Goal: Task Accomplishment & Management: Complete application form

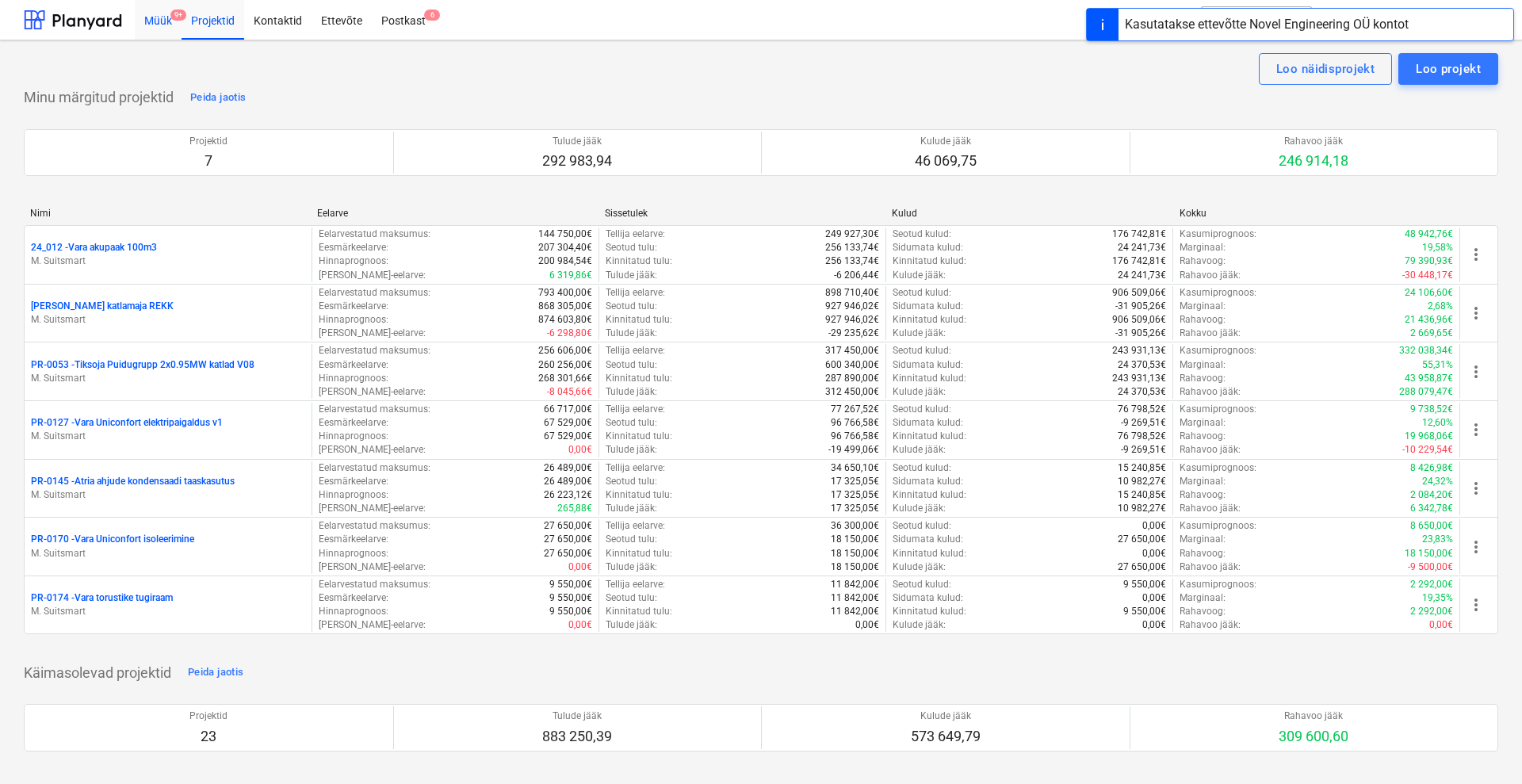
click at [164, 16] on div "Müük 9+" at bounding box center [158, 19] width 47 height 40
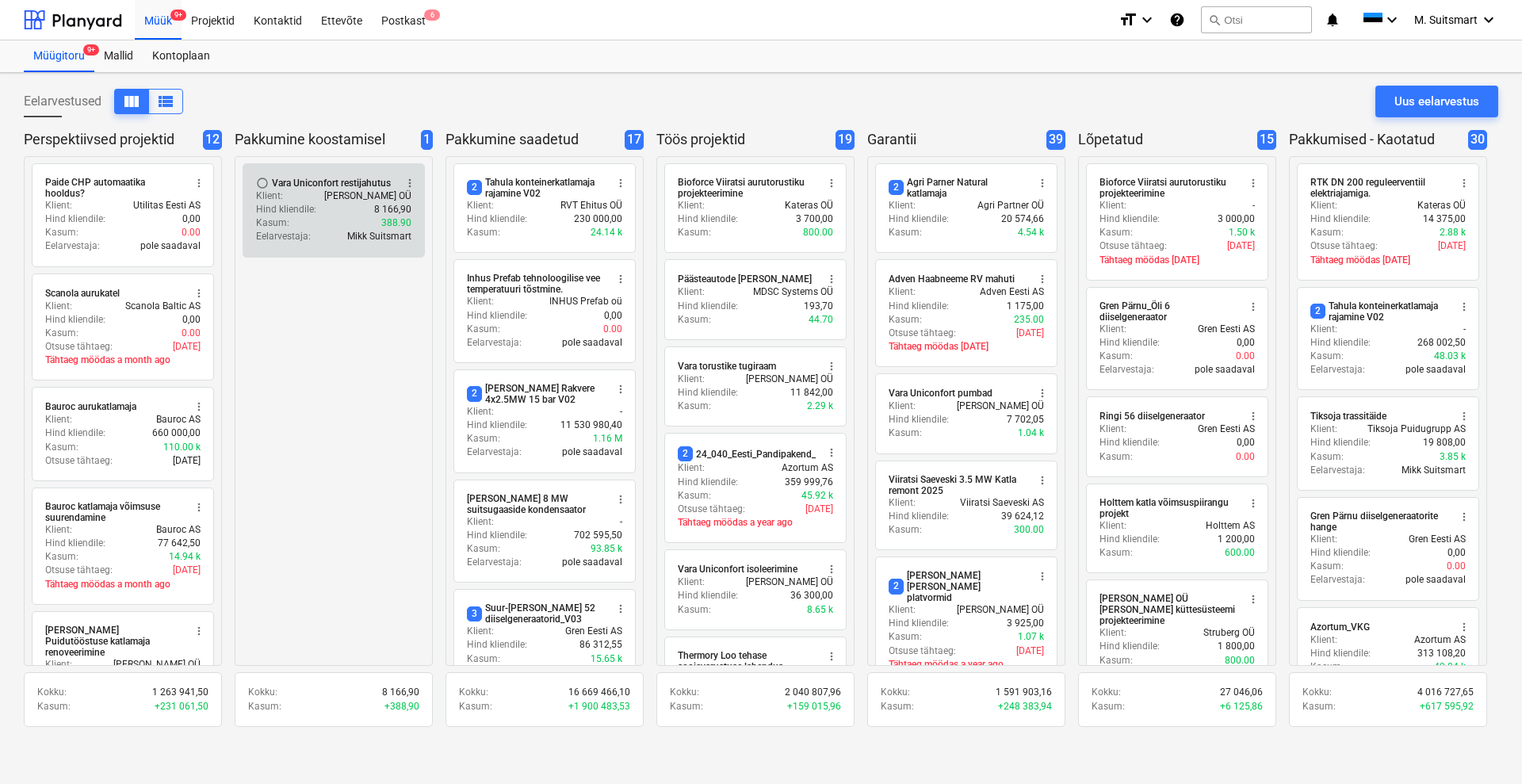
click at [349, 220] on div "Kasum : 388.90" at bounding box center [334, 223] width 156 height 13
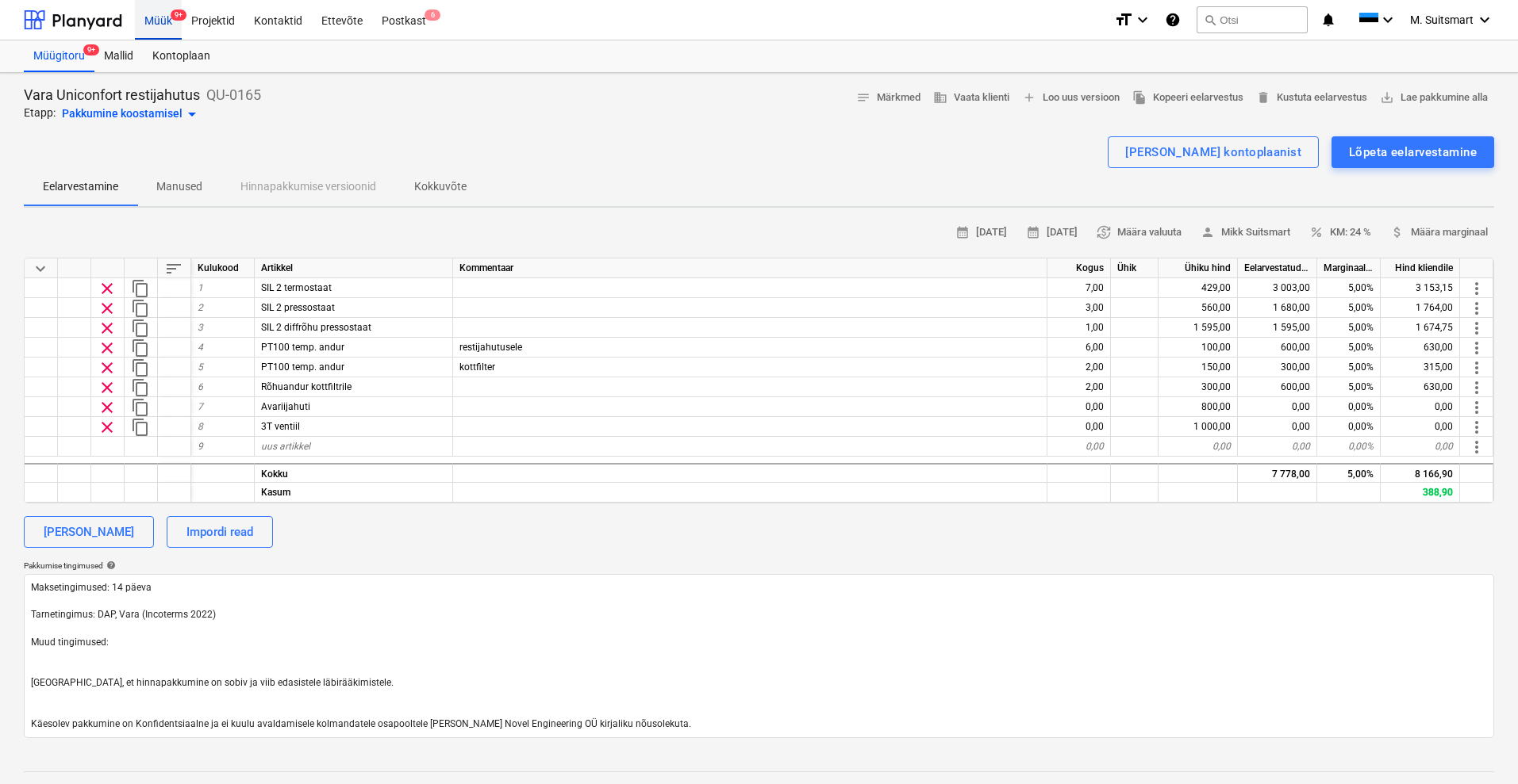
click at [157, 30] on div "Müük 9+" at bounding box center [158, 19] width 47 height 40
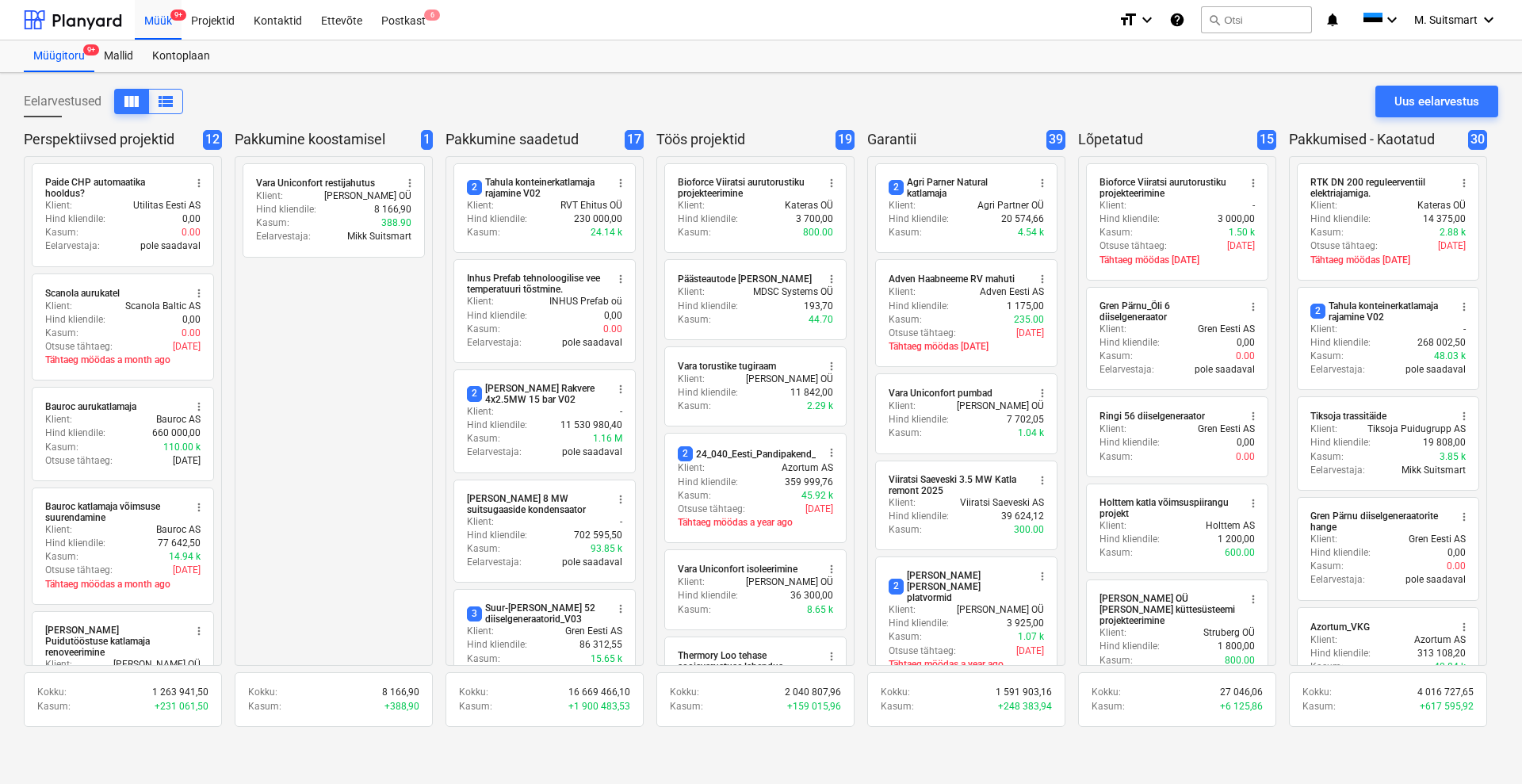
click at [342, 320] on div "radio_button_unchecked Vara Uniconfort restijahutus more_vert Klient : Vara Sae…" at bounding box center [333, 411] width 198 height 510
click at [1416, 91] on div "Uus eelarvestus" at bounding box center [1437, 101] width 85 height 20
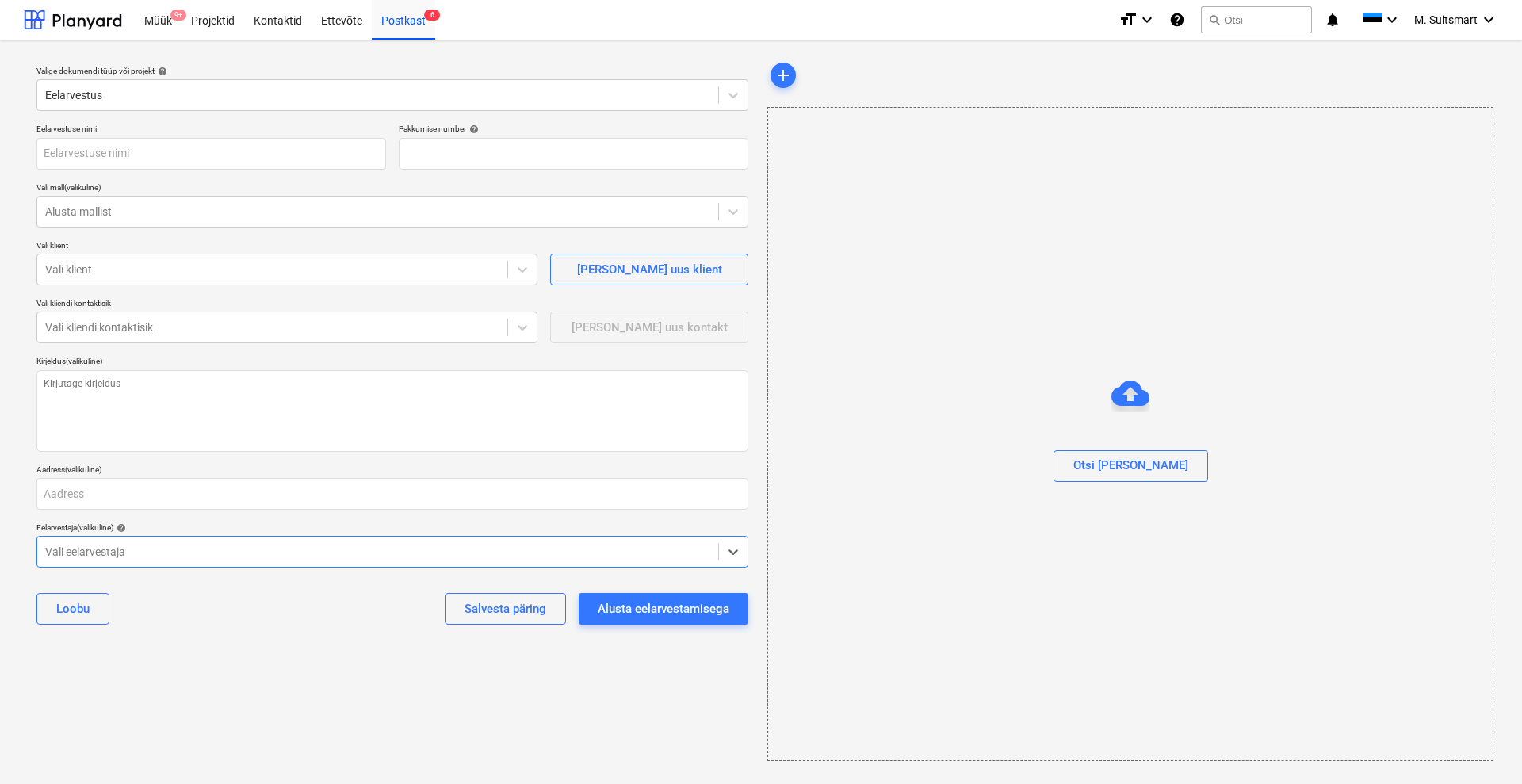
type textarea "x"
type input "QU-0181"
click at [116, 150] on input "text" at bounding box center [211, 154] width 350 height 32
type textarea "x"
type input "T"
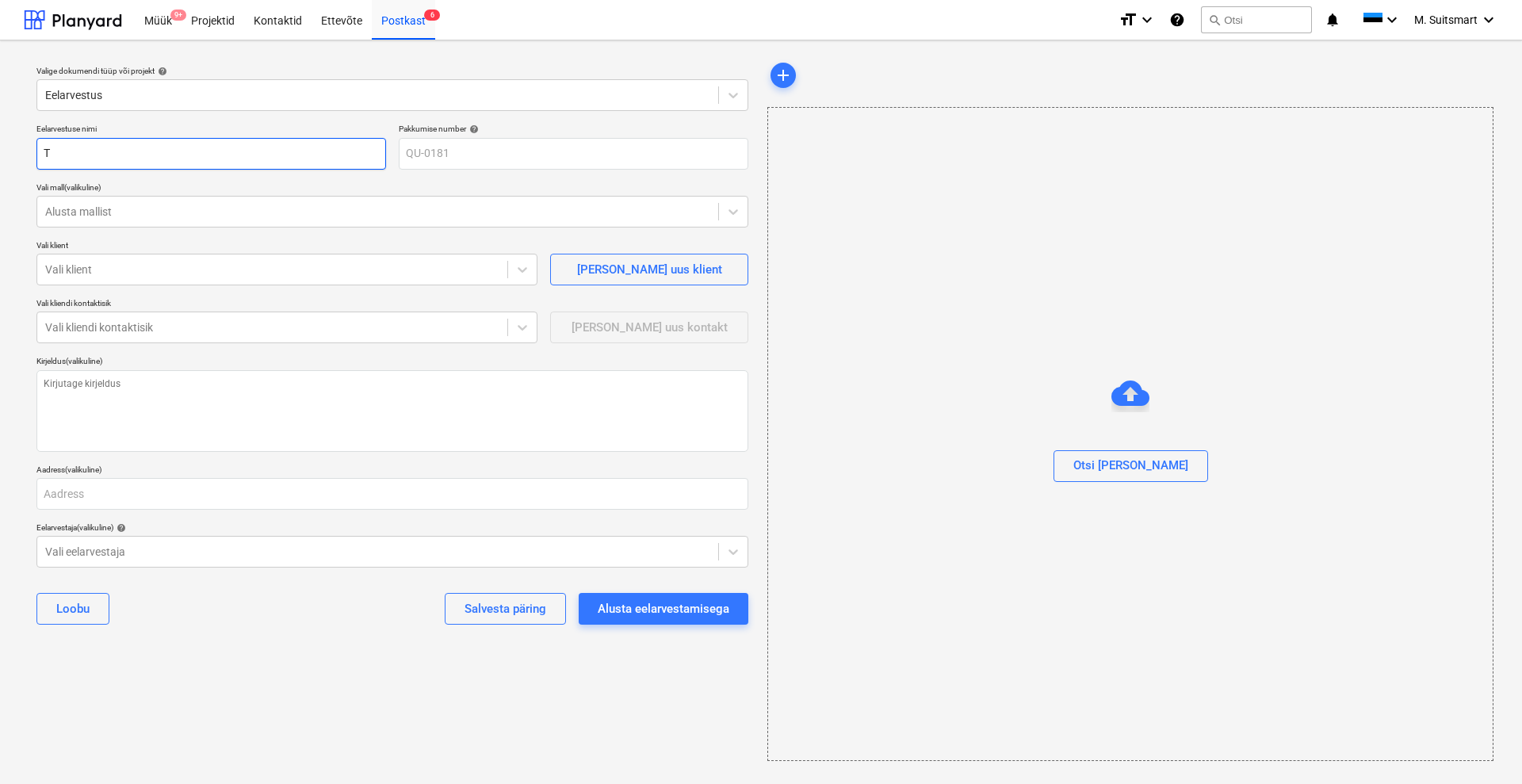
type textarea "x"
type input "Ti"
type textarea "x"
type input "Tik"
type textarea "x"
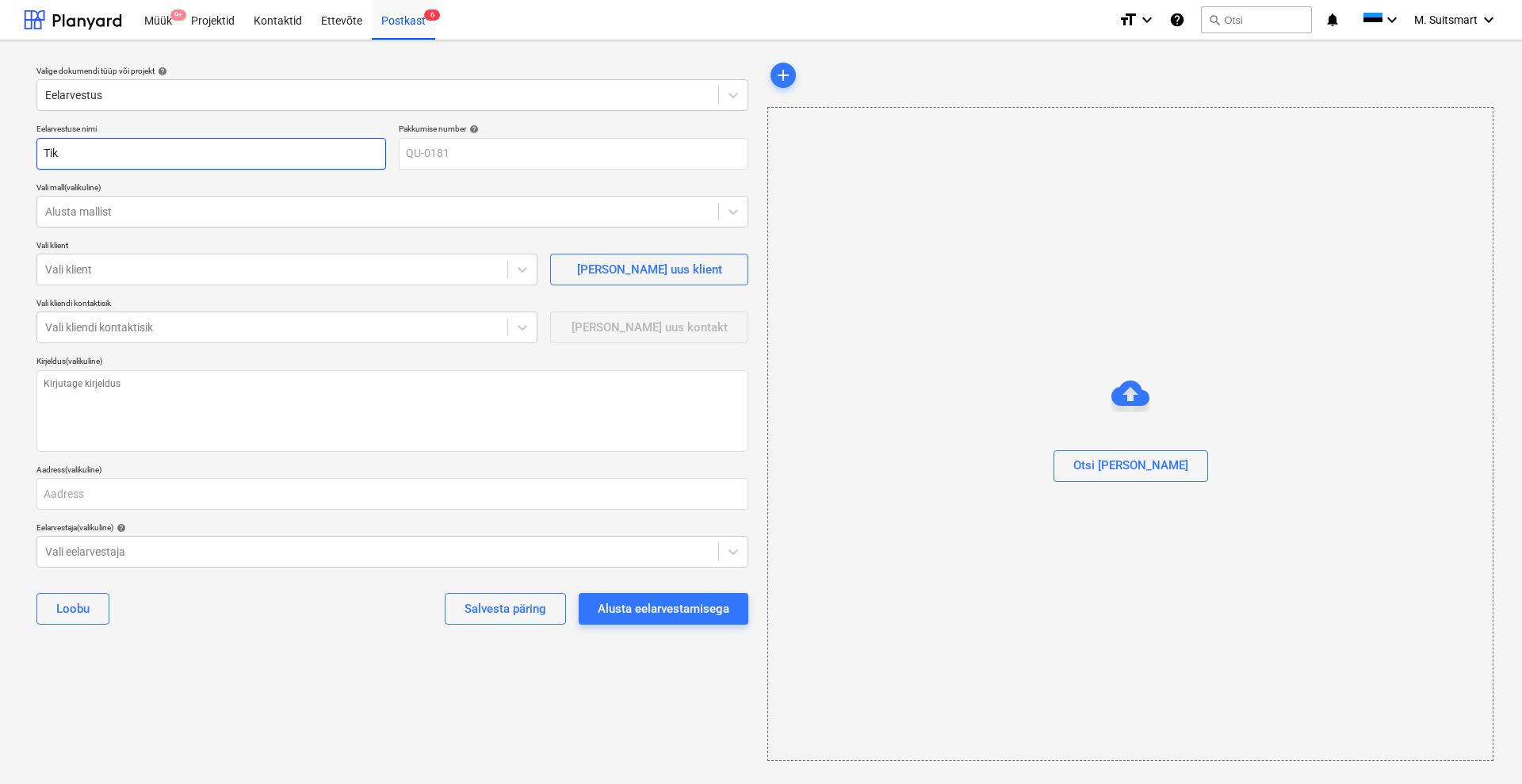
type input "Tiks"
type textarea "x"
type input "Tikso"
type textarea "x"
type input "Tiksoj"
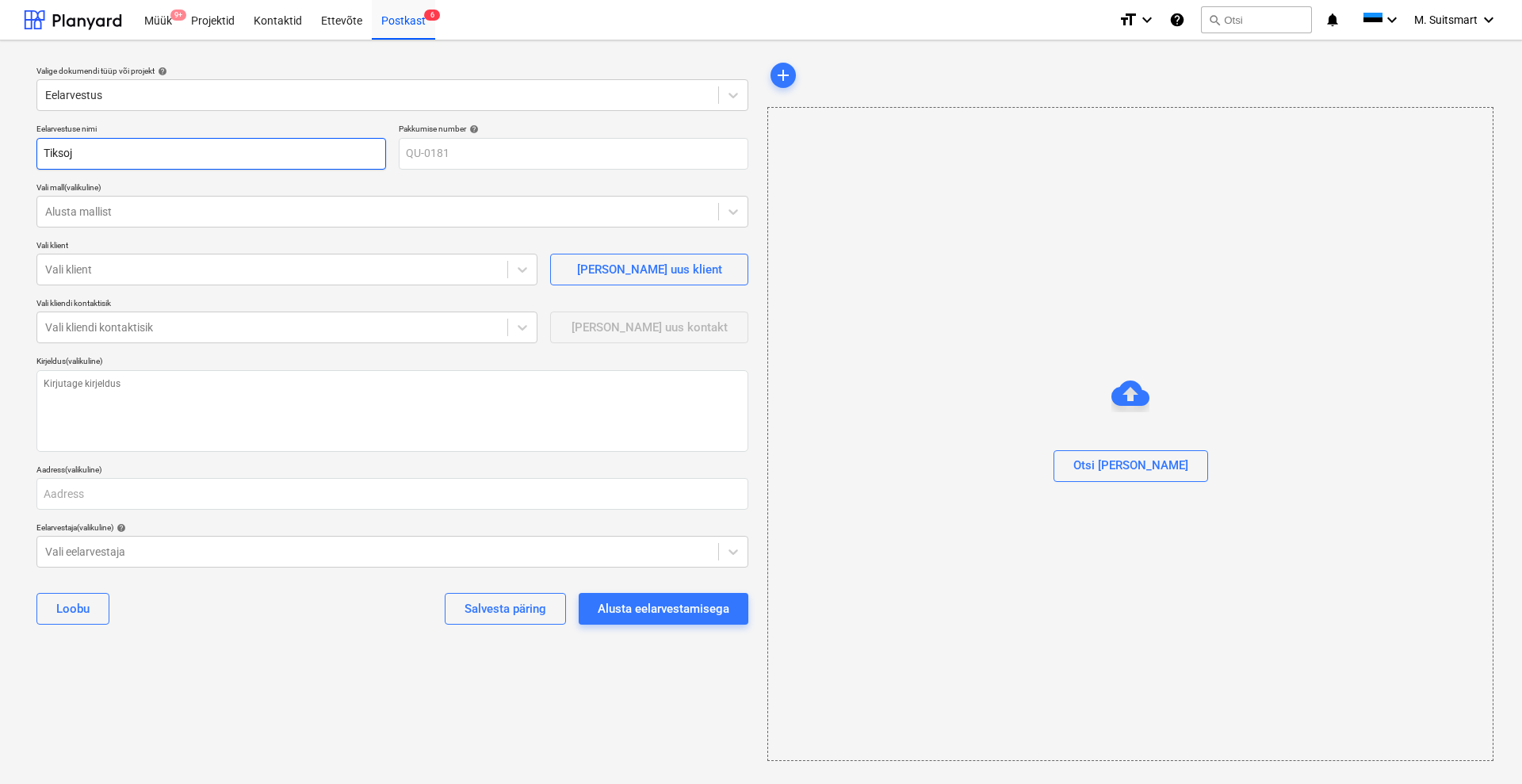
type textarea "x"
type input "Tiksoja"
type textarea "x"
type input "Tiksoja"
type textarea "x"
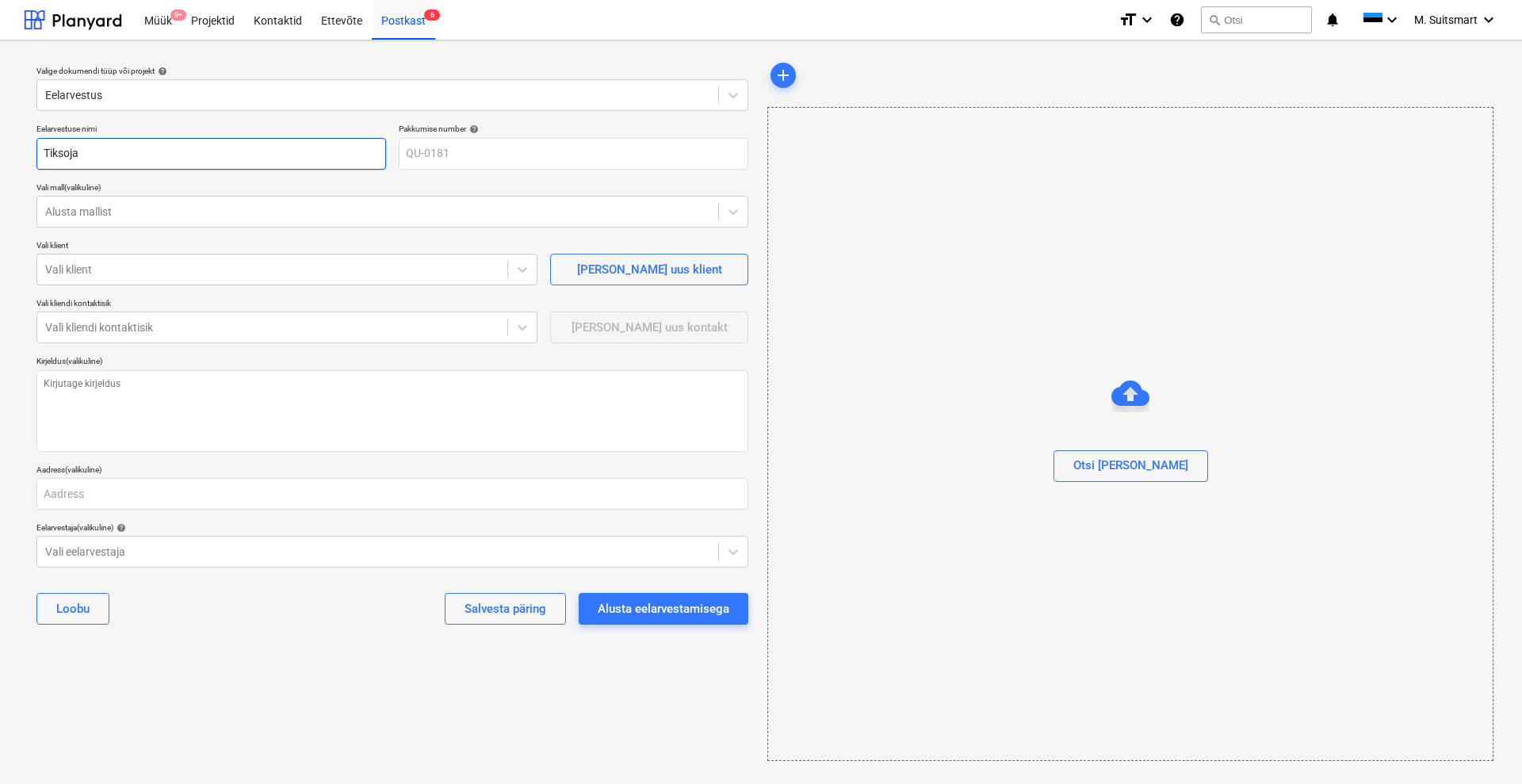
type input "Tiksoja K"
type textarea "x"
type input "Tiksoja Ko"
type textarea "x"
type input "Tiksoja Kom"
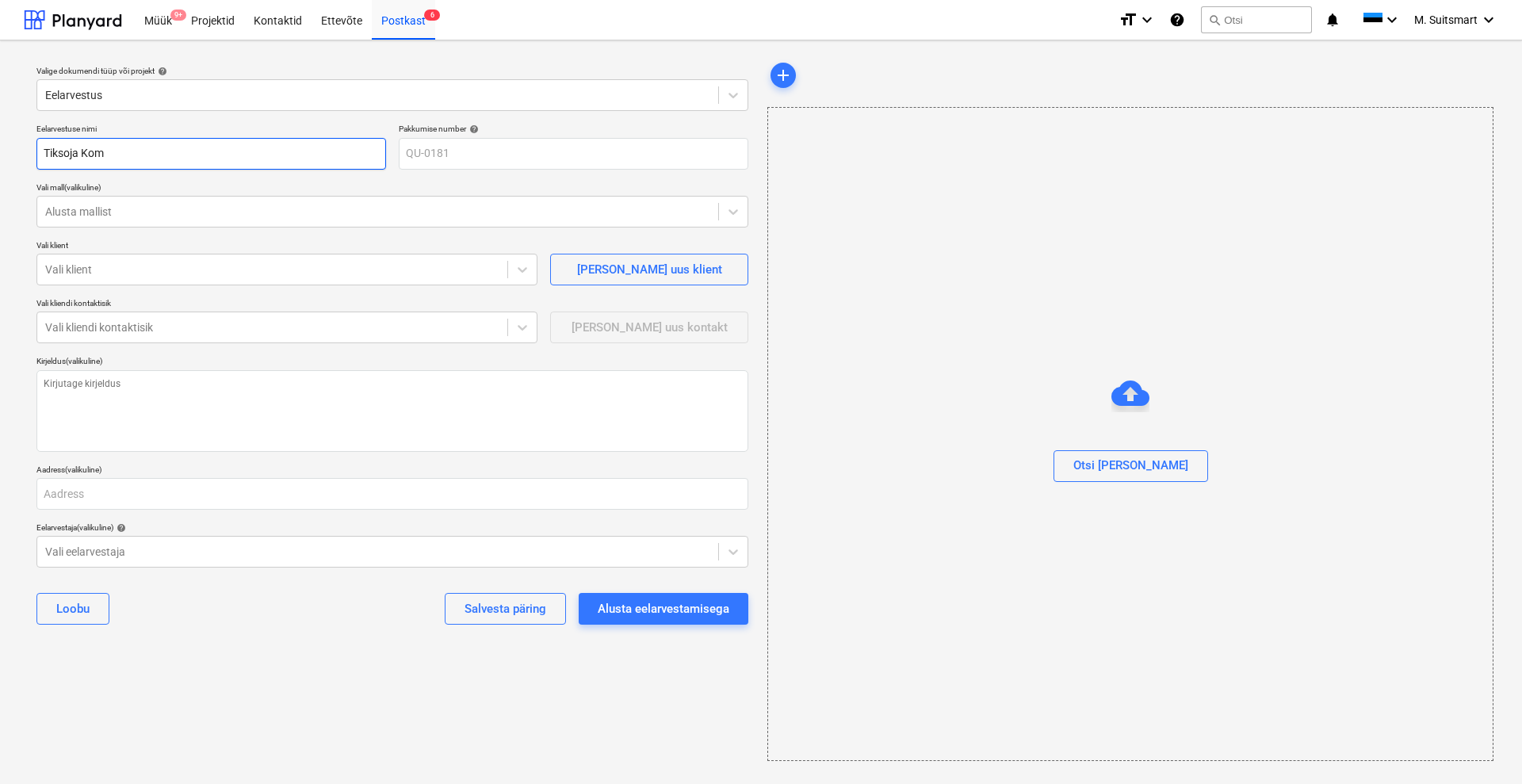
type textarea "x"
type input "Tiksoja Komf"
type textarea "x"
type input "Tiksoja Komfo"
type textarea "x"
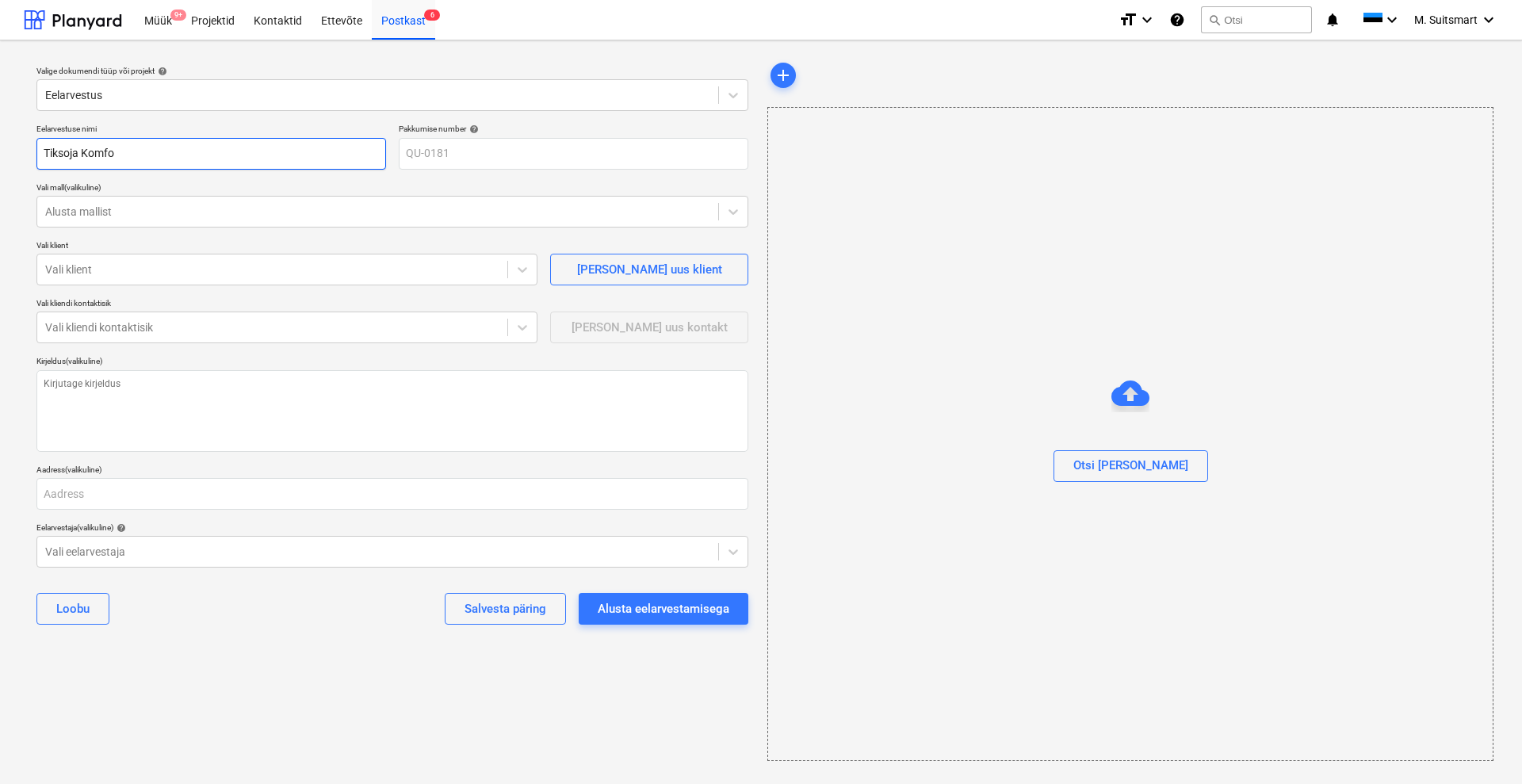
type input "Tiksoja Komfor"
type textarea "x"
type input "Tiksoja Komfort"
type textarea "x"
type input "Tiksoja Komfort"
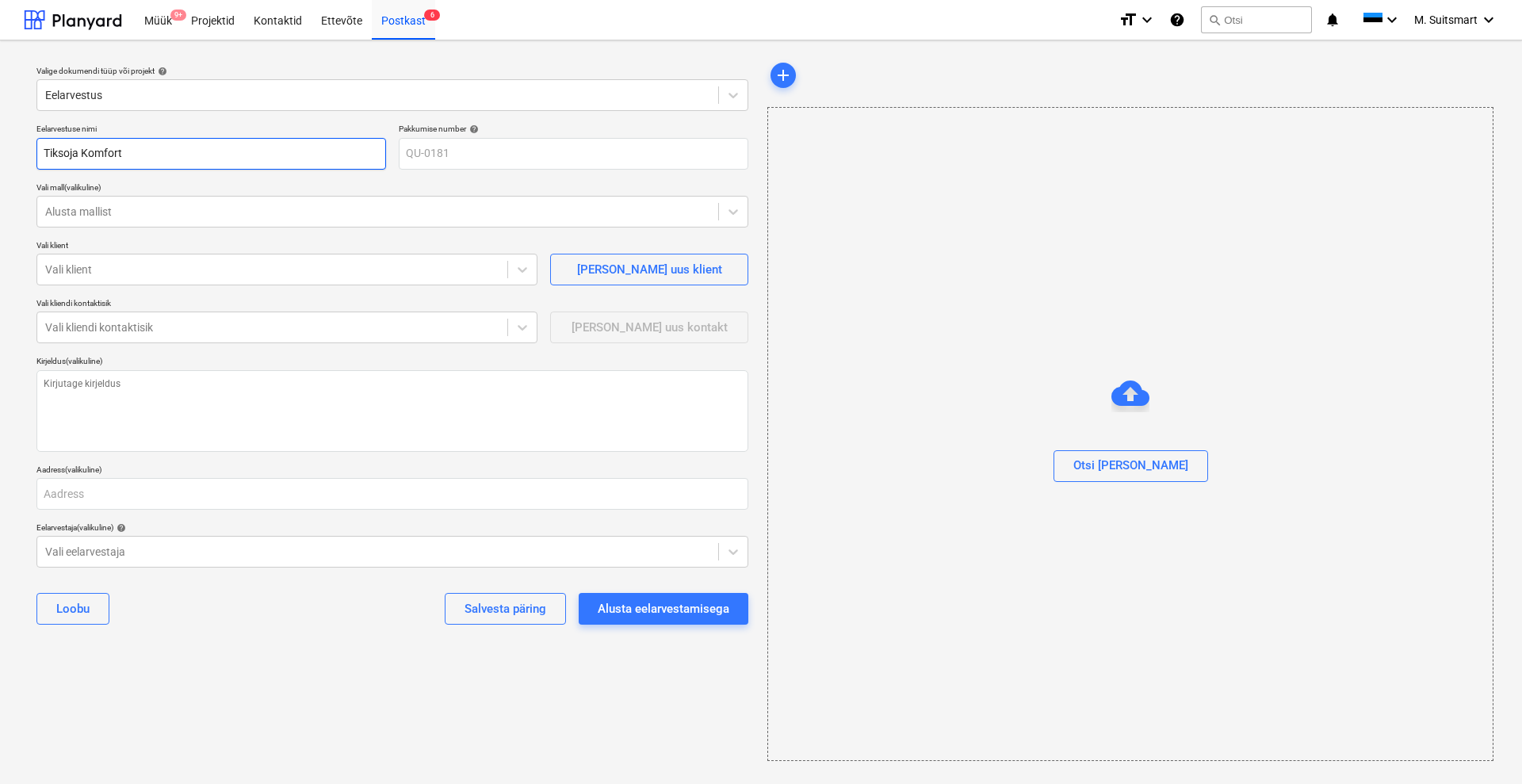
type textarea "x"
type input "Tiksoja Komfort"
type textarea "x"
type input "Tiksoja Komforts"
type textarea "x"
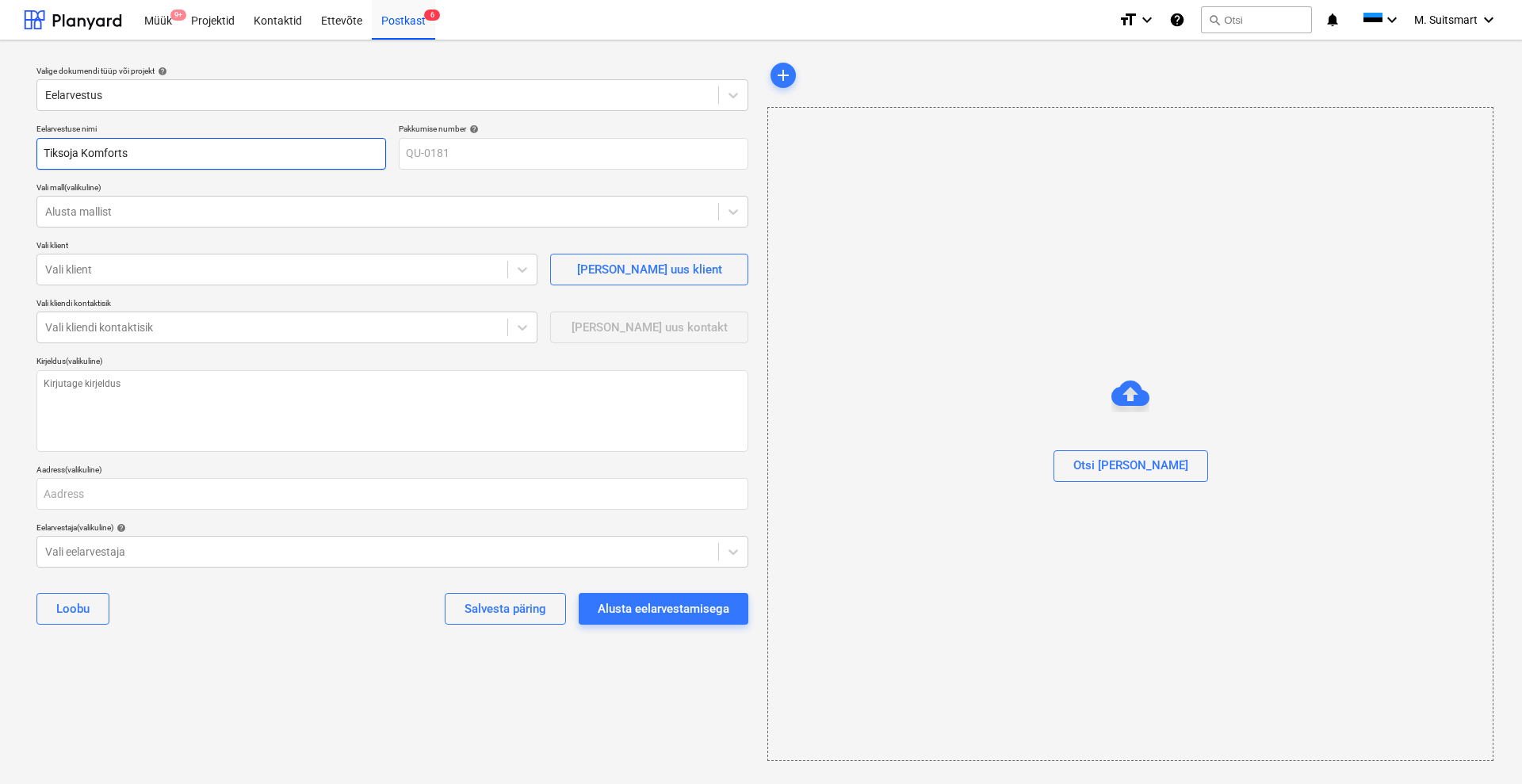
type input "Tiksoja Komforts"
type textarea "x"
type input "Tiksoja Komforts k"
type textarea "x"
type input "Tiksoja Komforts ka"
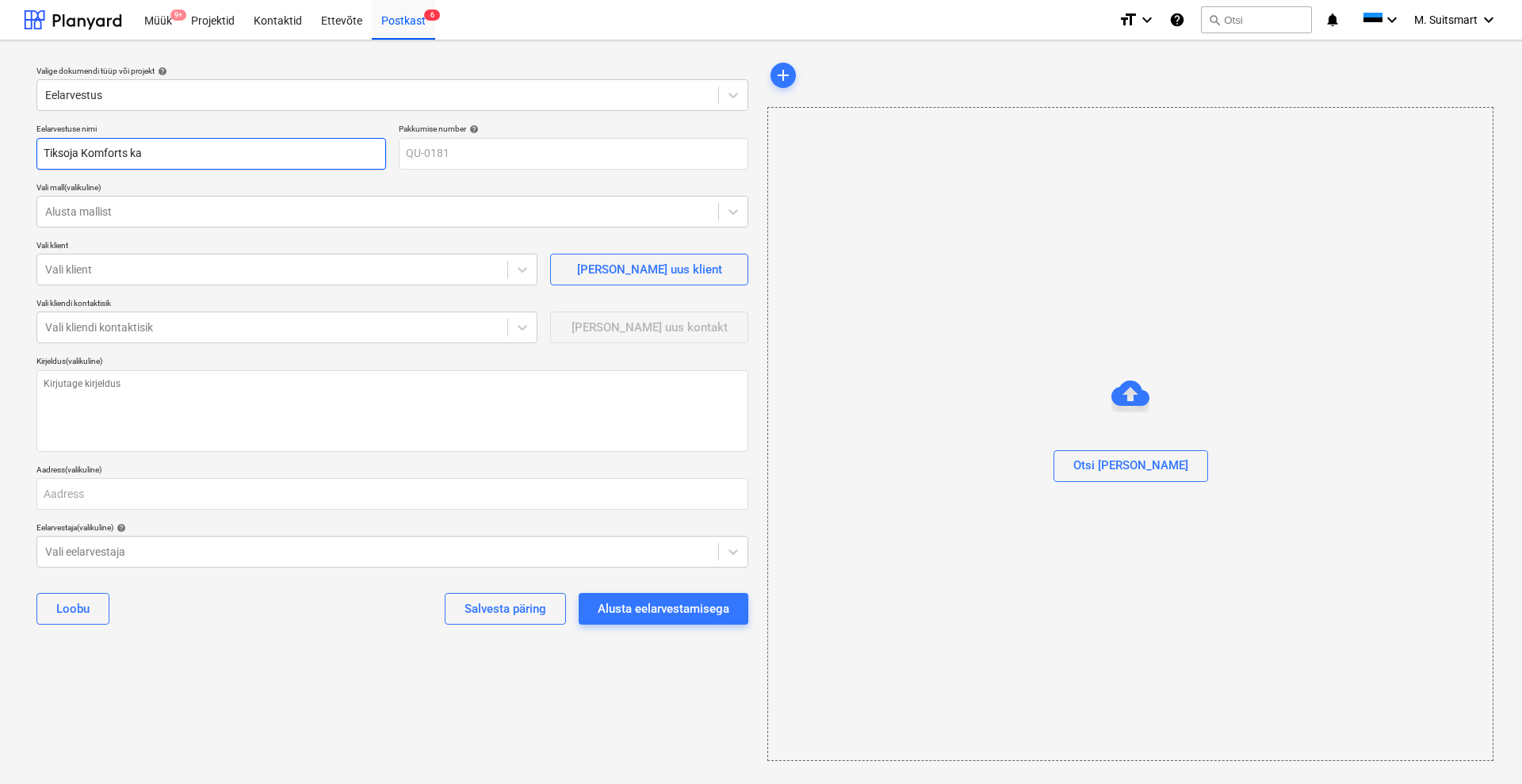
type textarea "x"
type input "Tiksoja Komforts kat"
type textarea "x"
type input "Tiksoja Komforts katl"
type textarea "x"
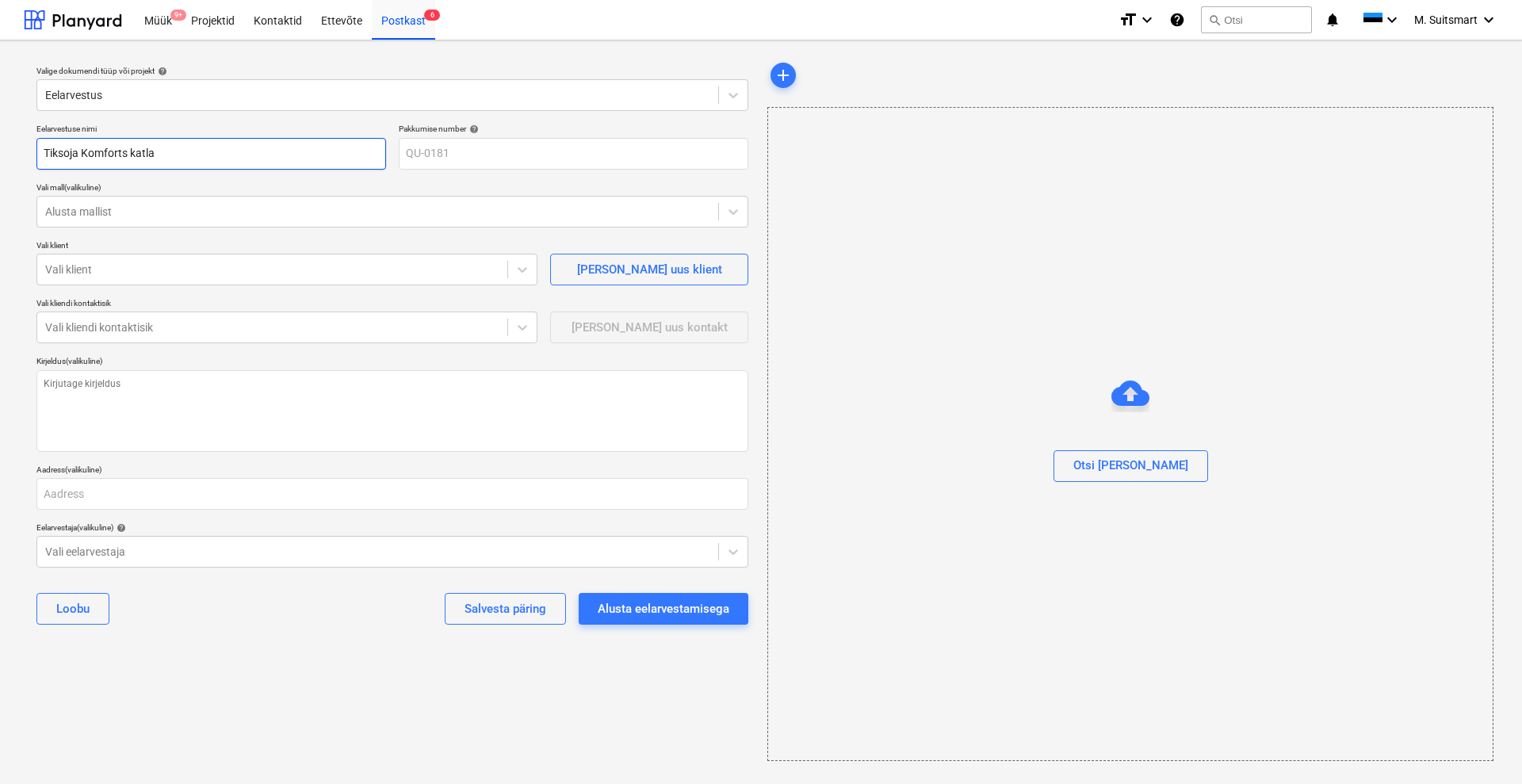
type input "Tiksoja Komforts katla"
type textarea "x"
type input "Tiksoja Komforts katla o"
type textarea "x"
type input "Tiksoja Komforts katla om"
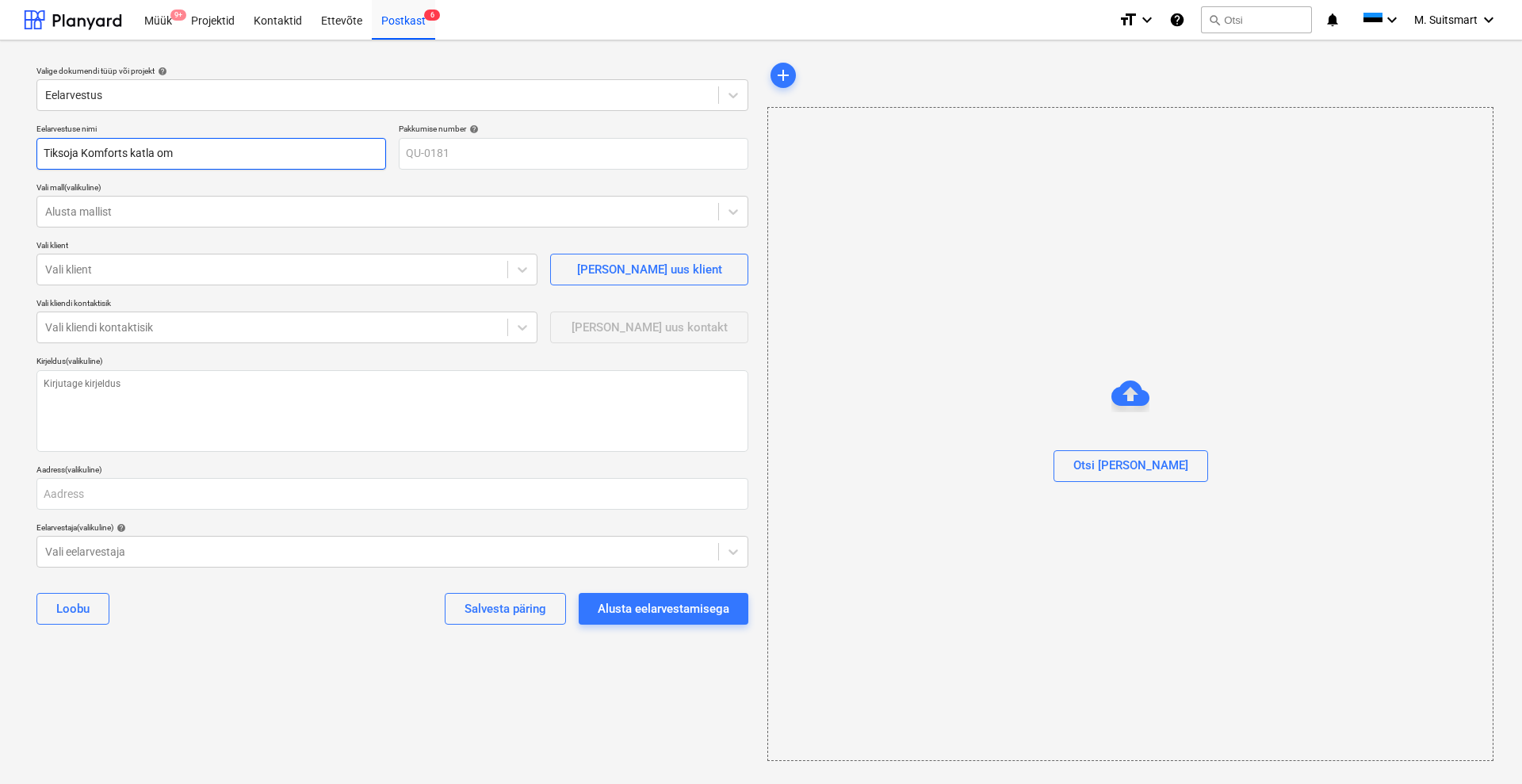
type textarea "x"
type input "Tiksoja Komforts katla oma"
type textarea "x"
type input "Tiksoja Komforts [PERSON_NAME]"
type textarea "x"
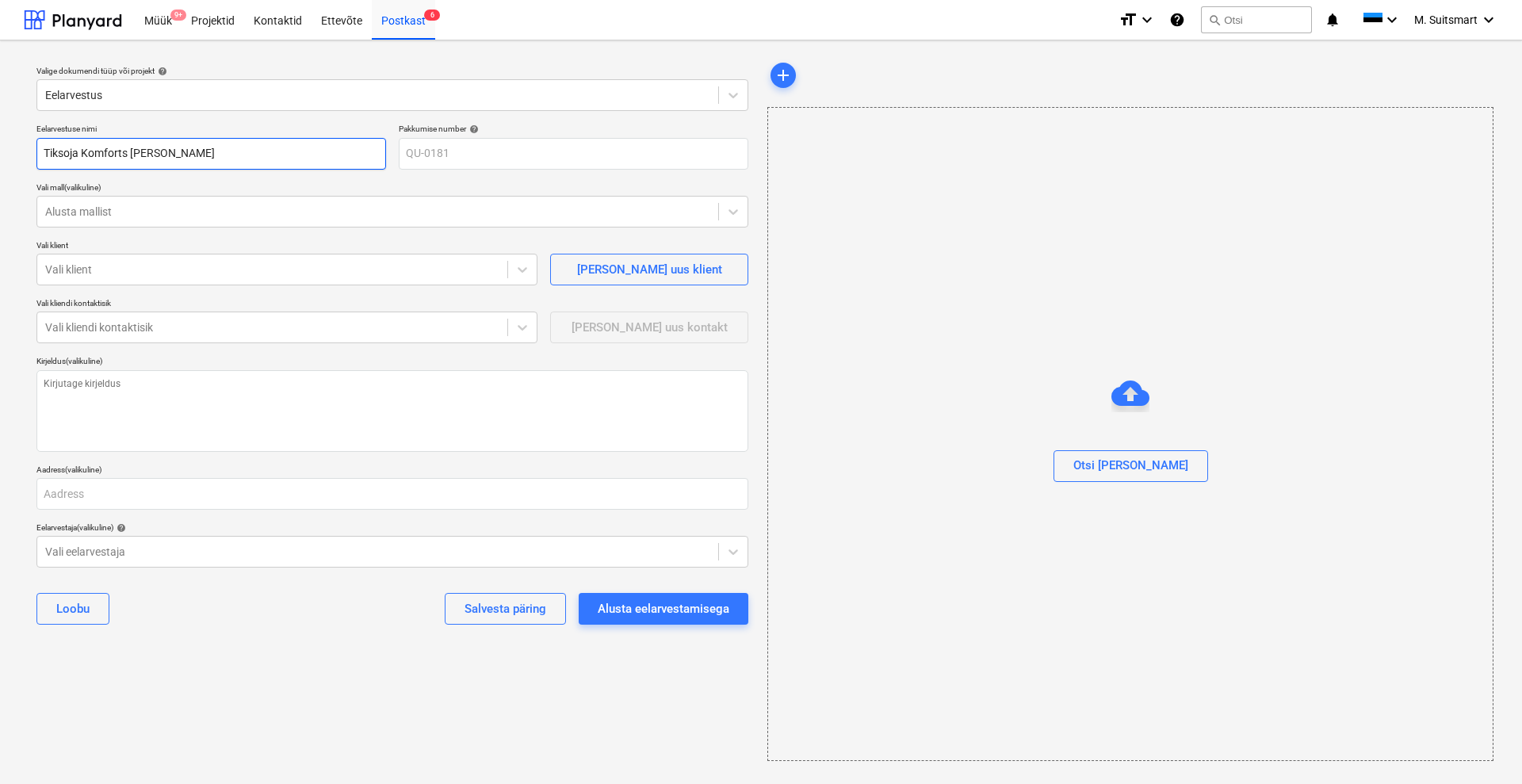
type input "Tiksoja Komforts [PERSON_NAME]"
type textarea "x"
type input "Tiksoja Komforts [PERSON_NAME]"
type textarea "x"
type input "Tiksoja Komforts [PERSON_NAME]"
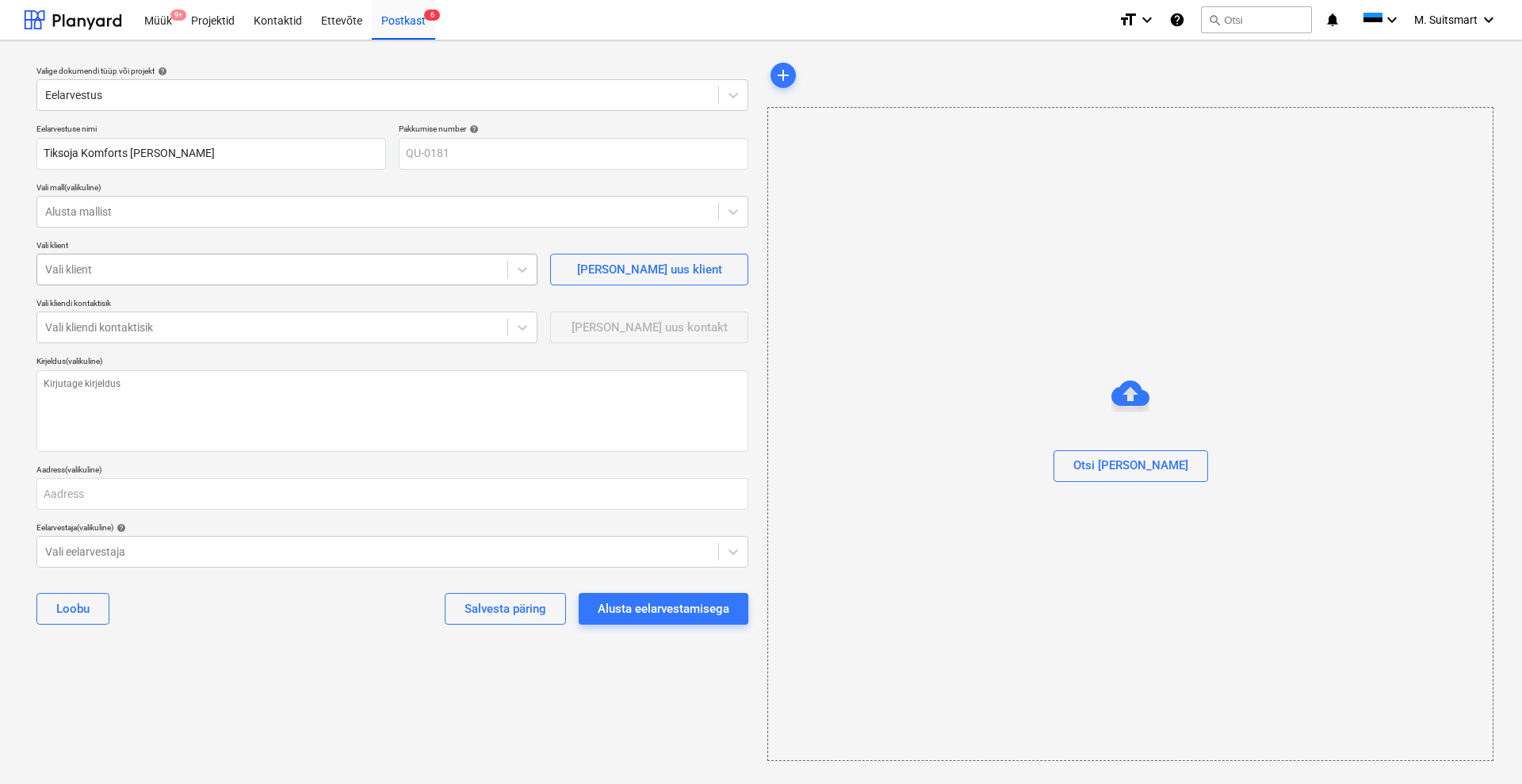
type textarea "x"
click at [101, 272] on div at bounding box center [272, 269] width 454 height 16
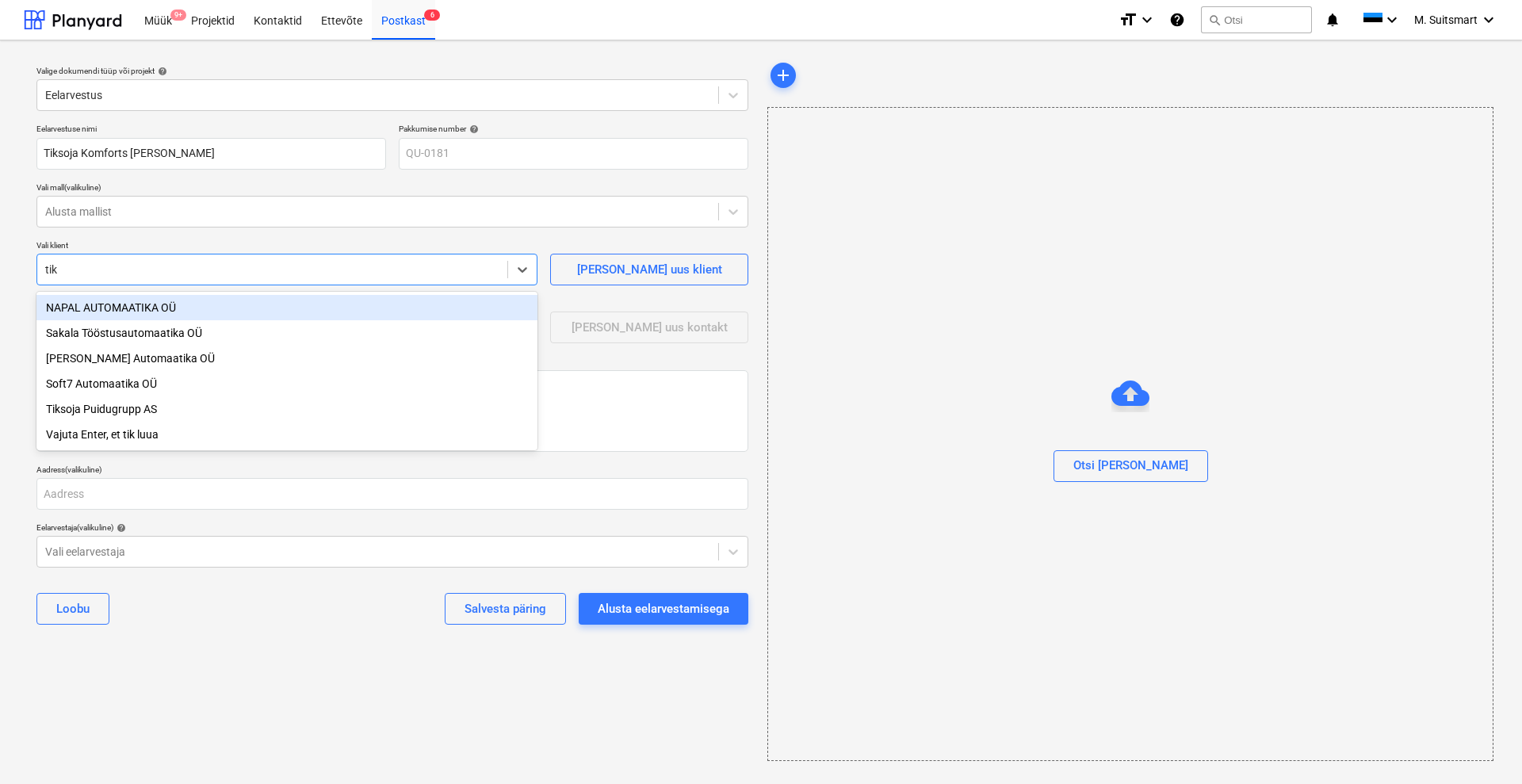
type input "tiks"
click at [129, 305] on div "Tiksoja Puidugrupp AS" at bounding box center [287, 307] width 502 height 25
type textarea "x"
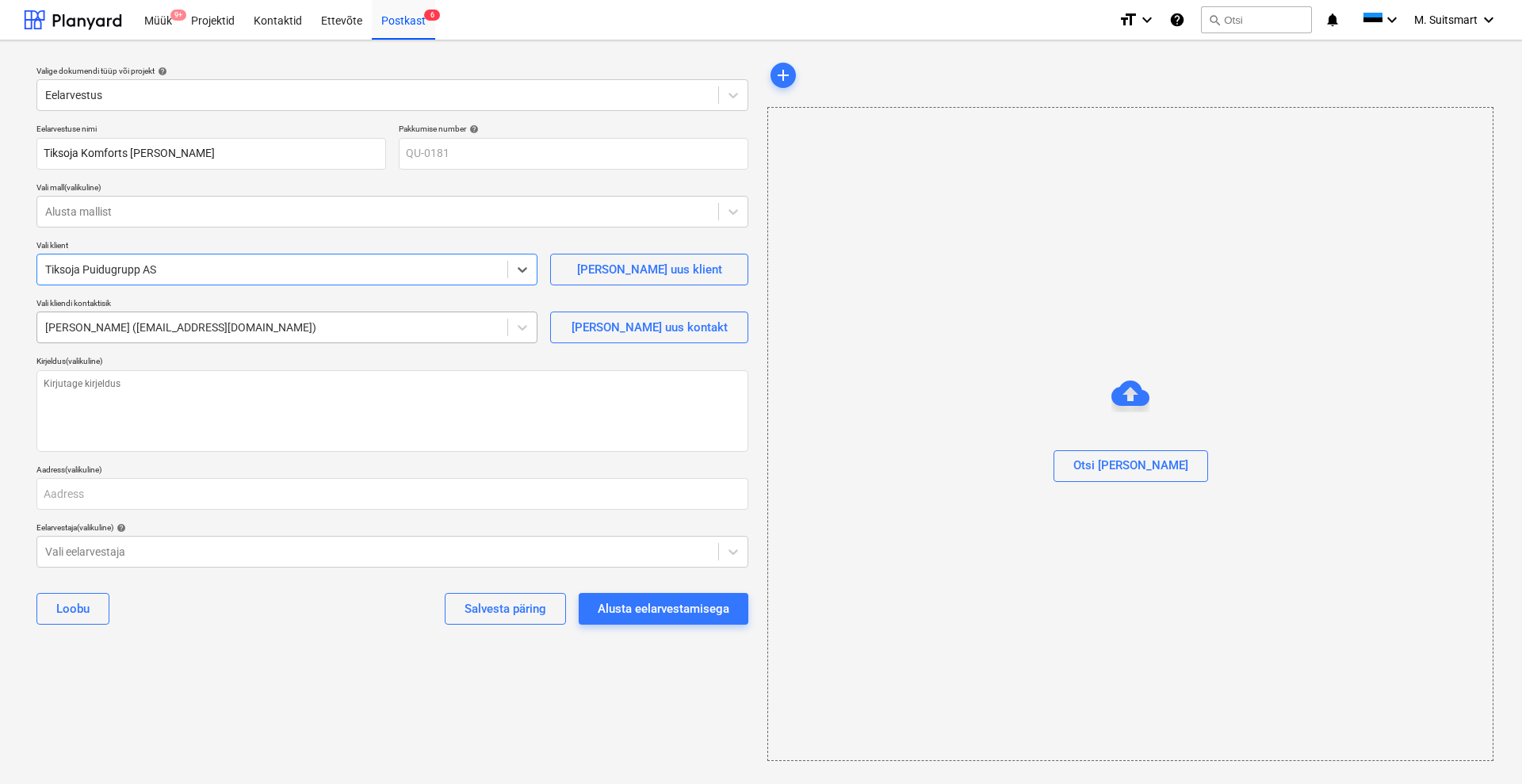
click at [133, 329] on div at bounding box center [272, 328] width 454 height 16
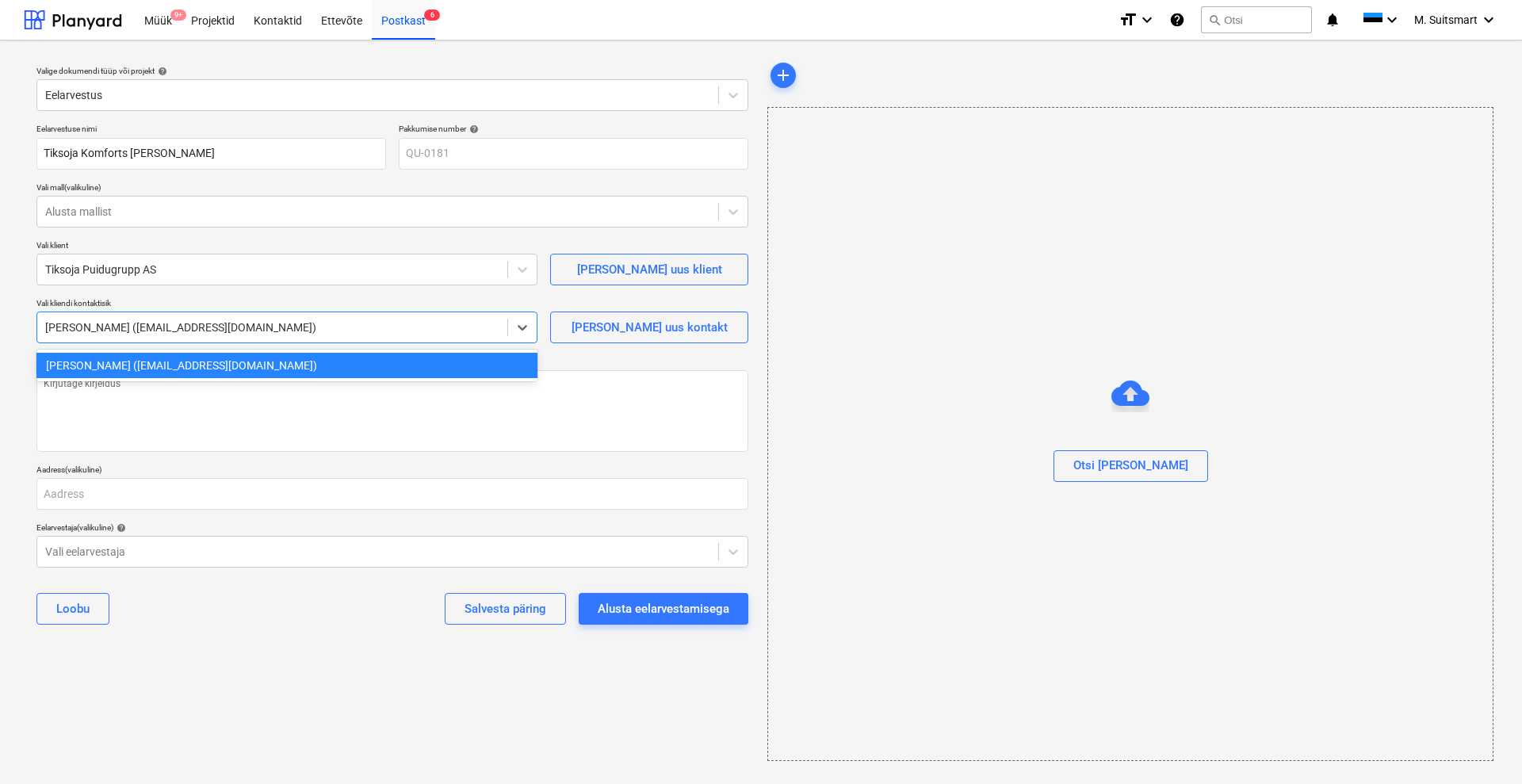
click at [133, 329] on div at bounding box center [272, 328] width 454 height 16
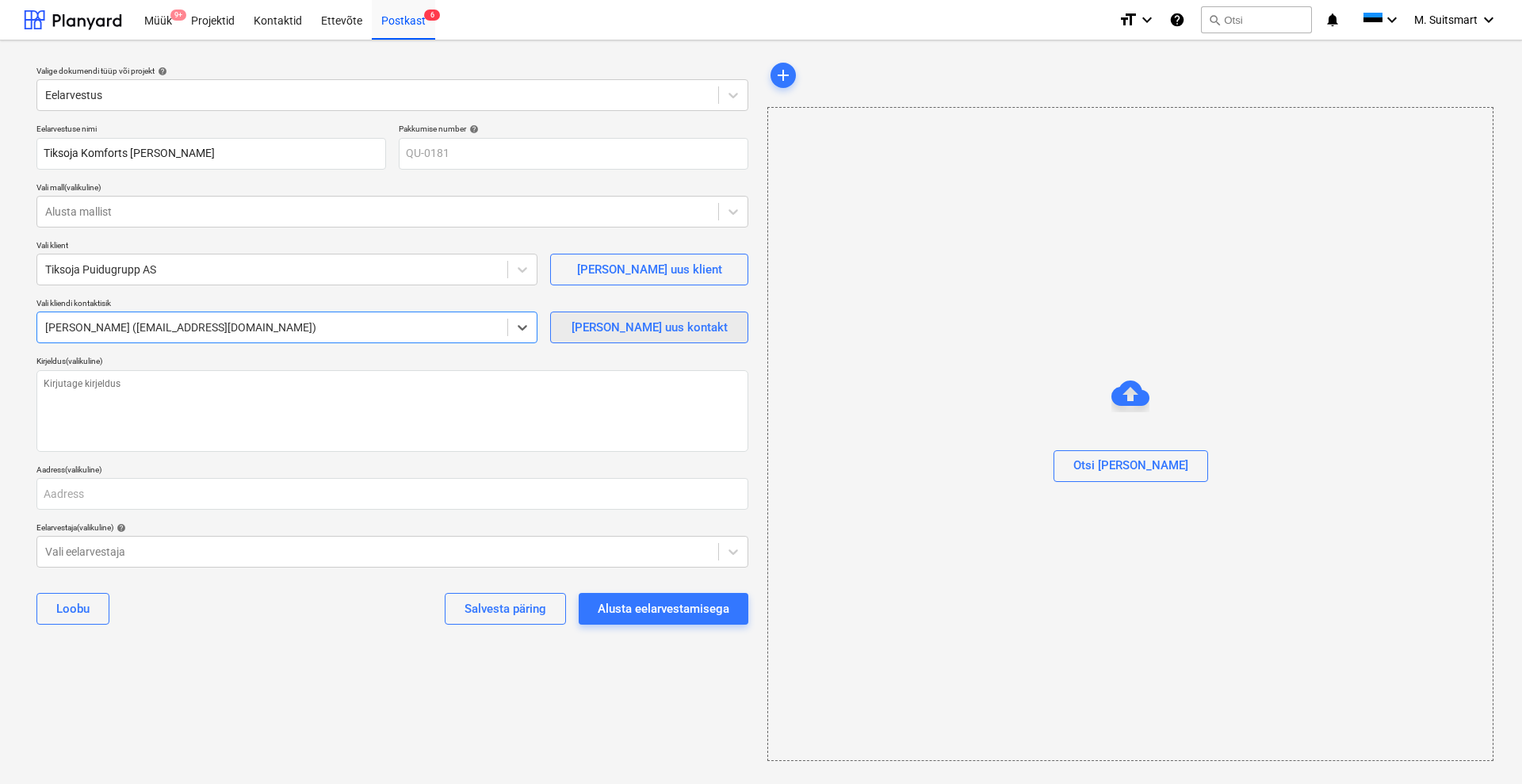
click at [730, 329] on button "[PERSON_NAME] uus kontakt" at bounding box center [650, 327] width 198 height 32
type textarea "x"
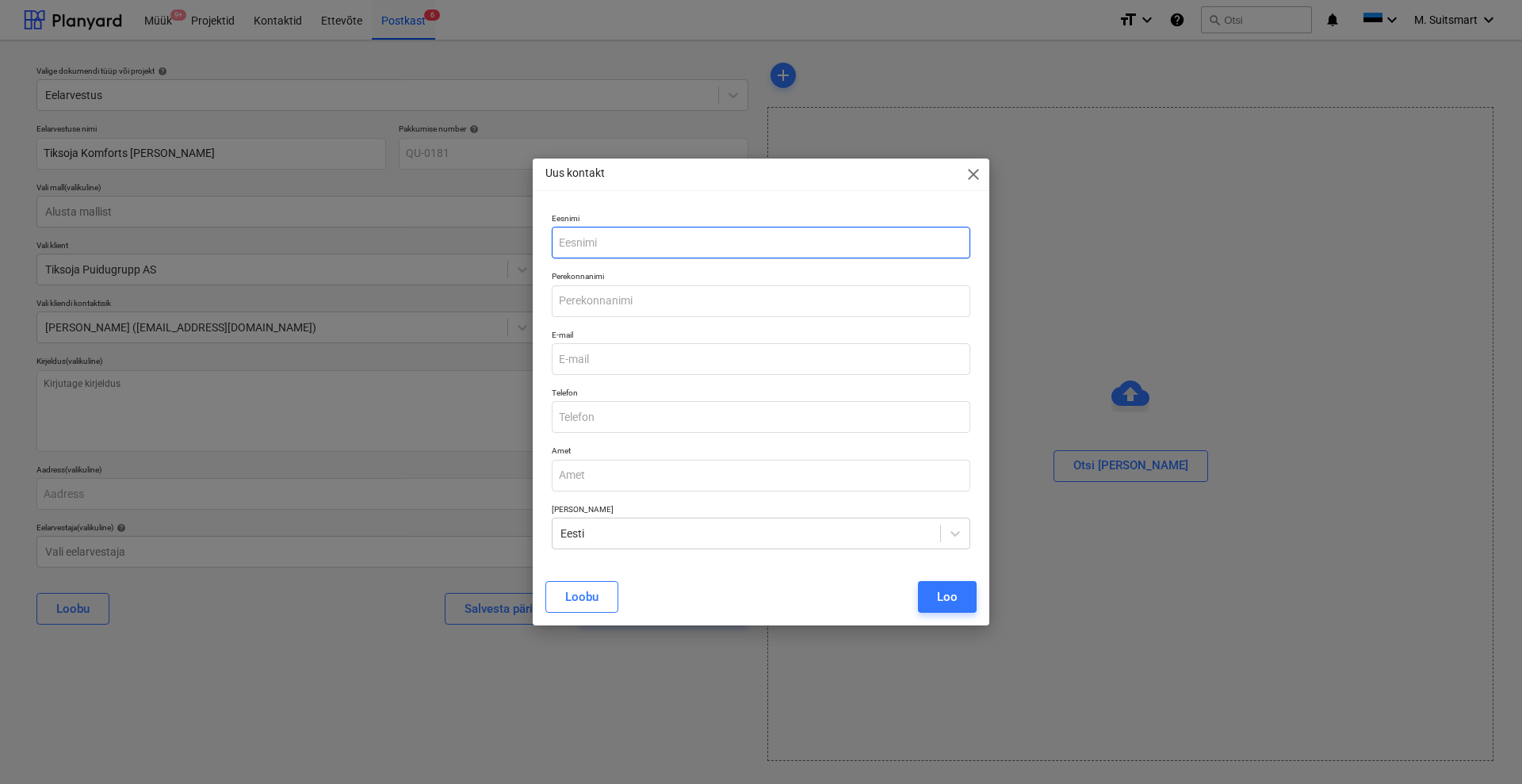
click at [612, 243] on input "text" at bounding box center [761, 242] width 419 height 32
type input "[PERSON_NAME]"
type input "Valdmann"
click at [629, 359] on input "email" at bounding box center [761, 358] width 419 height 32
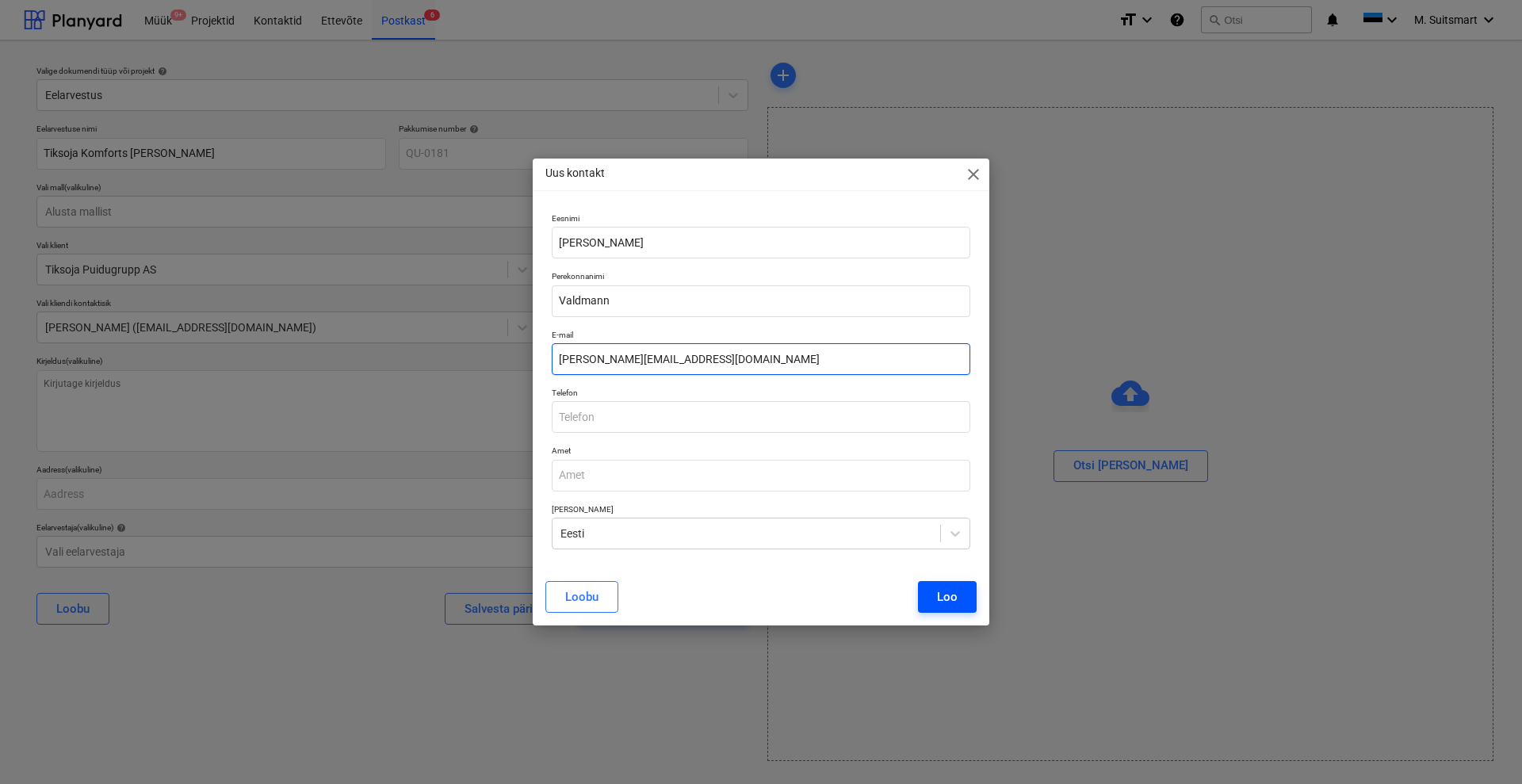
type input "[PERSON_NAME][EMAIL_ADDRESS][DOMAIN_NAME]"
click at [932, 598] on button "Loo" at bounding box center [947, 597] width 59 height 32
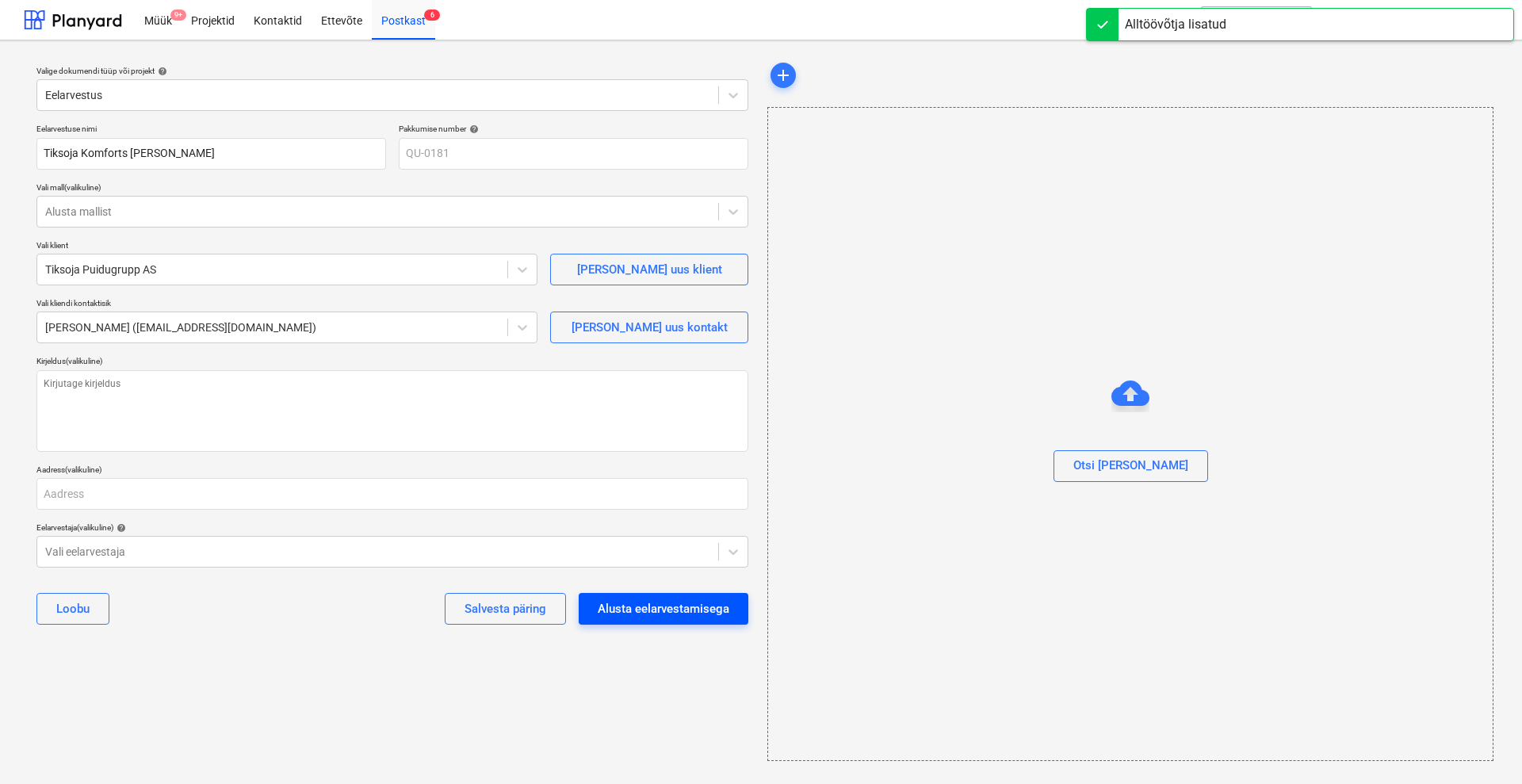
click at [706, 603] on div "Alusta eelarvestamisega" at bounding box center [663, 608] width 132 height 20
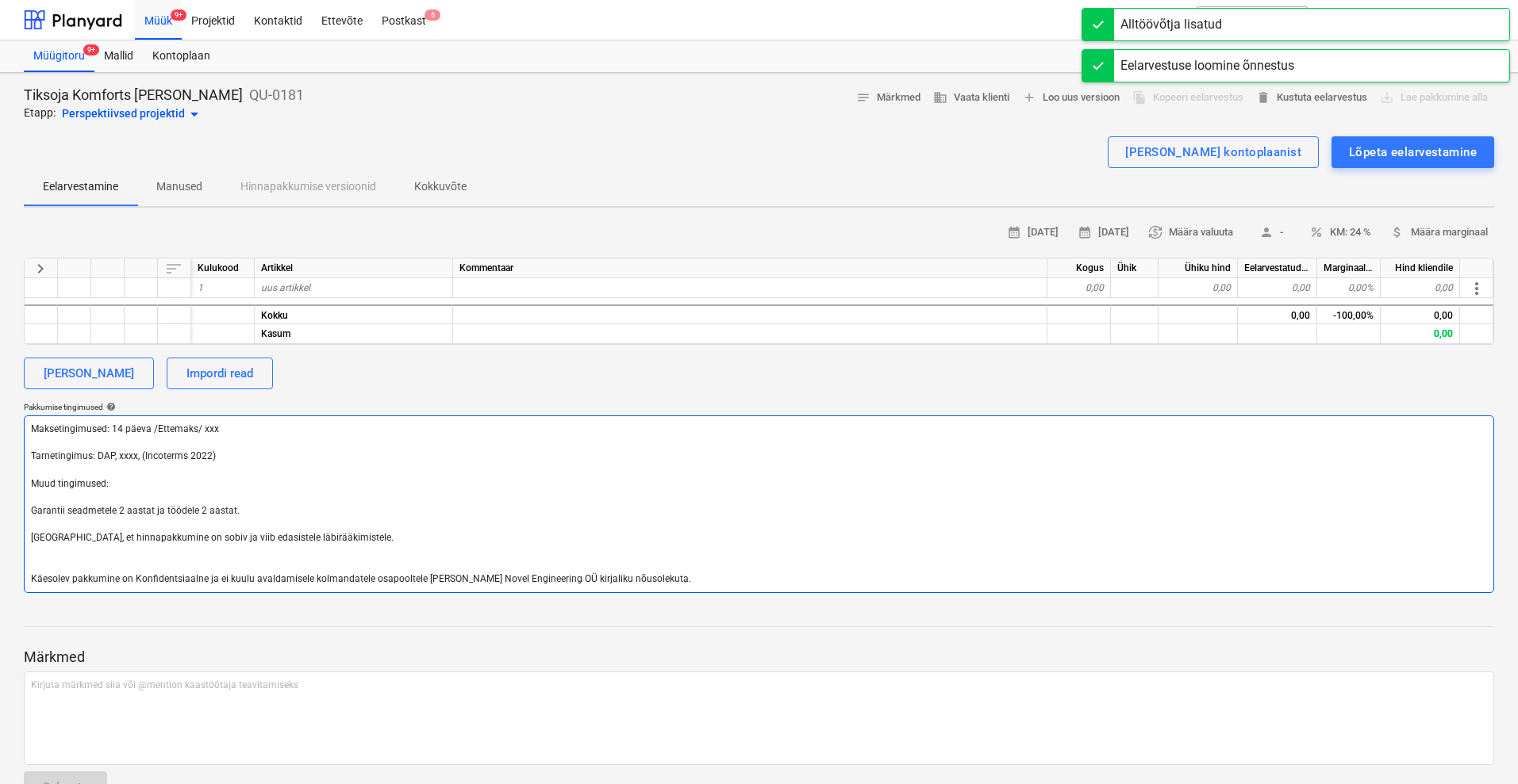
click at [245, 438] on textarea "Maksetingimused: 14 päeva /Ettemaks/ xxx Tarnetingimus: DAP, xxxx, (Incoterms 2…" at bounding box center [759, 503] width 1470 height 178
click at [256, 426] on textarea "Maksetingimused: 14 päeva /Ettemaks/ xxx Tarnetingimus: DAP, xxxx, (Incoterms 2…" at bounding box center [759, 503] width 1470 height 178
type textarea "x"
type textarea "Maksetingimused: 14 päeva /[GEOGRAPHIC_DATA]/ xx Tarnetingimus: DAP, xxxx, (Inc…"
type textarea "x"
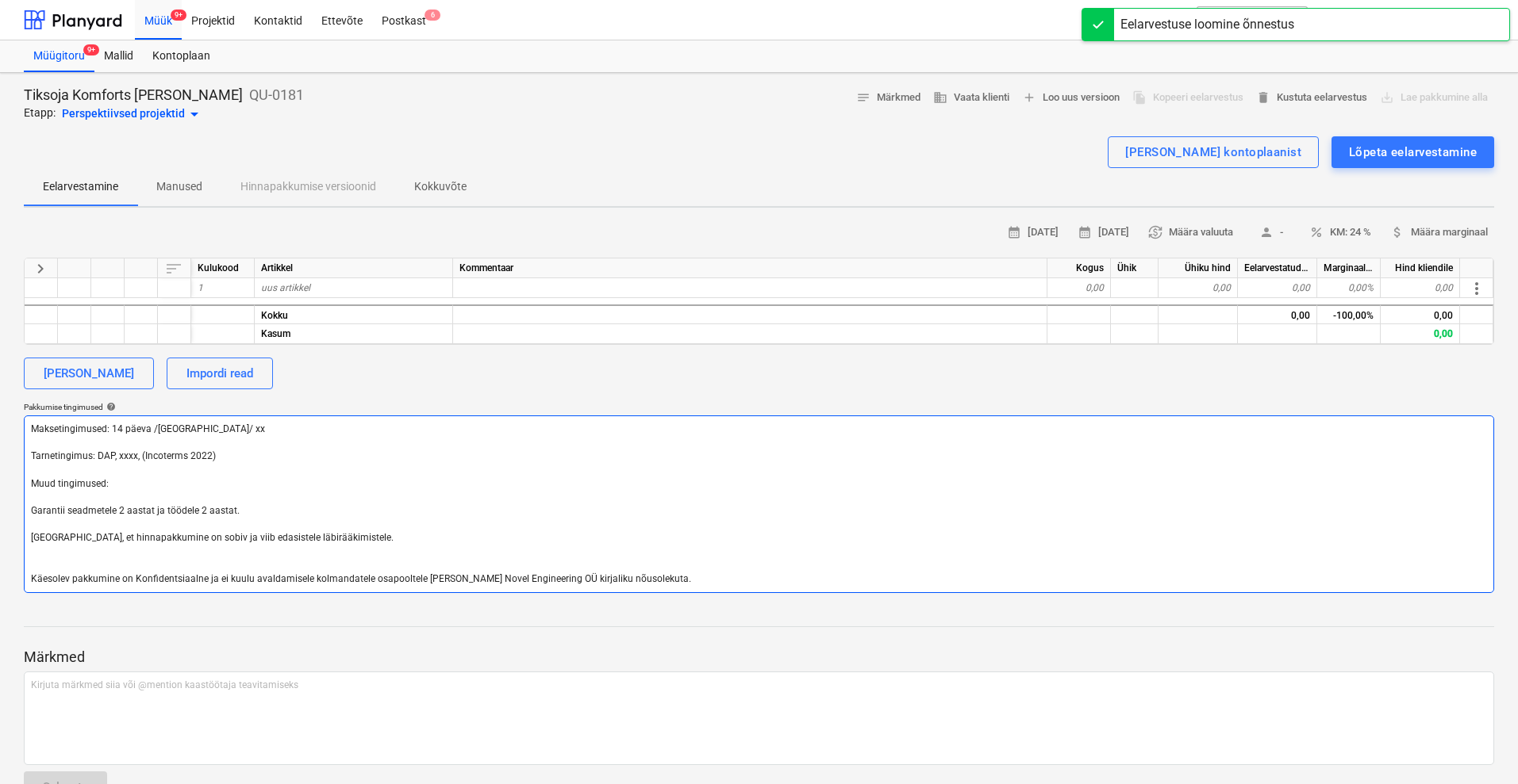
type textarea "Maksetingimused: 14 päeva /Ettemaks/ x Tarnetingimus: DAP, xxxx, (Incoterms 202…"
type textarea "x"
type textarea "Maksetingimused: 14 päeva /Ettemaks/ Tarnetingimus: DAP, xxxx, (Incoterms 2022)…"
type textarea "x"
type textarea "Maksetingimused: 14 päeva /Ettemaks/ Tarnetingimus: DAP, xxxx, (Incoterms 2022)…"
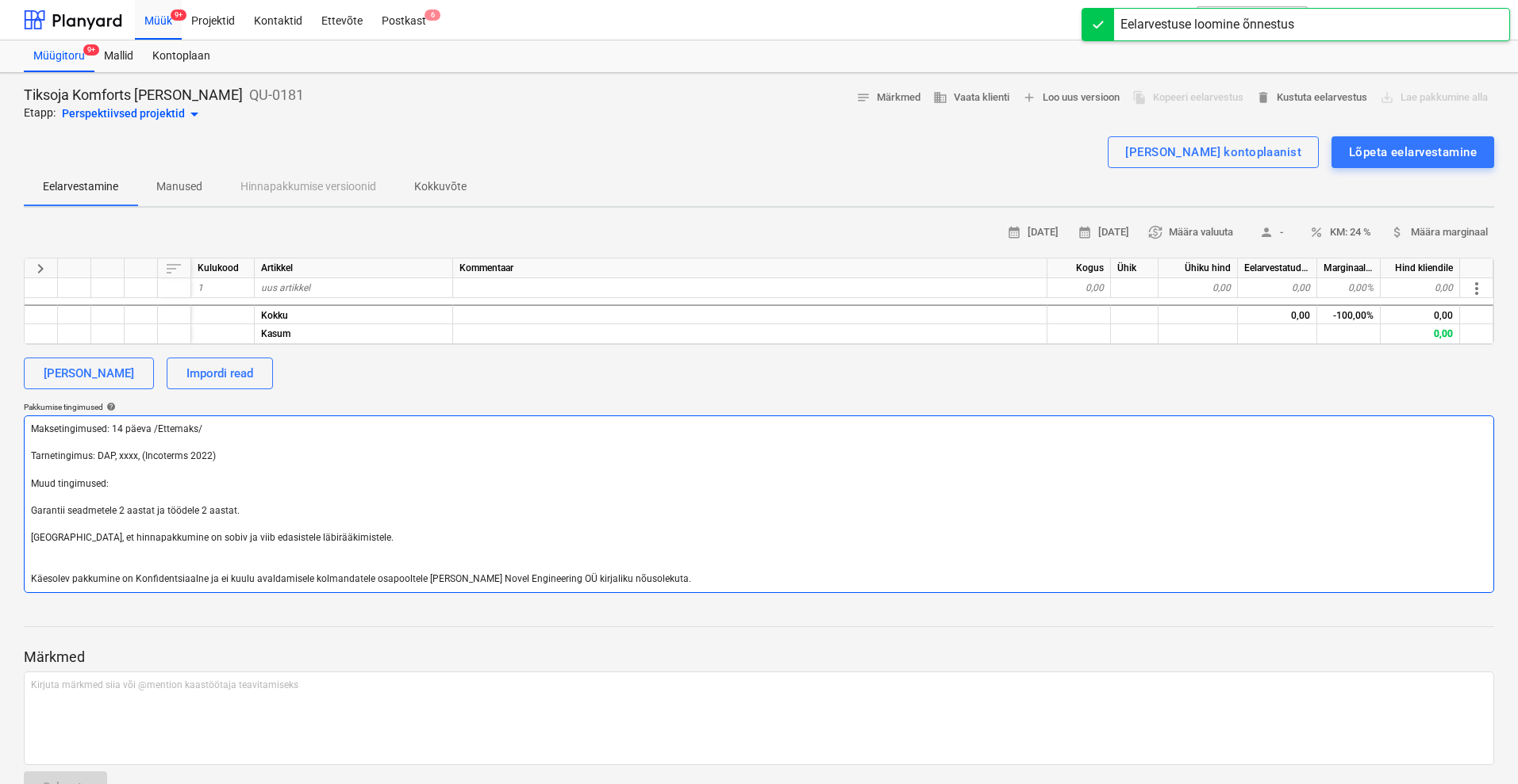
type textarea "x"
type textarea "Maksetingimused: 14 päeva /Ettemaks Tarnetingimus: DAP, xxxx, (Incoterms 2022) …"
type textarea "x"
type textarea "Maksetingimused: 14 päeva /Ettemak Tarnetingimus: DAP, xxxx, (Incoterms 2022) M…"
type textarea "x"
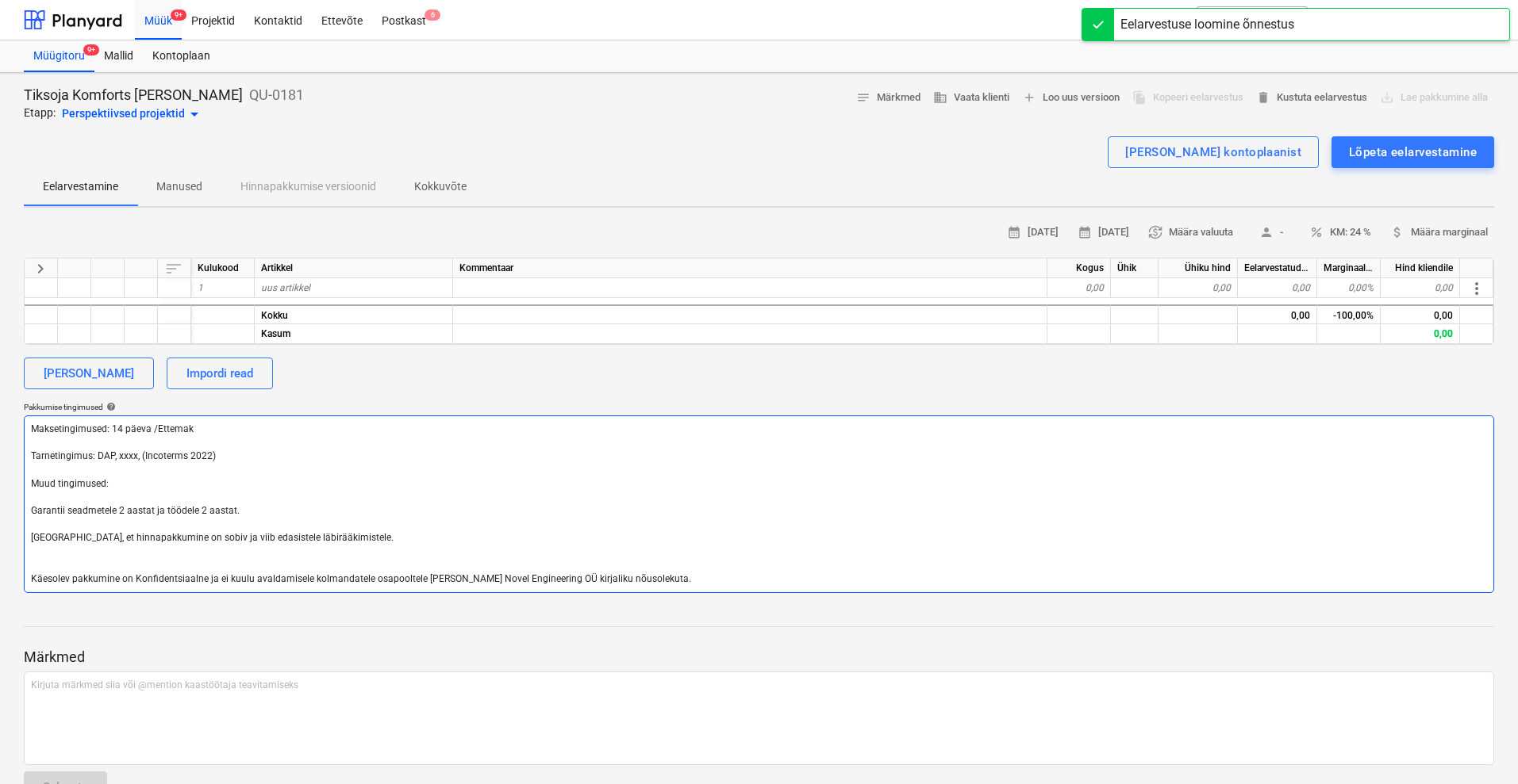
type textarea "Maksetingimused: 14 päeva /[GEOGRAPHIC_DATA] Tarnetingimus: DAP, xxxx, (Incoter…"
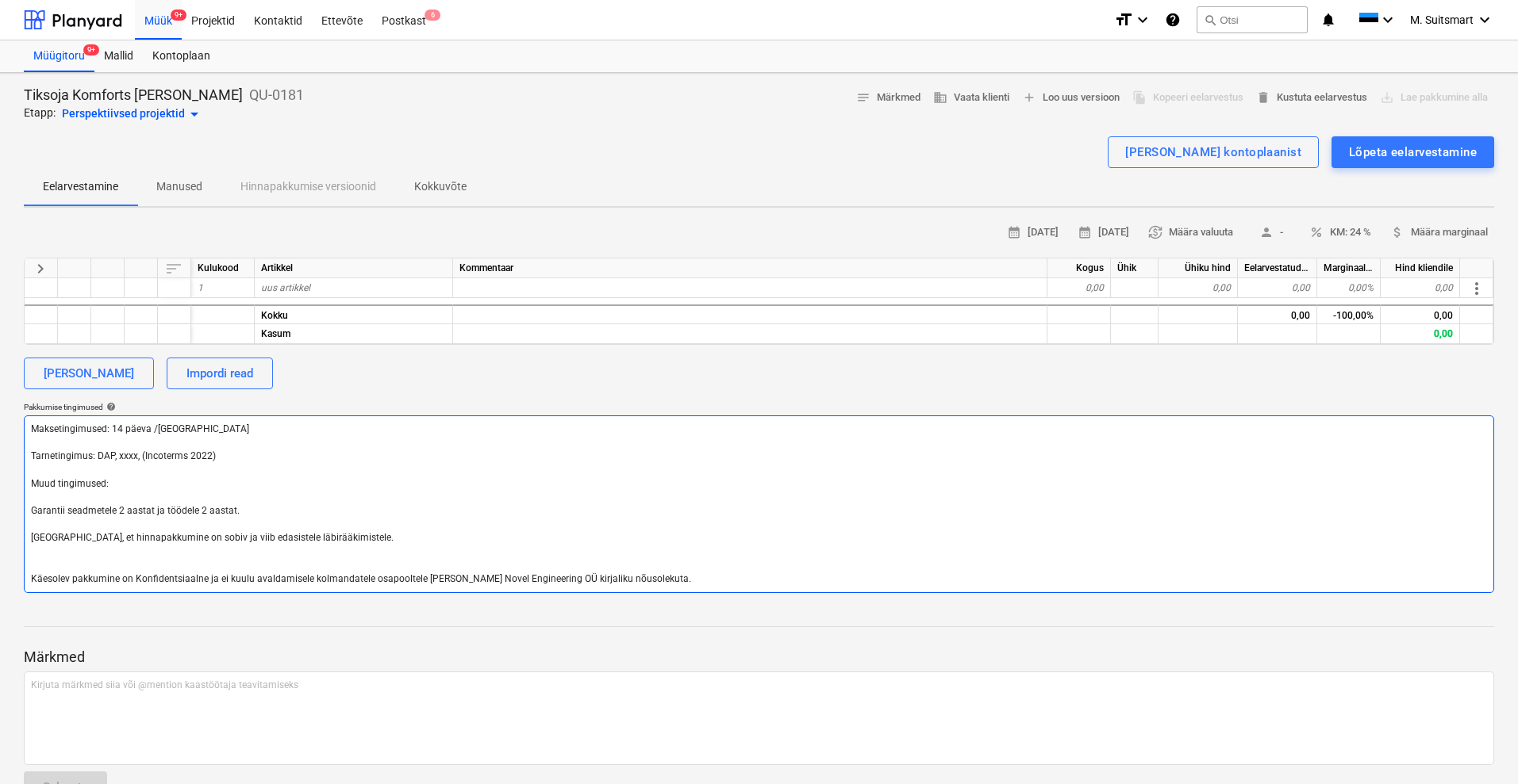
type textarea "x"
type textarea "Maksetingimused: 14 päeva /Ettem Tarnetingimus: DAP, xxxx, (Incoterms 2022) Muu…"
type textarea "x"
type textarea "Maksetingimused: 14 päeva /Ette Tarnetingimus: DAP, xxxx, (Incoterms 2022) Muud…"
type textarea "x"
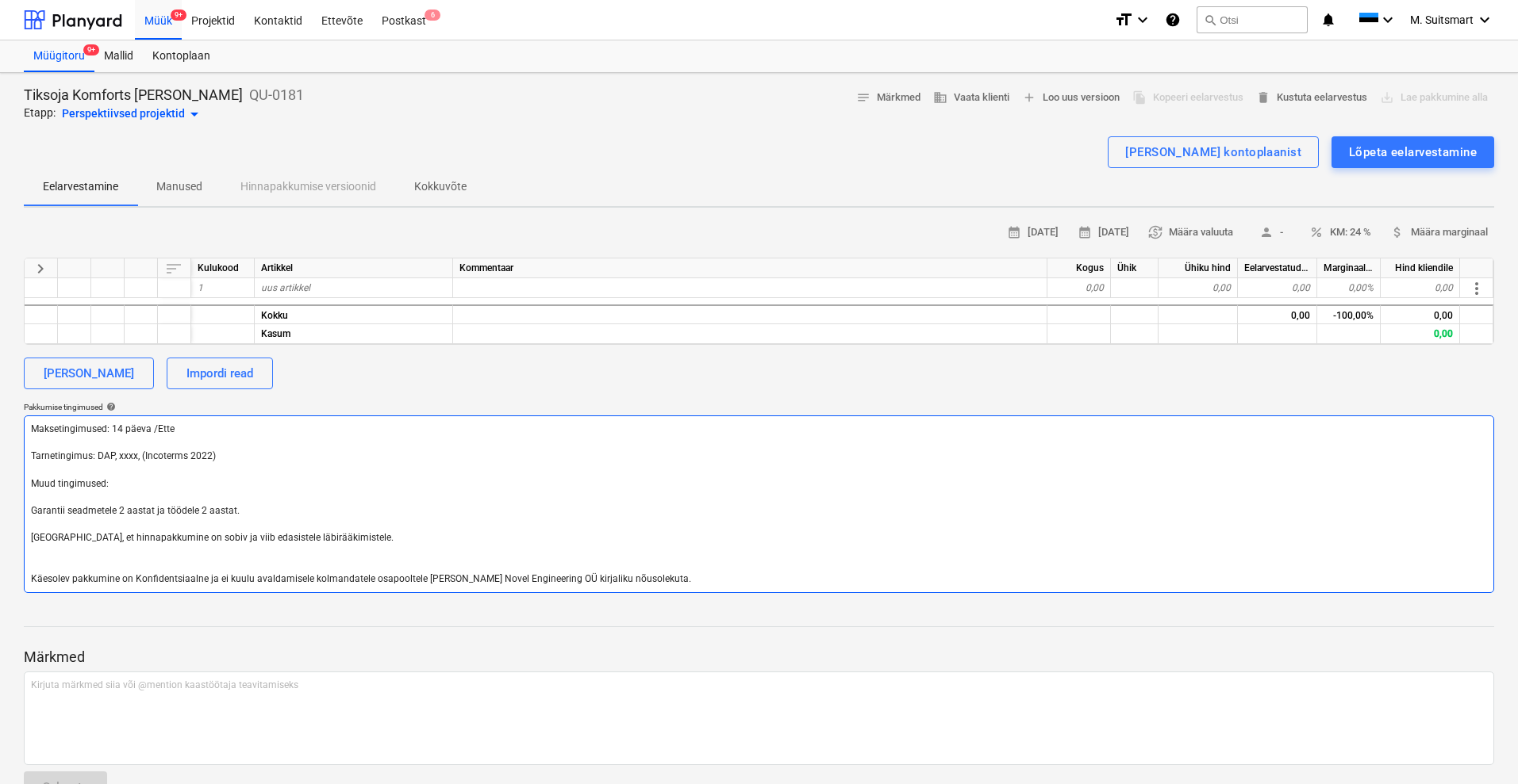
type textarea "Maksetingimused: 14 päeva /Ett Tarnetingimus: DAP, xxxx, (Incoterms 2022) Muud …"
type textarea "x"
type textarea "Maksetingimused: 14 päeva /Et Tarnetingimus: DAP, xxxx, (Incoterms 2022) Muud t…"
type textarea "x"
type textarea "Maksetingimused: 14 päeva /E Tarnetingimus: DAP, xxxx, (Incoterms 2022) Muud ti…"
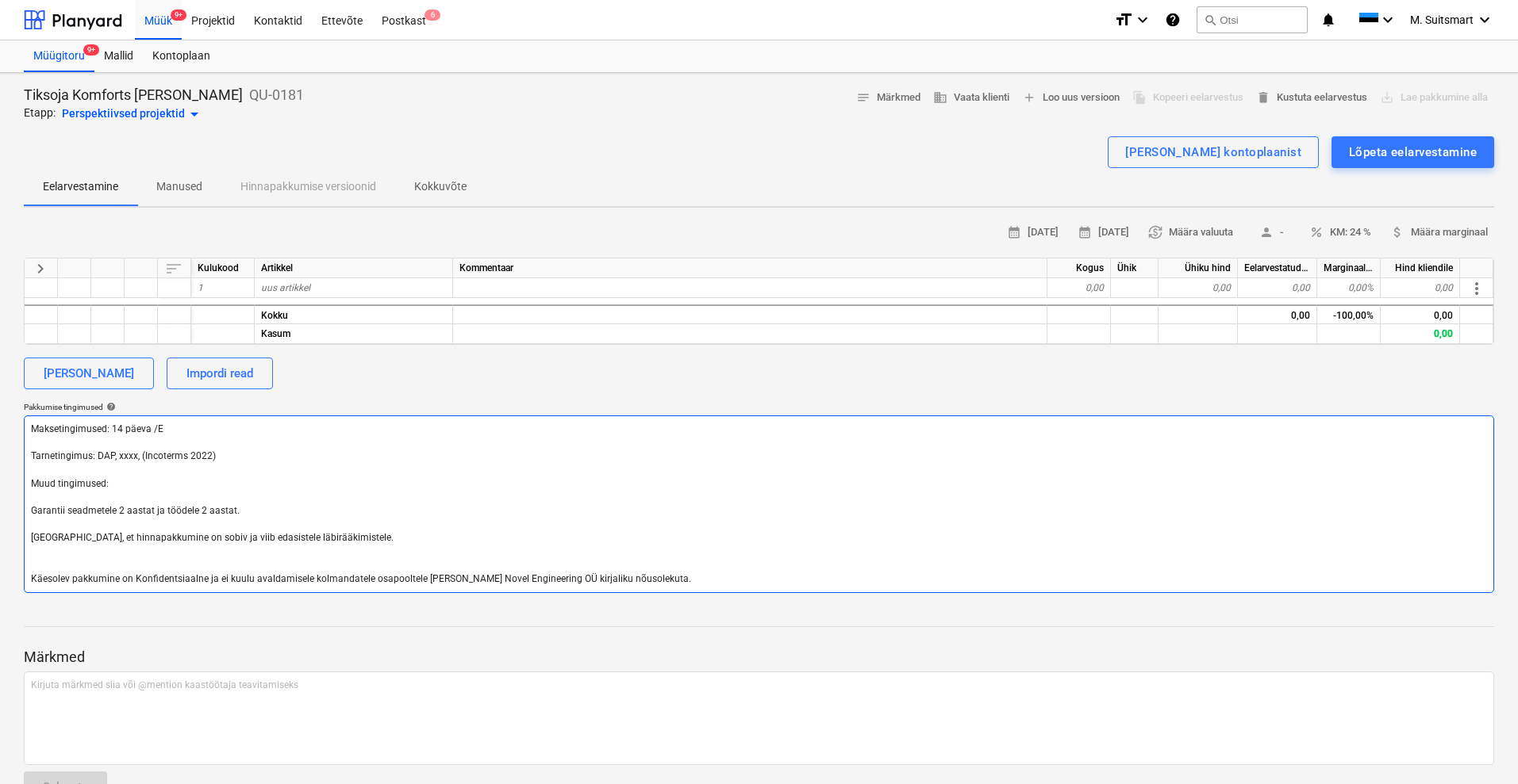
type textarea "x"
type textarea "Maksetingimused: 14 päeva / Tarnetingimus: DAP, xxxx, (Incoterms 2022) Muud tin…"
type textarea "x"
type textarea "Maksetingimused: 14 päeva Tarnetingimus: DAP, xxxx, (Incoterms 2022) Muud tingi…"
type textarea "x"
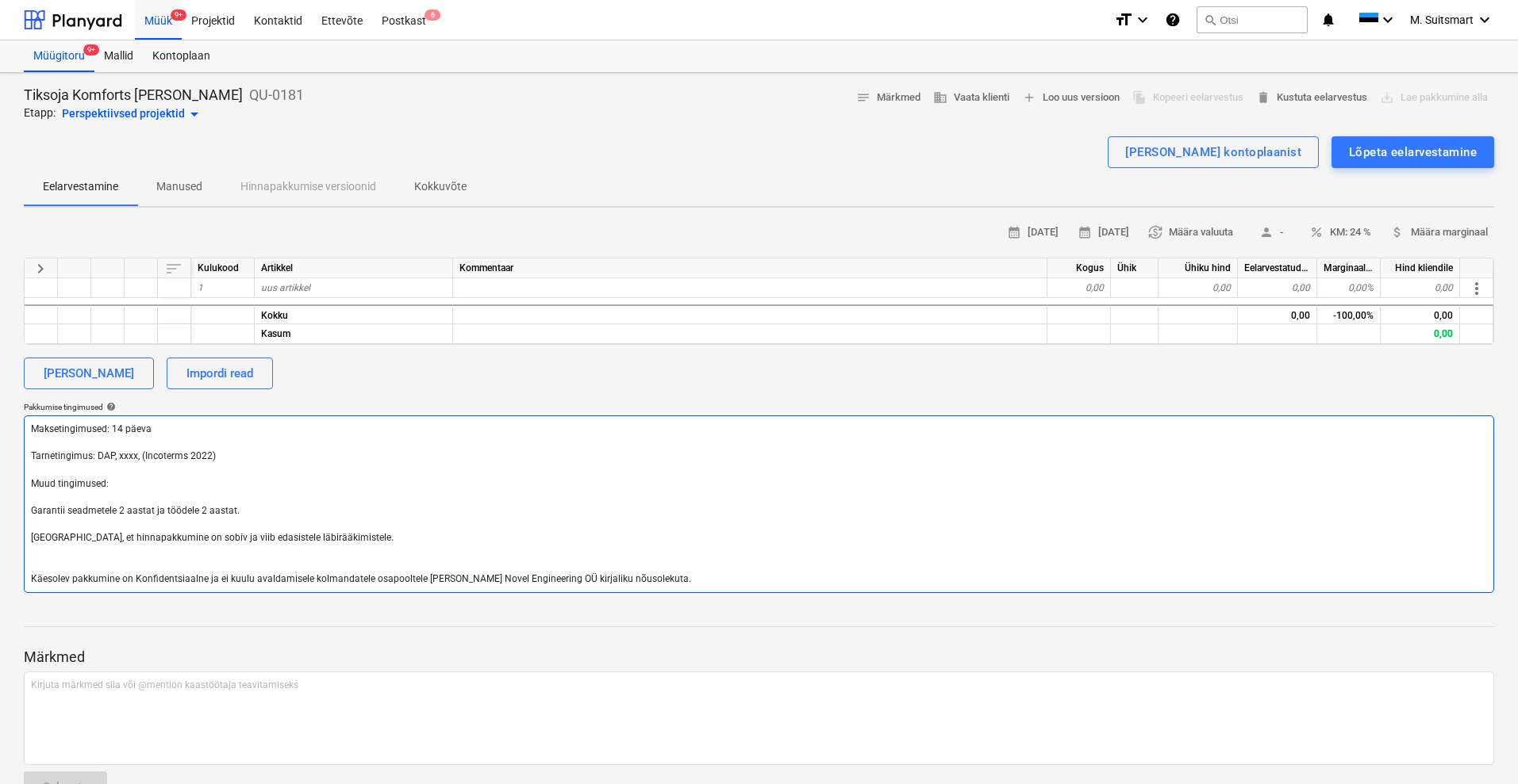
type textarea "Maksetingimused: 14 päeva Tarnetingimus: DAP, xxxx, (Incoterms 2022) Muud tingi…"
click at [135, 452] on textarea "Maksetingimused: 14 päeva Tarnetingimus: DAP, xxxx, (Incoterms 2022) Muud tingi…" at bounding box center [759, 503] width 1470 height 178
type textarea "x"
type textarea "Maksetingimused: 14 päeva Tarnetingimus: DAP, xxx, (Incoterms 2022) Muud tingim…"
type textarea "x"
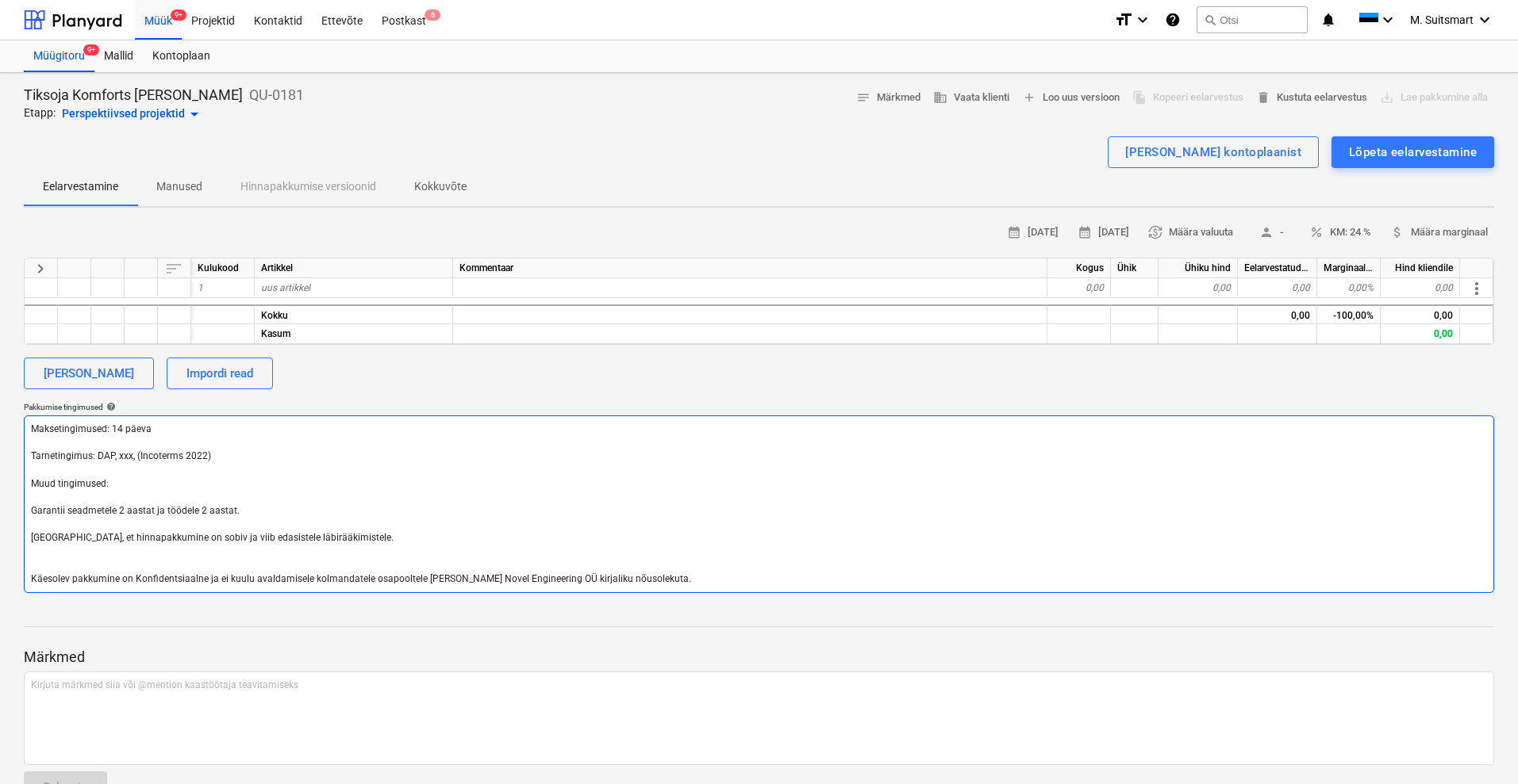
type textarea "Maksetingimused: 14 päeva Tarnetingimus: DAP, xx, (Incoterms 2022) Muud tingimu…"
type textarea "x"
type textarea "Maksetingimused: 14 päeva Tarnetingimus: DAP, x, (Incoterms 2022) Muud tingimus…"
type textarea "x"
type textarea "Maksetingimused: 14 päeva Tarnetingimus: DAP, , (Incoterms 2022) Muud tingimuse…"
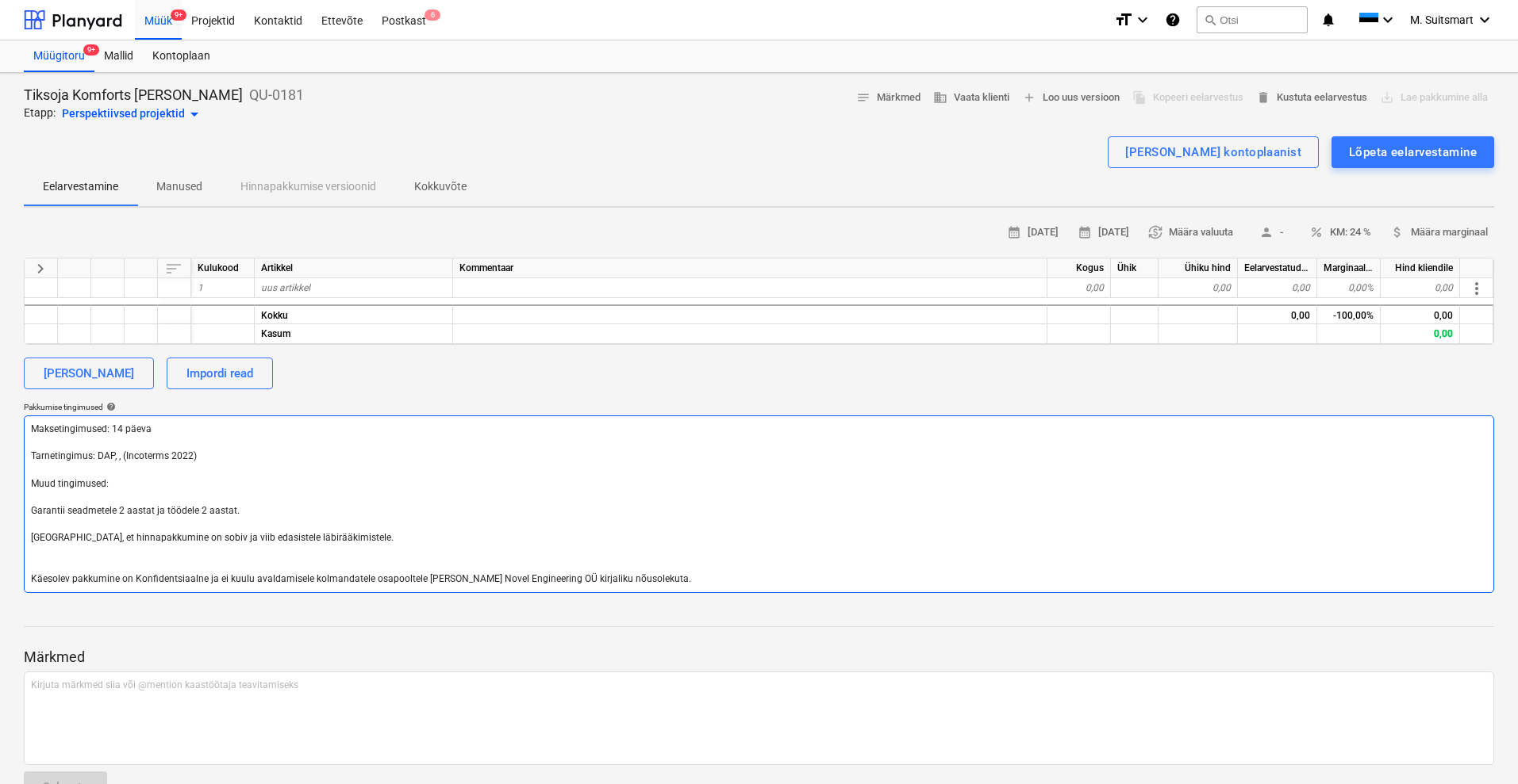
type textarea "x"
type textarea "Maksetingimused: 14 päeva Tarnetingimus: DAP, T, (Incoterms 2022) Muud tingimus…"
type textarea "x"
type textarea "Maksetingimused: 14 päeva Tarnetingimus: DAP, Ti, (Incoterms 2022) Muud tingimu…"
type textarea "x"
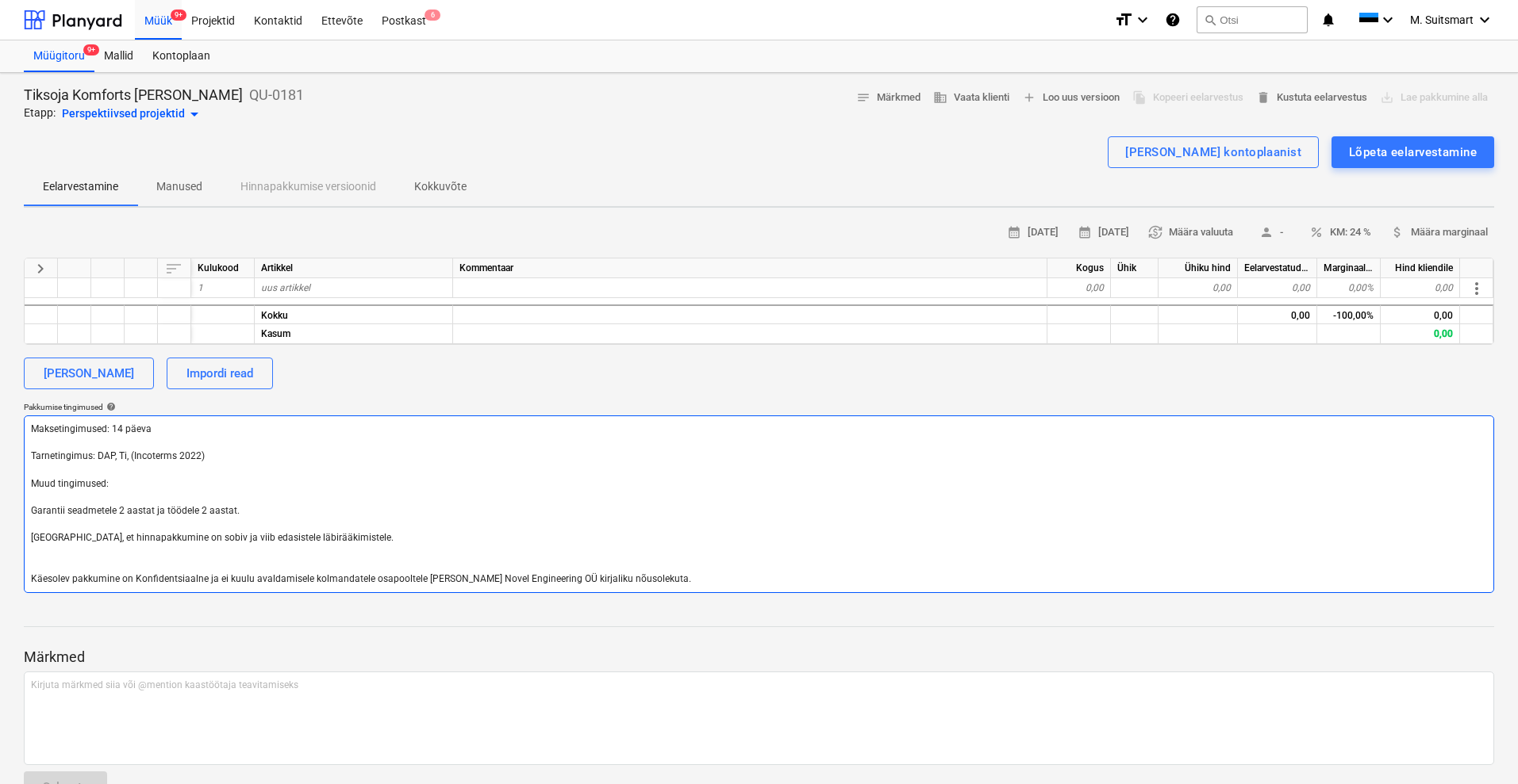
type textarea "Maksetingimused: 14 päeva Tarnetingimus: DAP, Tik, (Incoterms 2022) Muud tingim…"
type textarea "x"
type textarea "Maksetingimused: 14 päeva Tarnetingimus: DAP, Tikso, (Incoterms 2022) Muud ting…"
type textarea "x"
type textarea "Maksetingimused: 14 päeva Tarnetingimus: DAP, Tiksoj, (Incoterms 2022) Muud tin…"
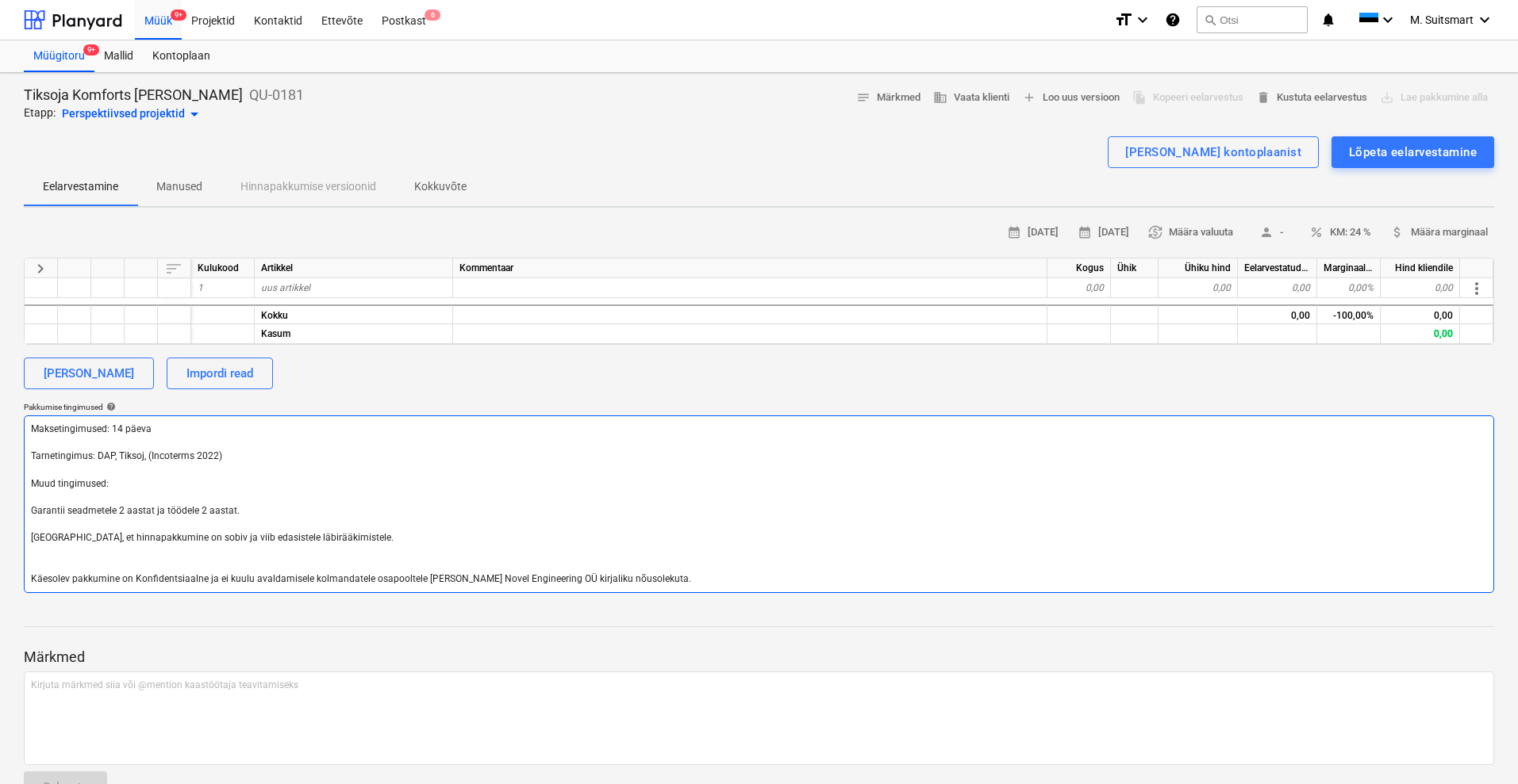
type textarea "x"
type textarea "Maksetingimused: 14 päeva Tarnetingimus: DAP, Tiksoja, (Incoterms 2022) Muud ti…"
drag, startPoint x: 262, startPoint y: 507, endPoint x: 4, endPoint y: 505, distance: 258.0
click at [4, 505] on div "Tiksoja Komforts katla omaring QU-0181 Etapp: Perspektiivsed projektid arrow_dr…" at bounding box center [759, 451] width 1518 height 755
type textarea "x"
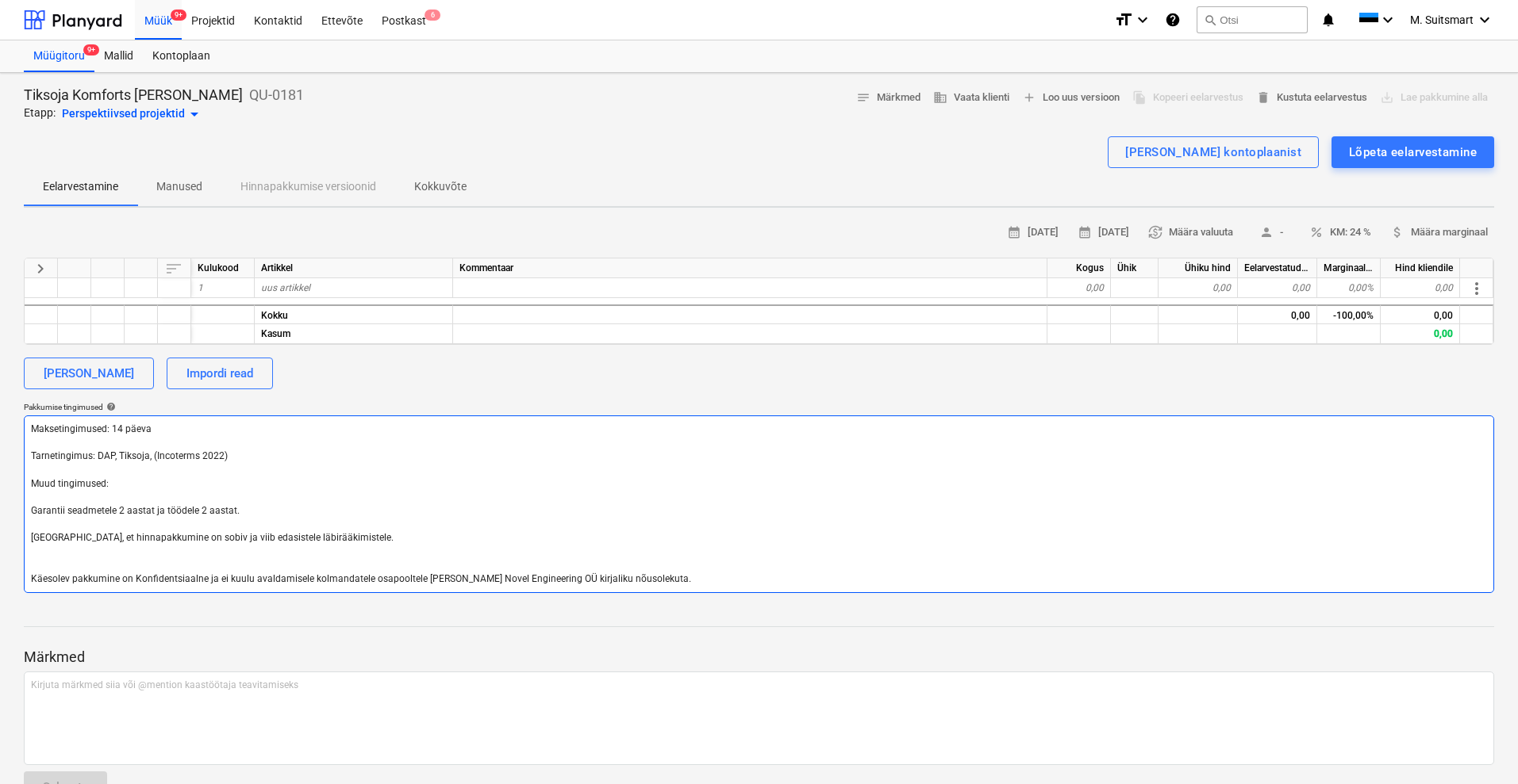
type textarea "Maksetingimused: 14 päeva Tarnetingimus: DAP, Tiksoja, (Incoterms 2022) Muud ti…"
drag, startPoint x: 133, startPoint y: 481, endPoint x: 0, endPoint y: 478, distance: 133.0
click at [0, 478] on div "Tiksoja Komforts katla omaring QU-0181 Etapp: Perspektiivsed projektid arrow_dr…" at bounding box center [759, 451] width 1518 height 755
type textarea "x"
type textarea "Maksetingimused: 14 päeva Tarnetingimus: DAP, Tiksoja, (Incoterms 2022) [GEOGRA…"
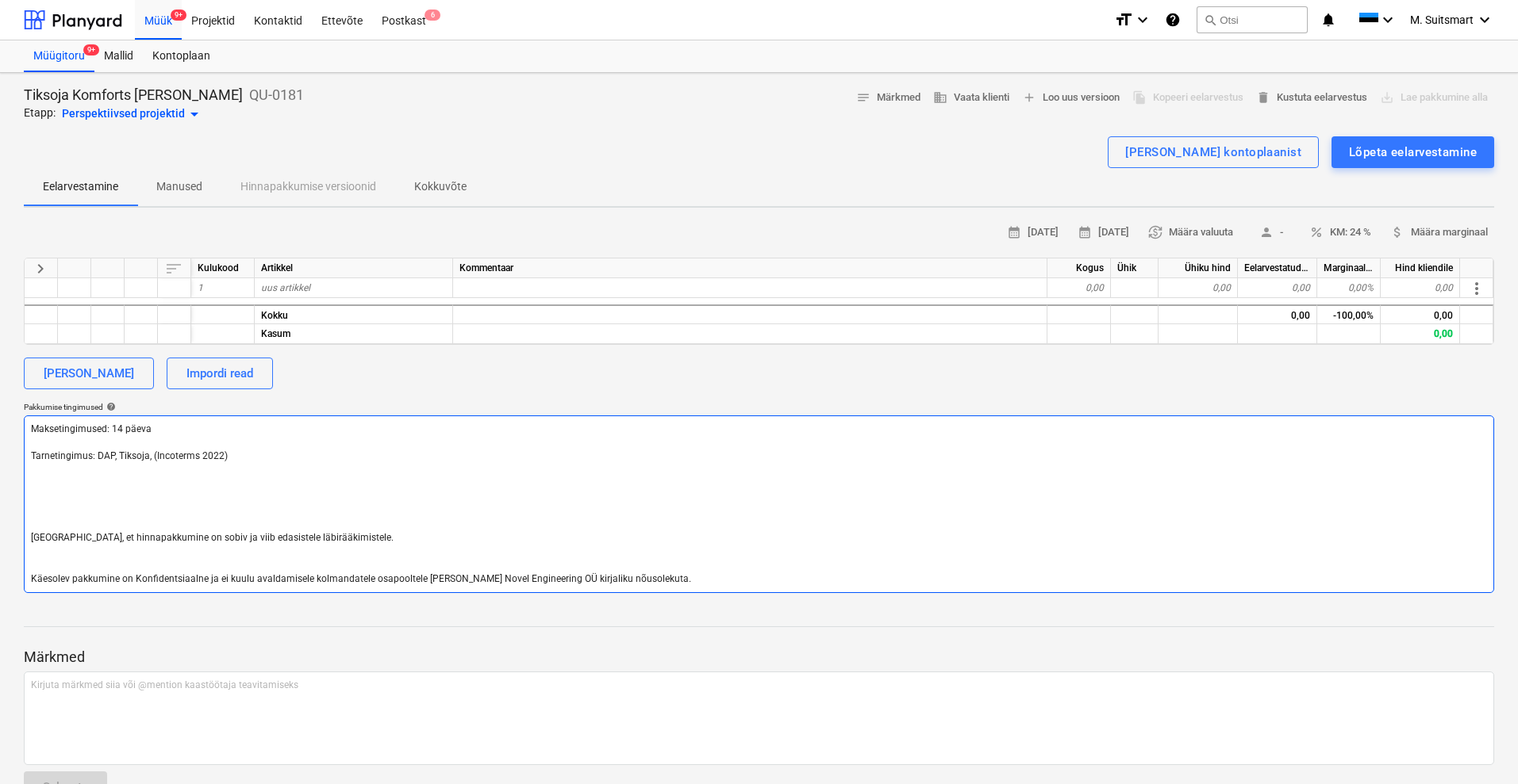
type textarea "x"
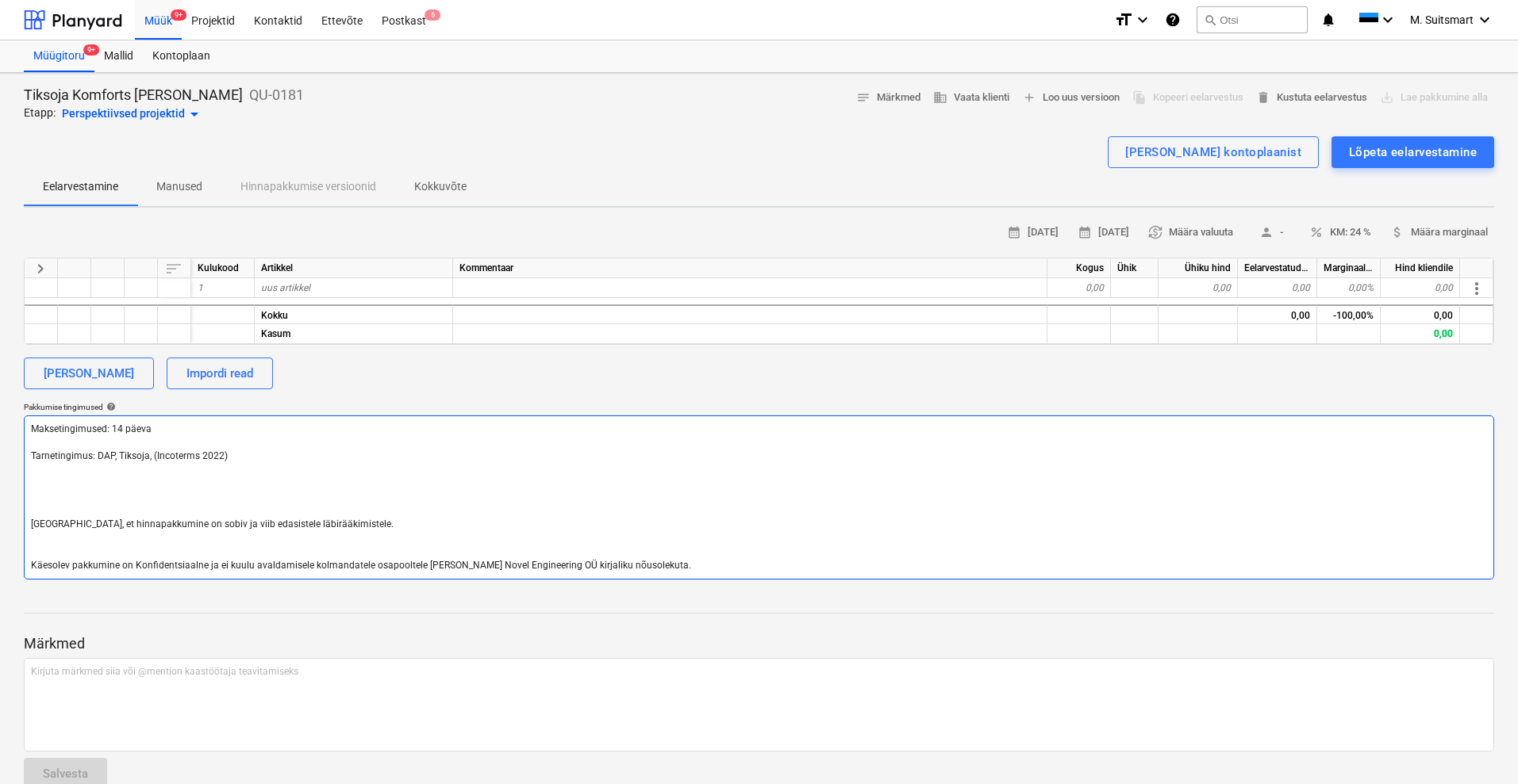
type textarea "Maksetingimused: 14 päeva Tarnetingimus: DAP, Tiksoja, (Incoterms 2022) [GEOGRA…"
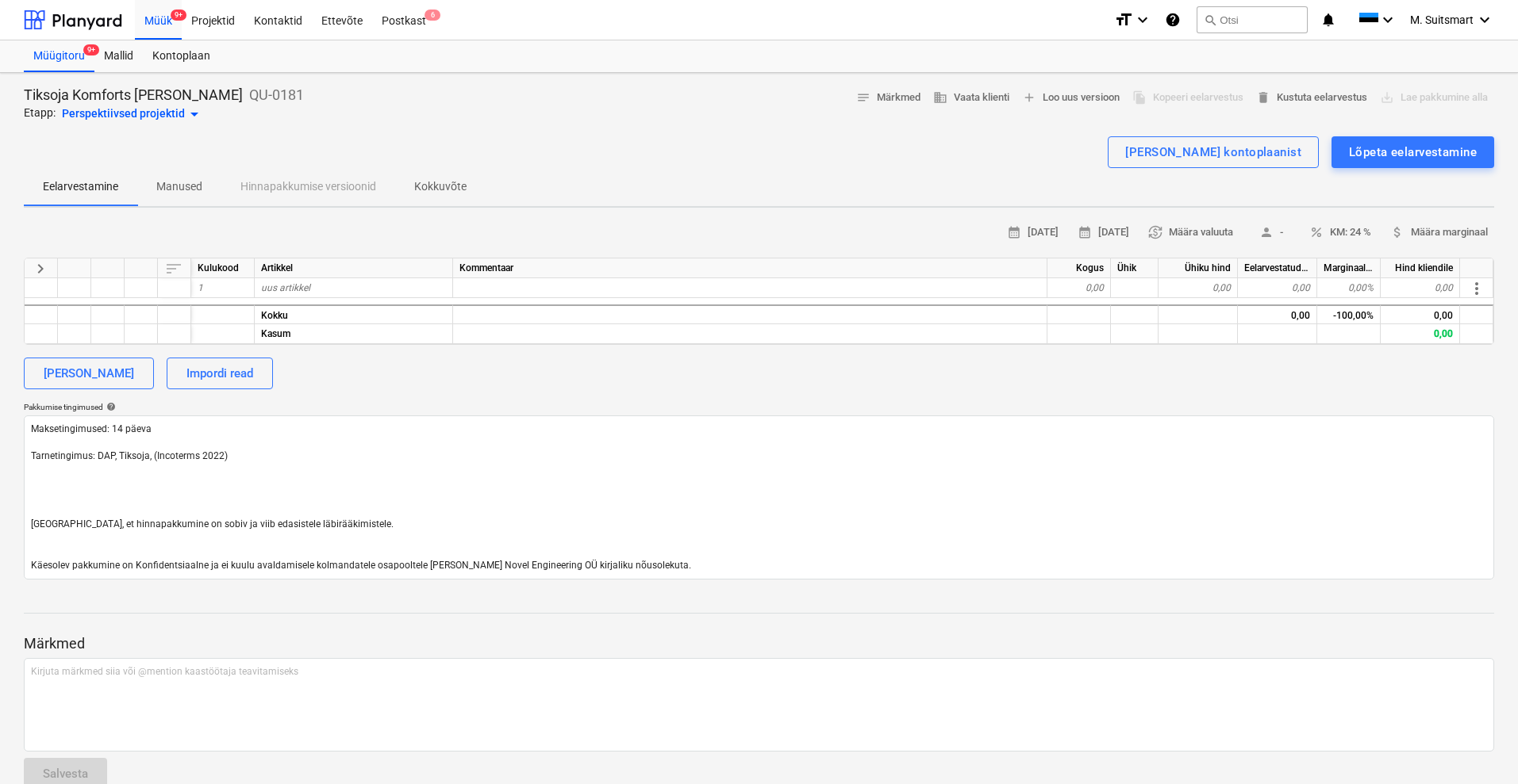
type textarea "x"
click at [513, 377] on div "[PERSON_NAME] Impordi read" at bounding box center [759, 373] width 1470 height 32
click at [359, 285] on div "uus artikkel" at bounding box center [354, 288] width 198 height 20
type input "Pump"
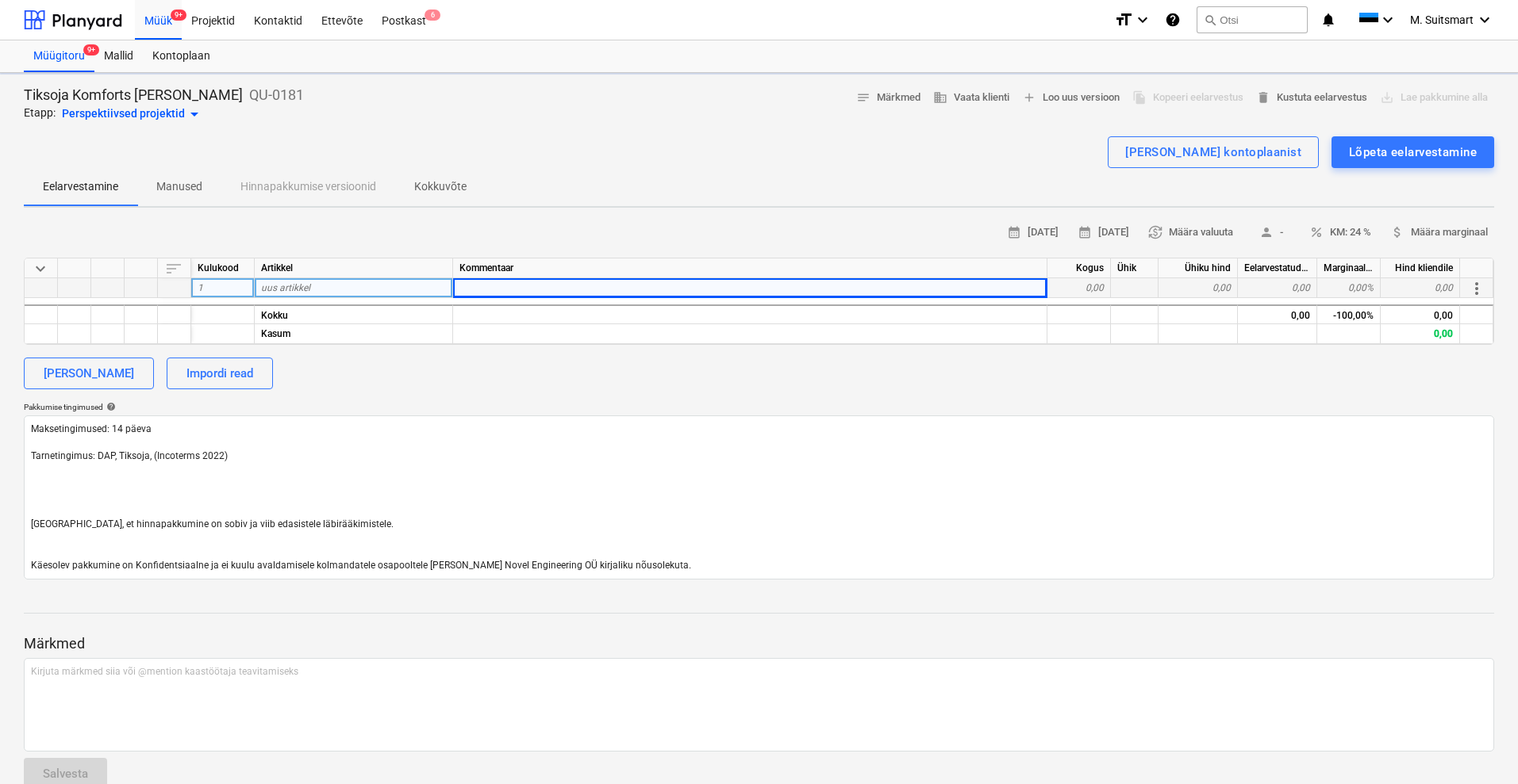
type textarea "x"
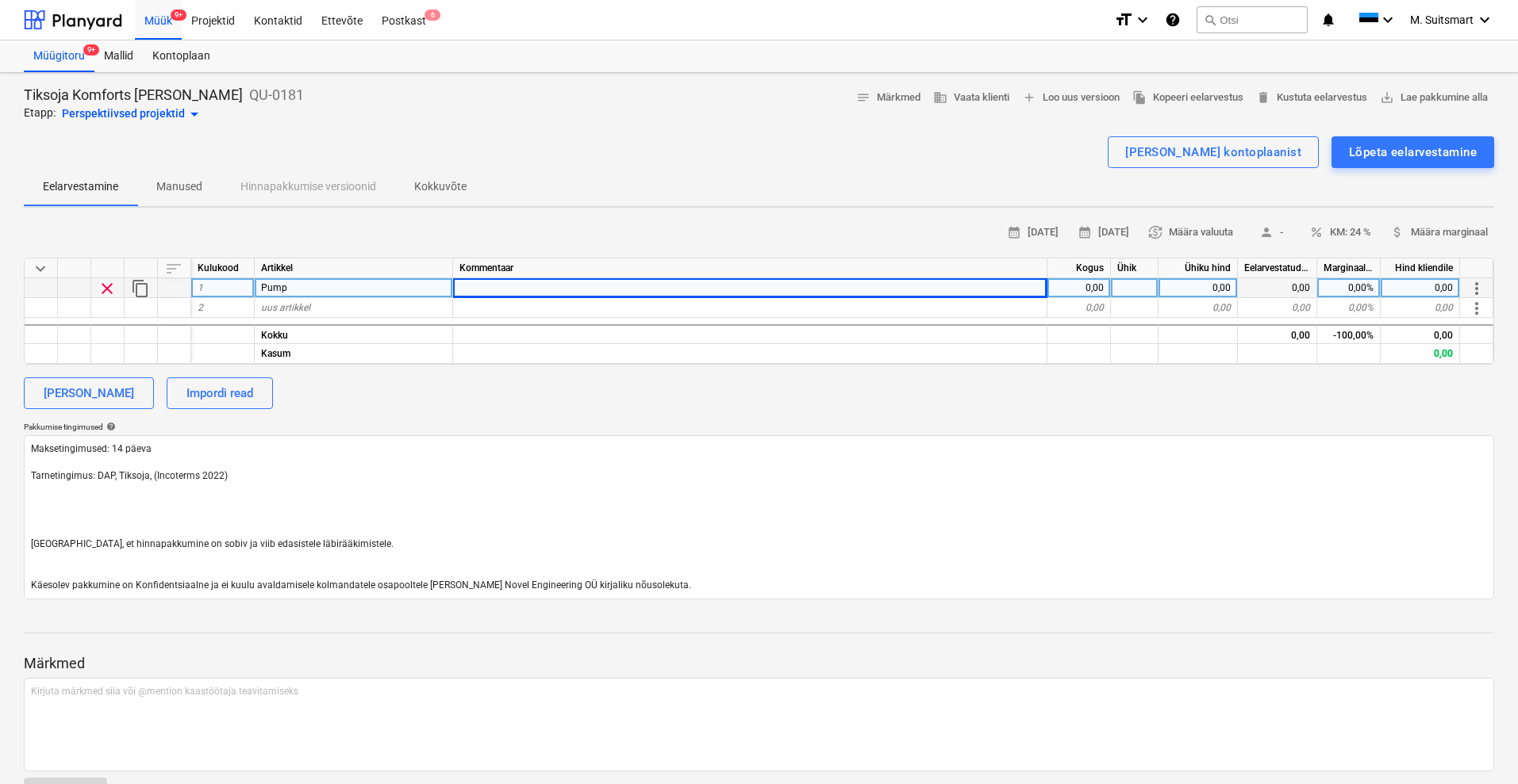
click at [362, 288] on div "Pump" at bounding box center [354, 288] width 198 height 20
click at [362, 289] on input "Pump" at bounding box center [353, 288] width 197 height 19
click at [342, 283] on input "Pump" at bounding box center [353, 288] width 197 height 19
type input "Pump Xylem LNEE 32-160 3x400V PN16"
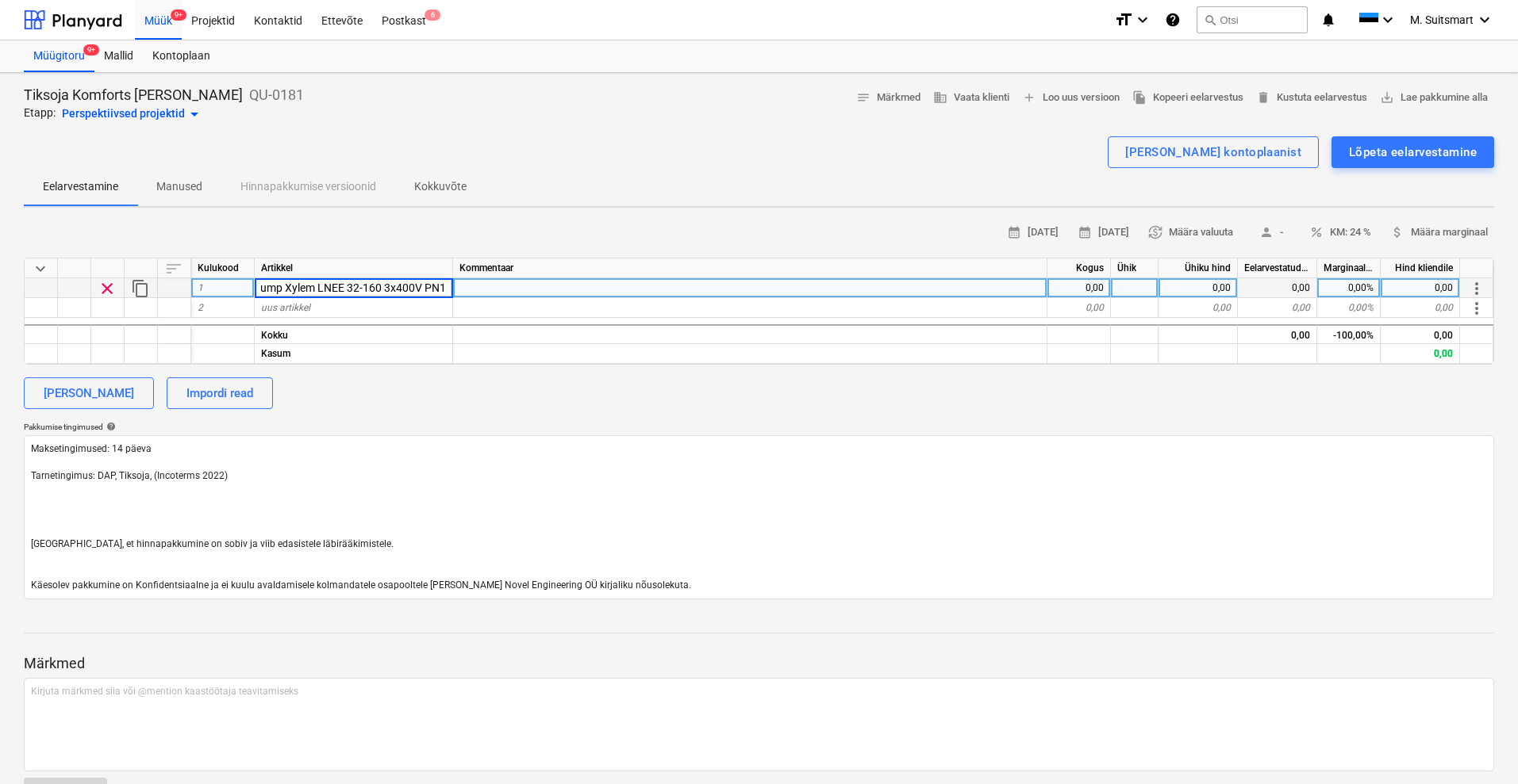
scroll to position [0, 14]
type textarea "x"
click at [510, 289] on div at bounding box center [750, 288] width 594 height 20
type input "i"
type input "m"
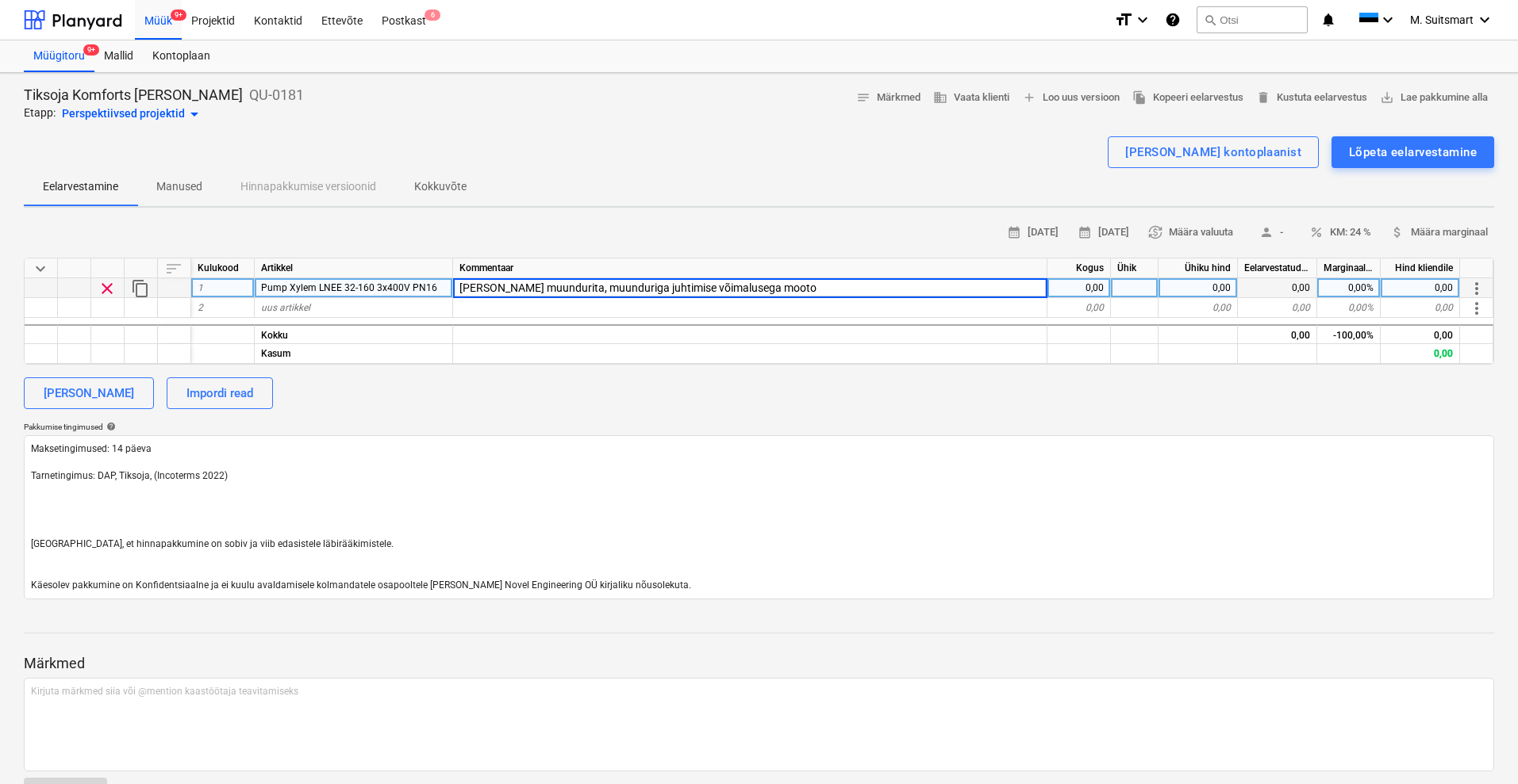
type input "[PERSON_NAME] muundurita, muunduriga juhtimise võimalusega mootor"
type textarea "x"
type input "970"
type textarea "x"
click at [1069, 278] on div "Kogus" at bounding box center [1079, 268] width 63 height 20
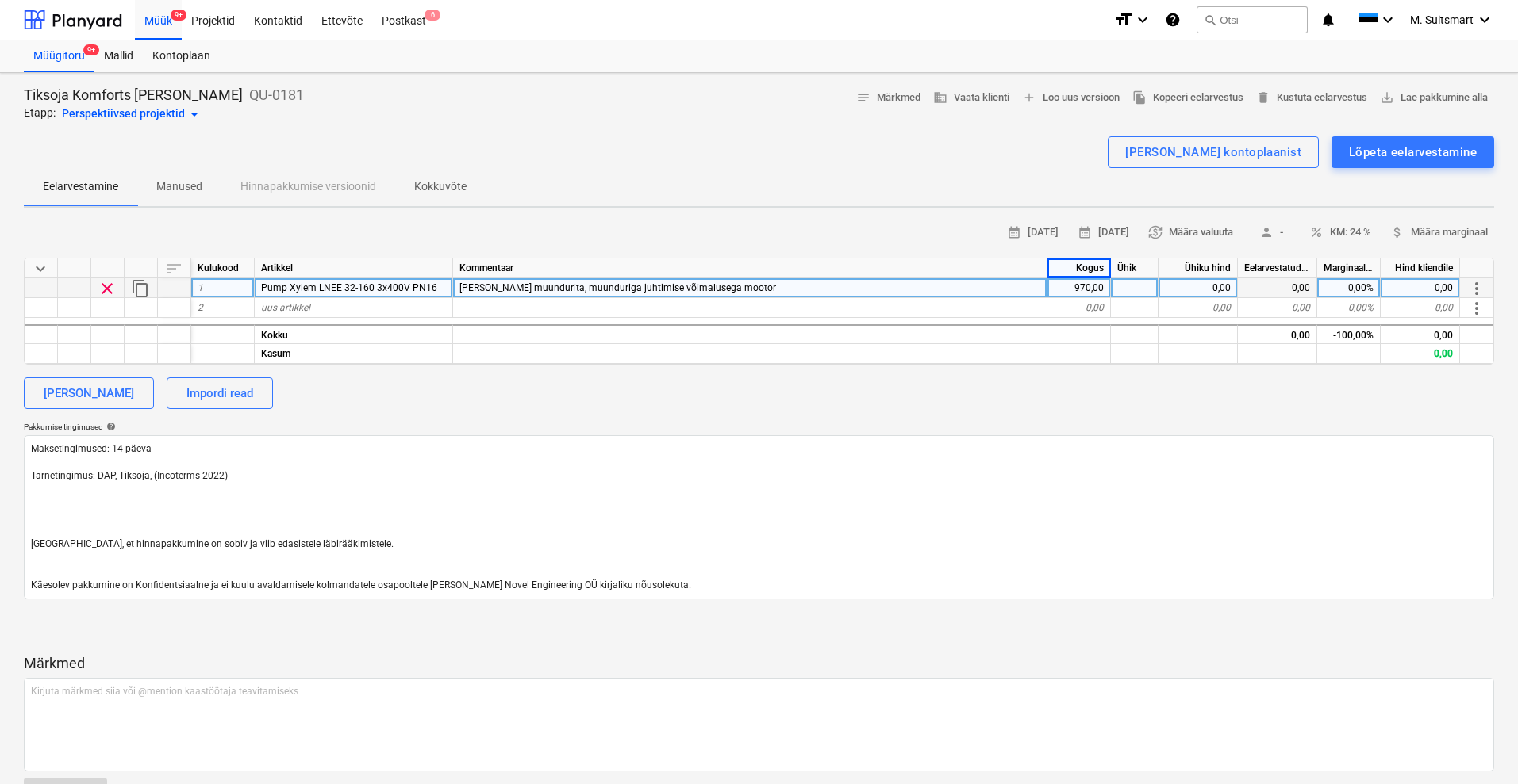
click at [1088, 291] on div "970,00" at bounding box center [1079, 288] width 63 height 20
type input "1"
type textarea "x"
type input "970"
type textarea "x"
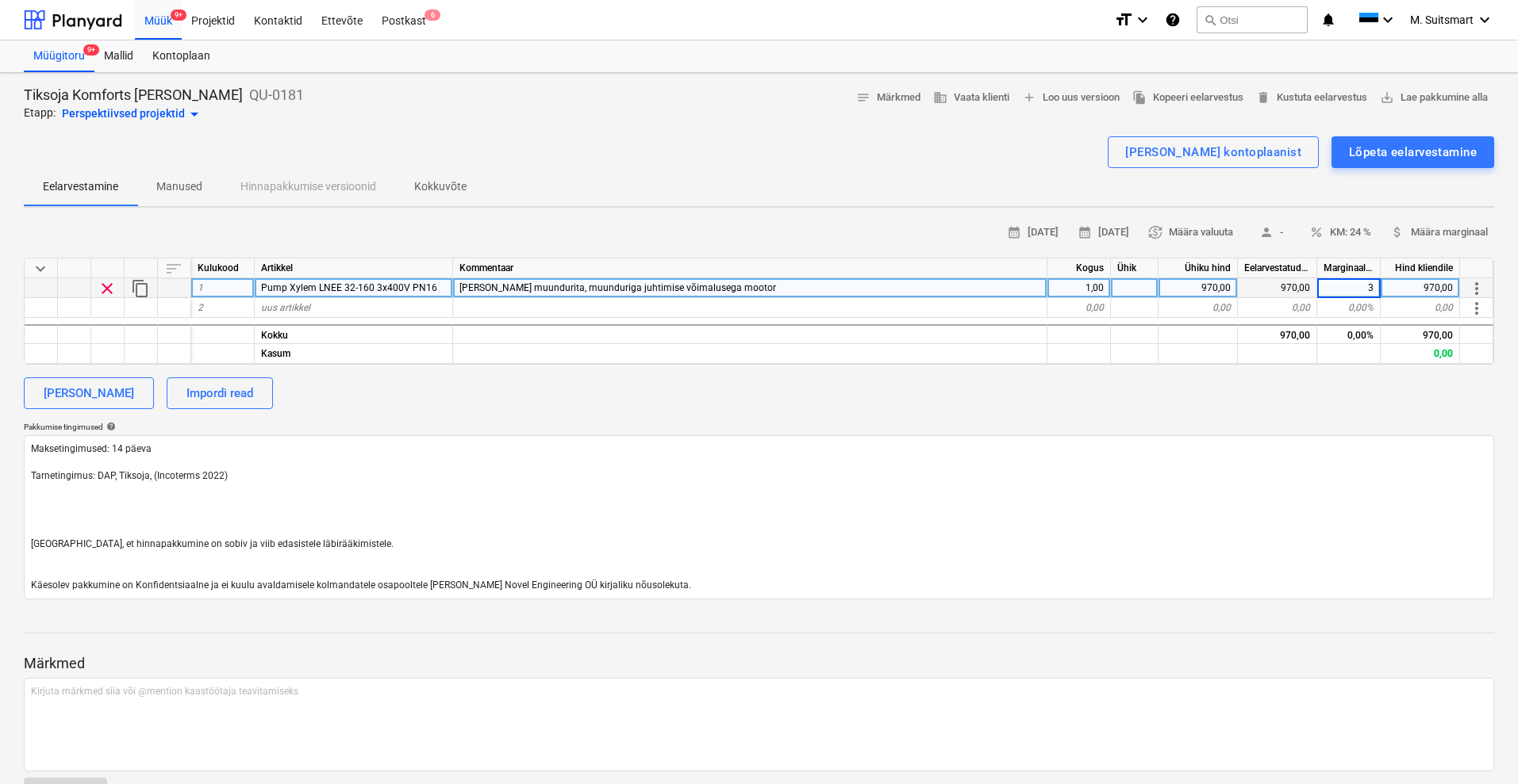
type input "30"
type textarea "x"
click at [368, 306] on div "uus artikkel" at bounding box center [354, 307] width 198 height 20
type input "Temp. andur"
type textarea "x"
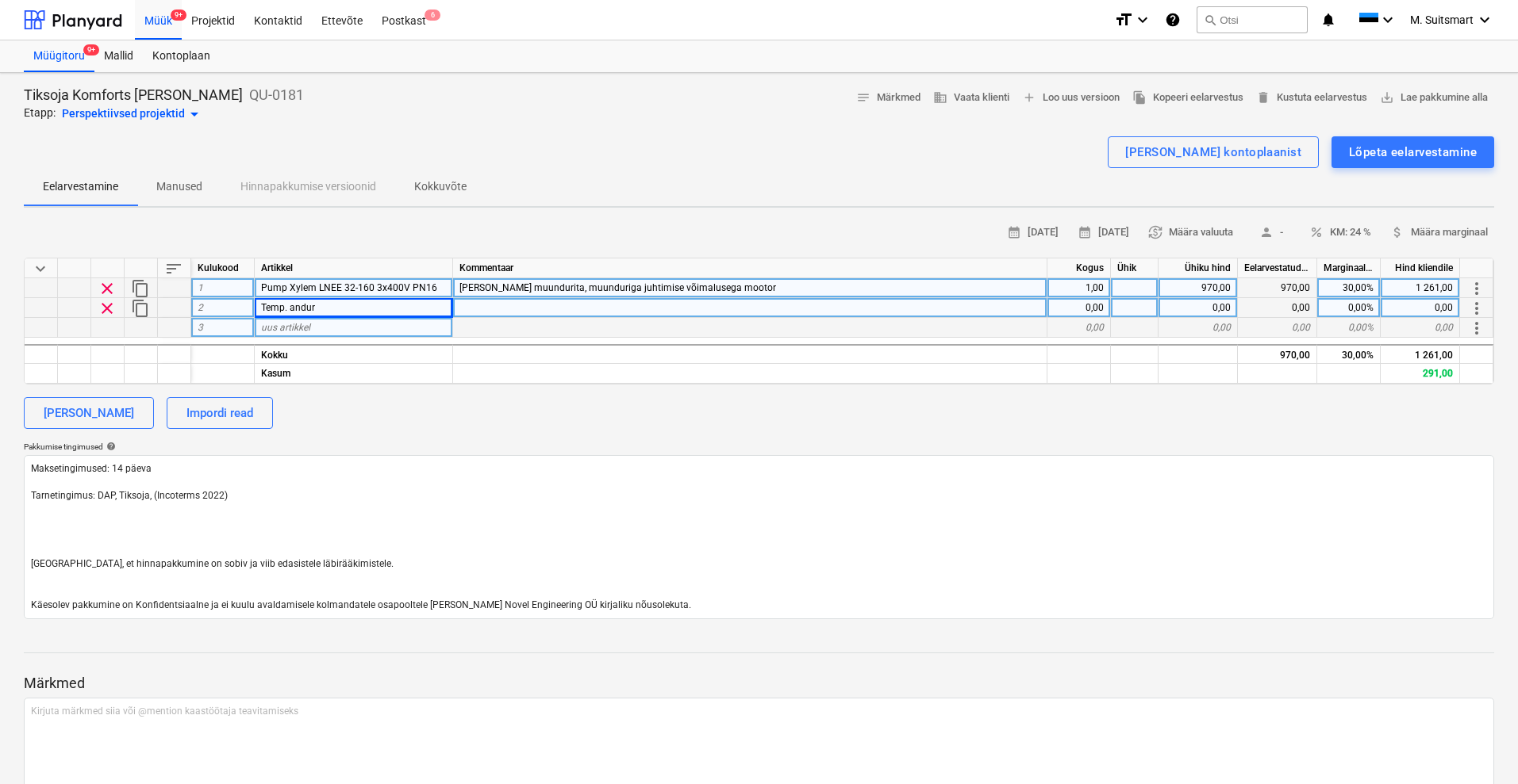
click at [320, 323] on div "uus artikkel" at bounding box center [354, 328] width 198 height 20
type input "Manomeeter, DN15 kuulid manomeetri postile"
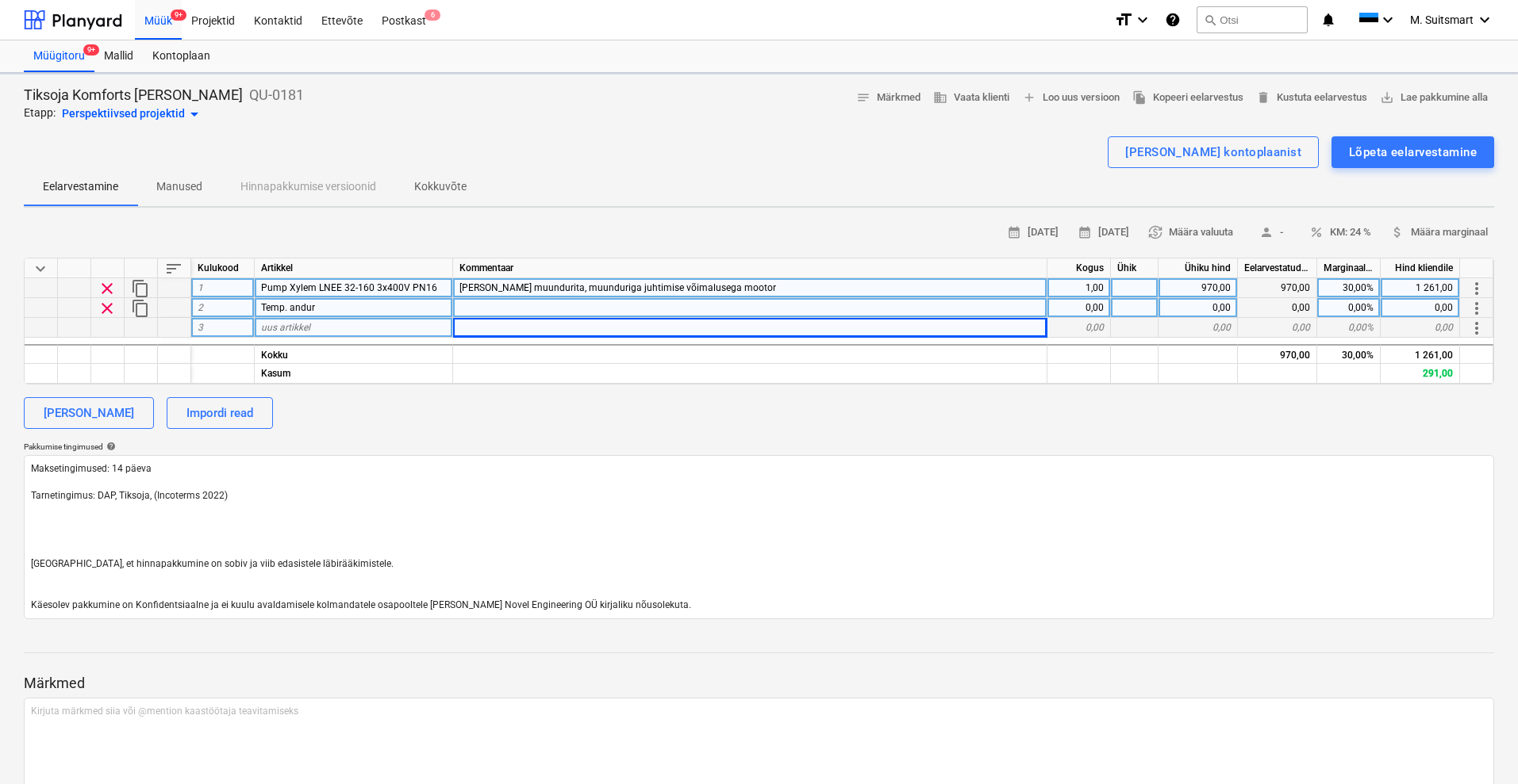
type textarea "x"
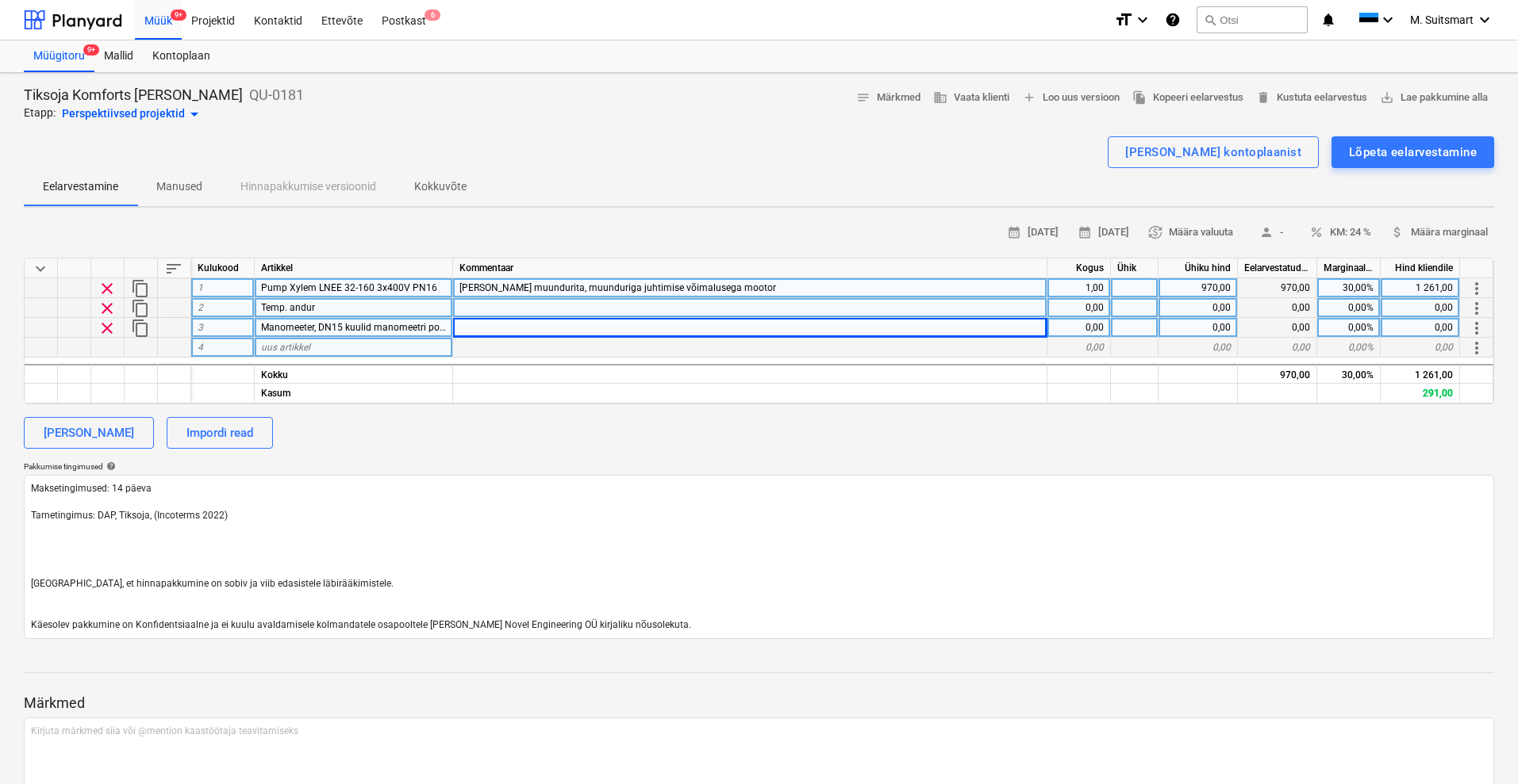
click at [320, 350] on div "uus artikkel" at bounding box center [354, 348] width 198 height 20
type input "Ventiil DN80"
type textarea "x"
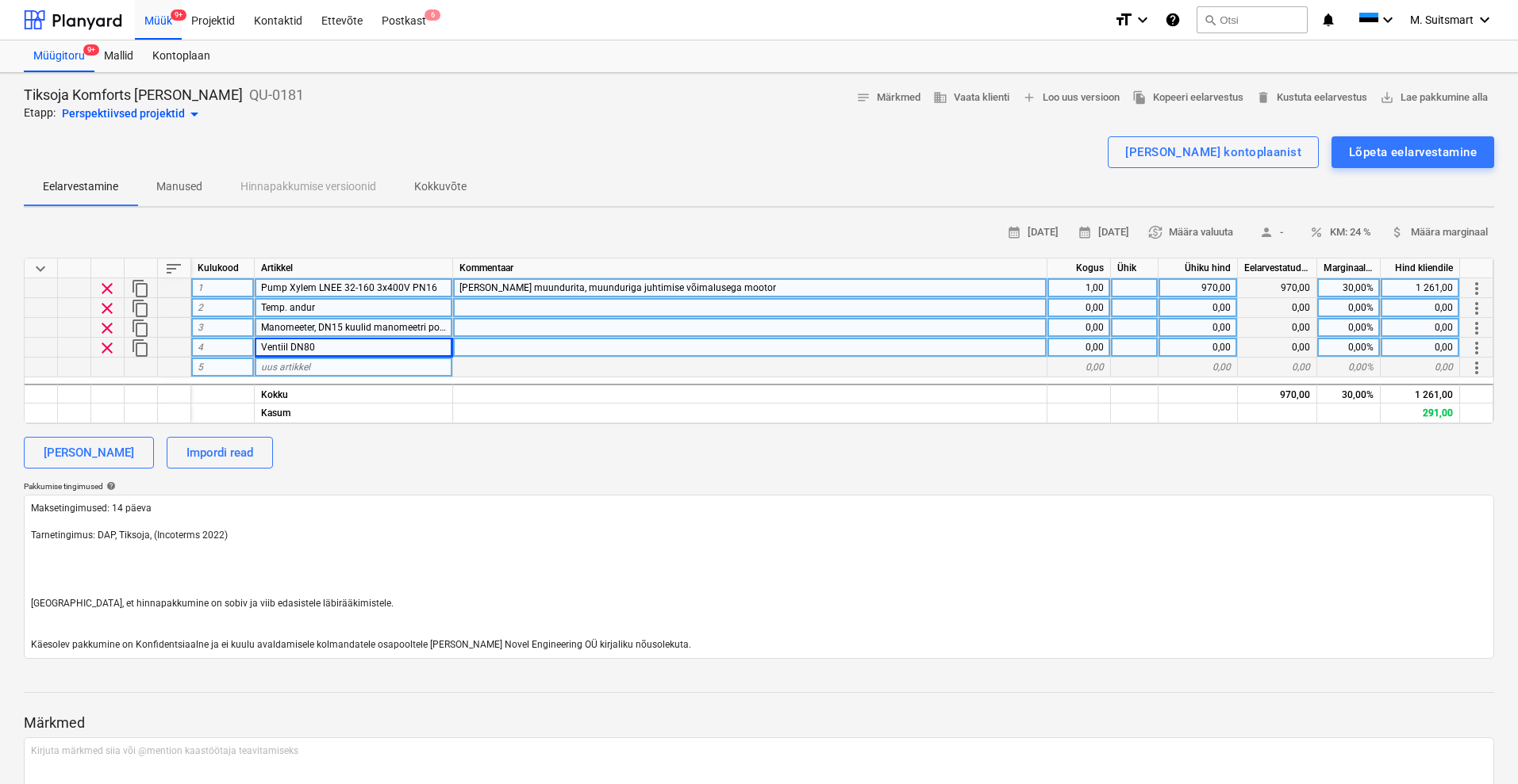
click at [307, 365] on span "uus artikkel" at bounding box center [285, 367] width 49 height 12
type input "Ventiil DN100"
type textarea "x"
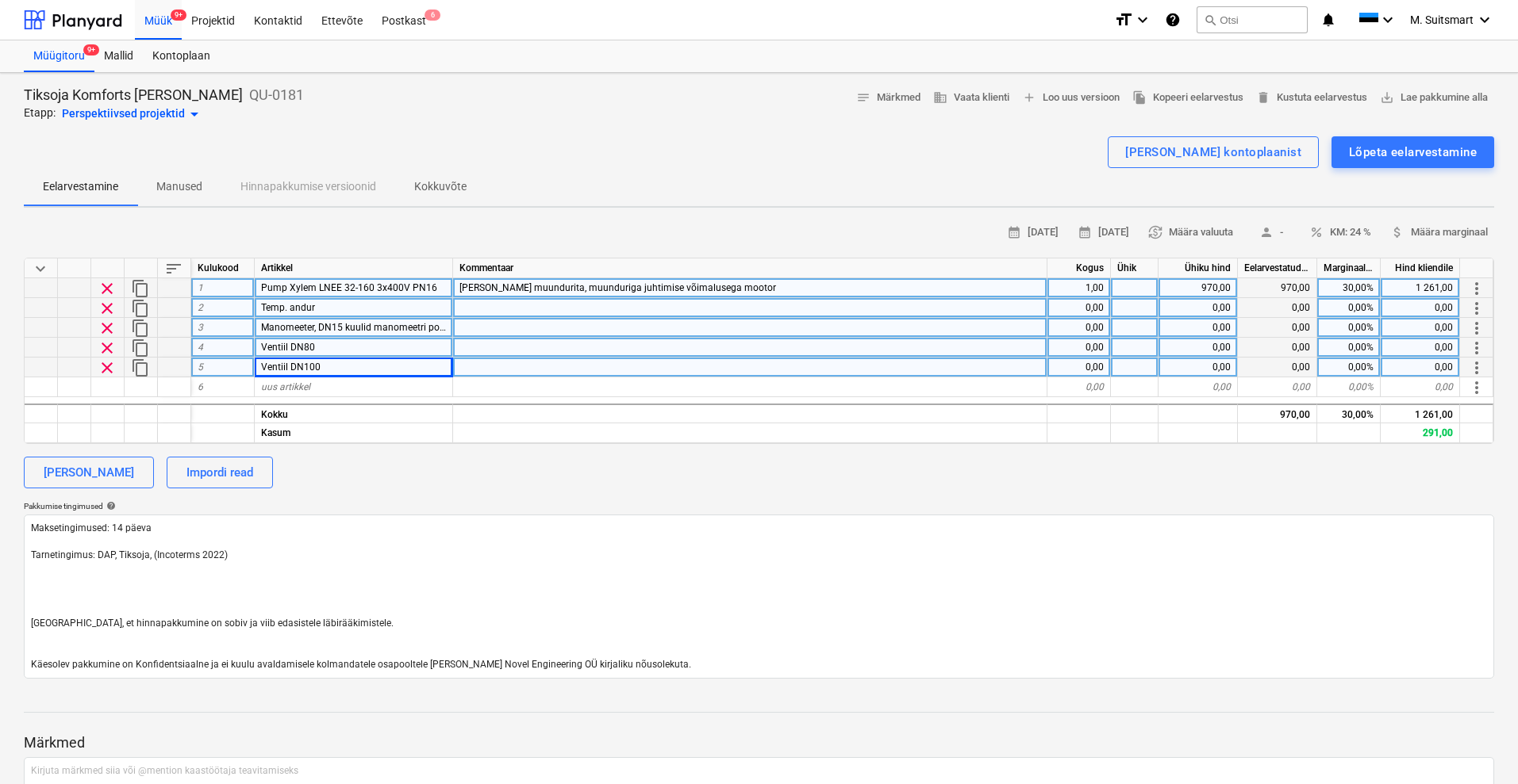
click at [606, 347] on div at bounding box center [750, 348] width 594 height 20
type input "omaringi [PERSON_NAME] järgi"
type textarea "x"
click at [527, 365] on div at bounding box center [750, 367] width 594 height 20
type input "katla tagasivool"
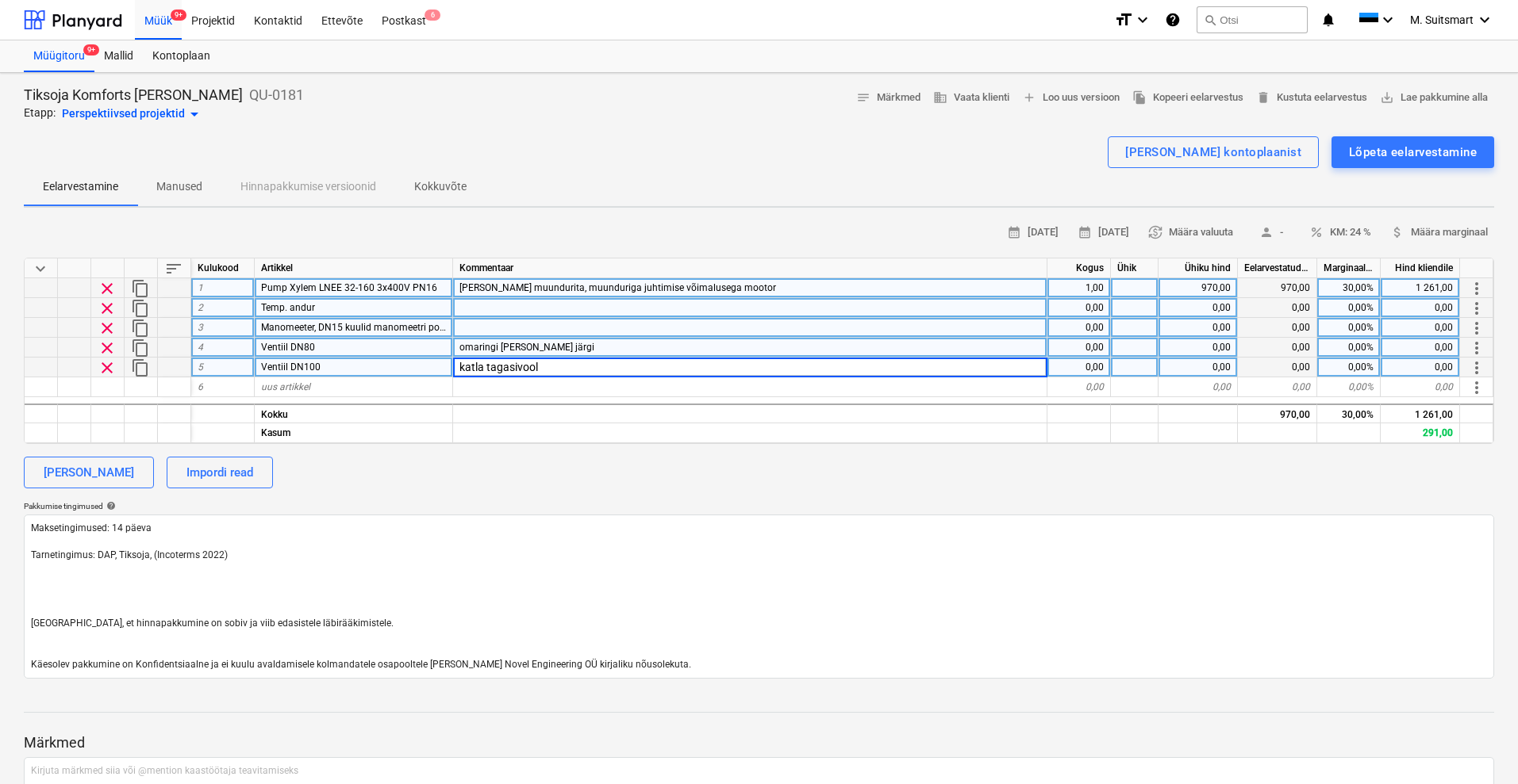
type textarea "x"
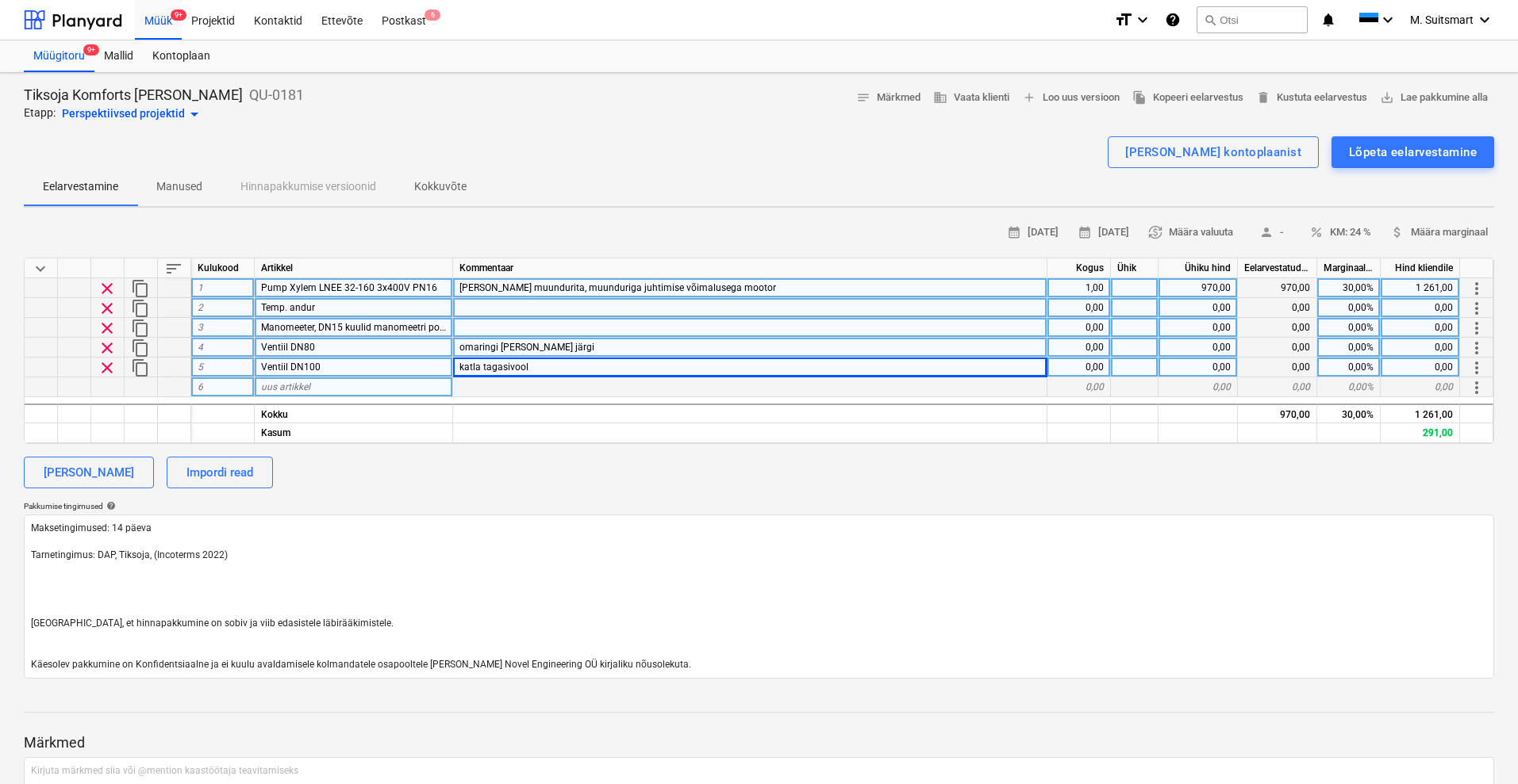
click at [365, 384] on div "uus artikkel" at bounding box center [354, 387] width 198 height 20
type input "mudakoguja"
type textarea "x"
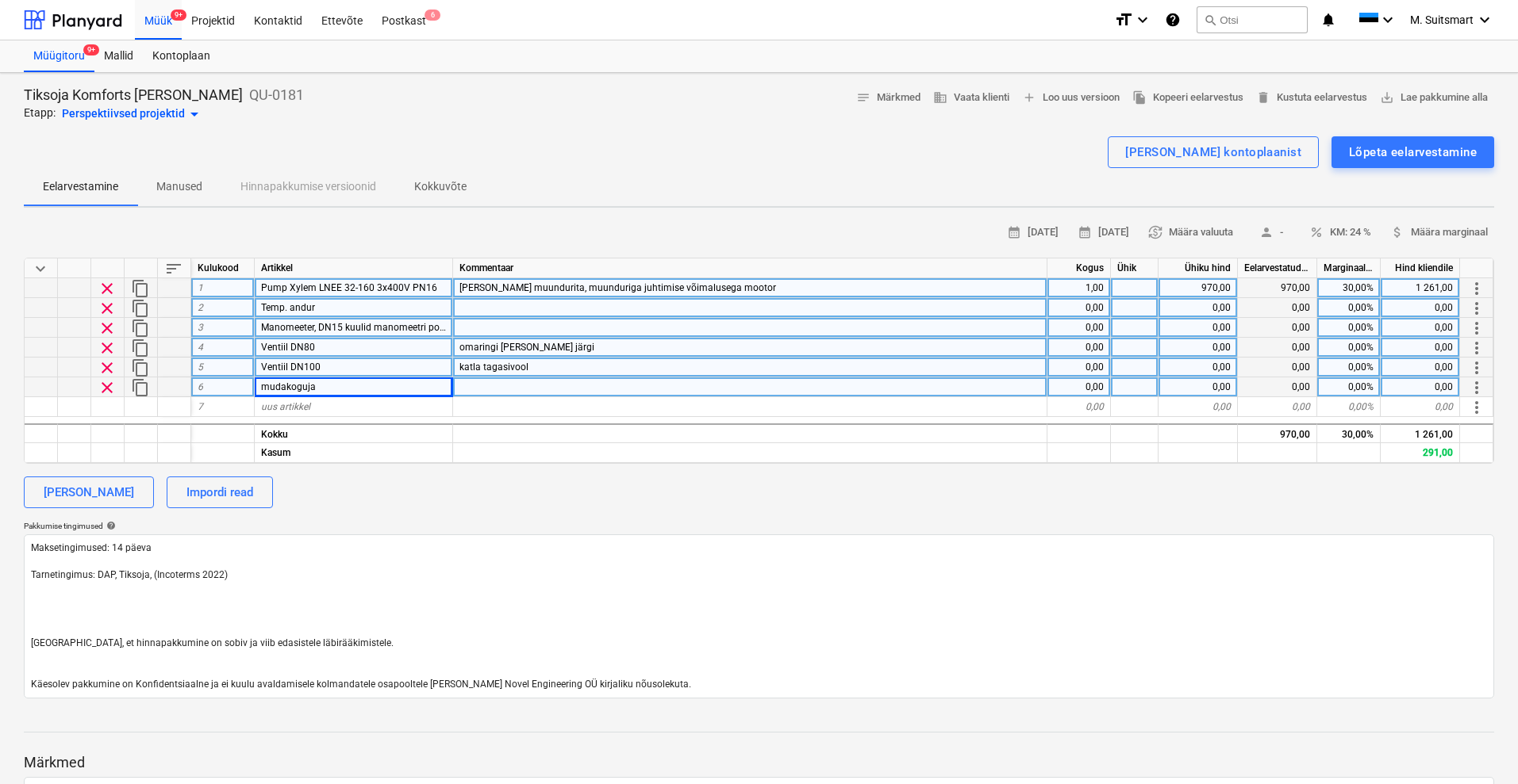
click at [365, 384] on div "mudakoguja" at bounding box center [354, 387] width 198 height 20
click at [365, 384] on input "mudakoguja" at bounding box center [353, 387] width 197 height 19
type input "mudakoguja DN80"
type textarea "x"
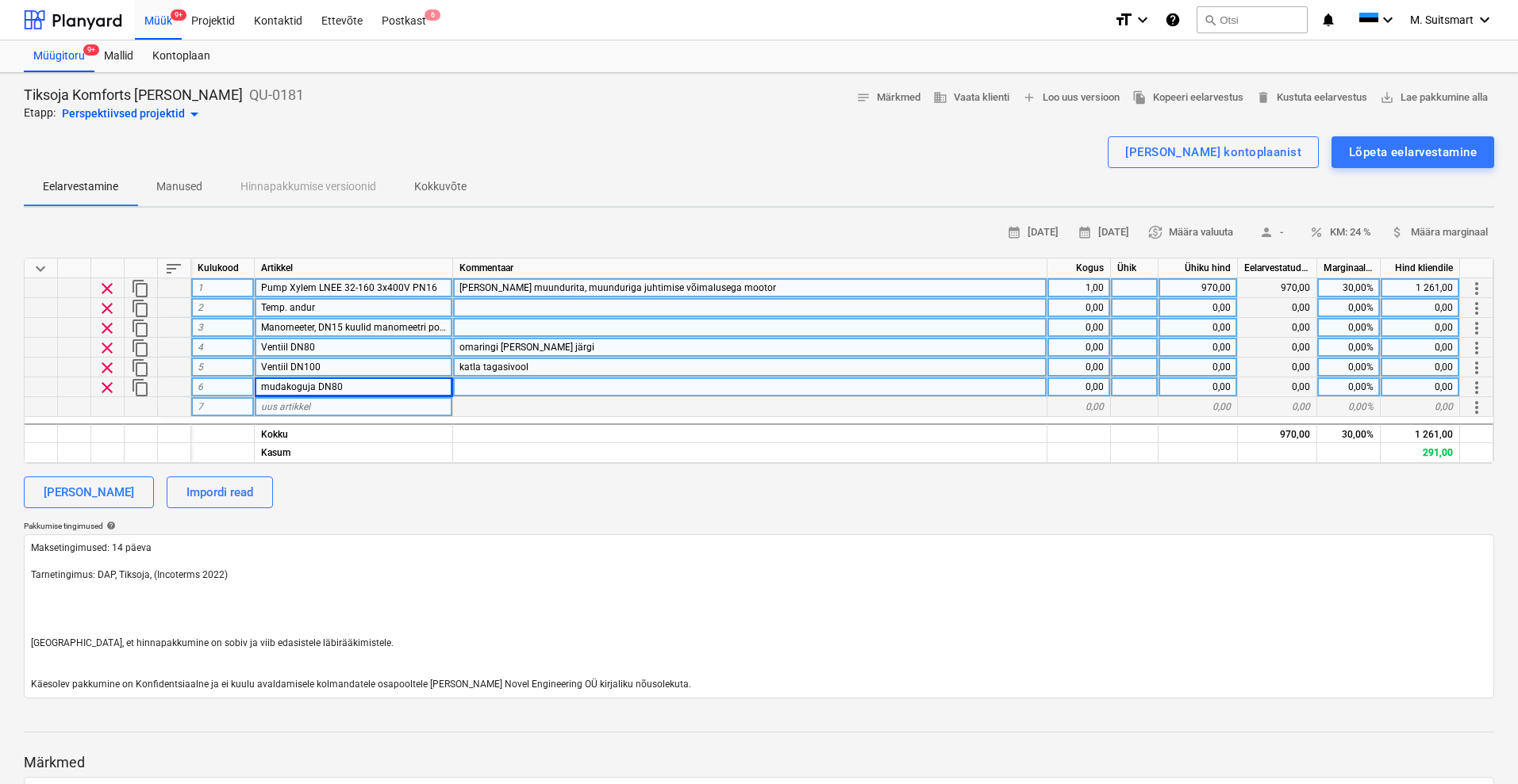
click at [309, 402] on span "uus artikkel" at bounding box center [285, 407] width 49 height 12
type input "tagasilöögiklapp DN80"
type textarea "x"
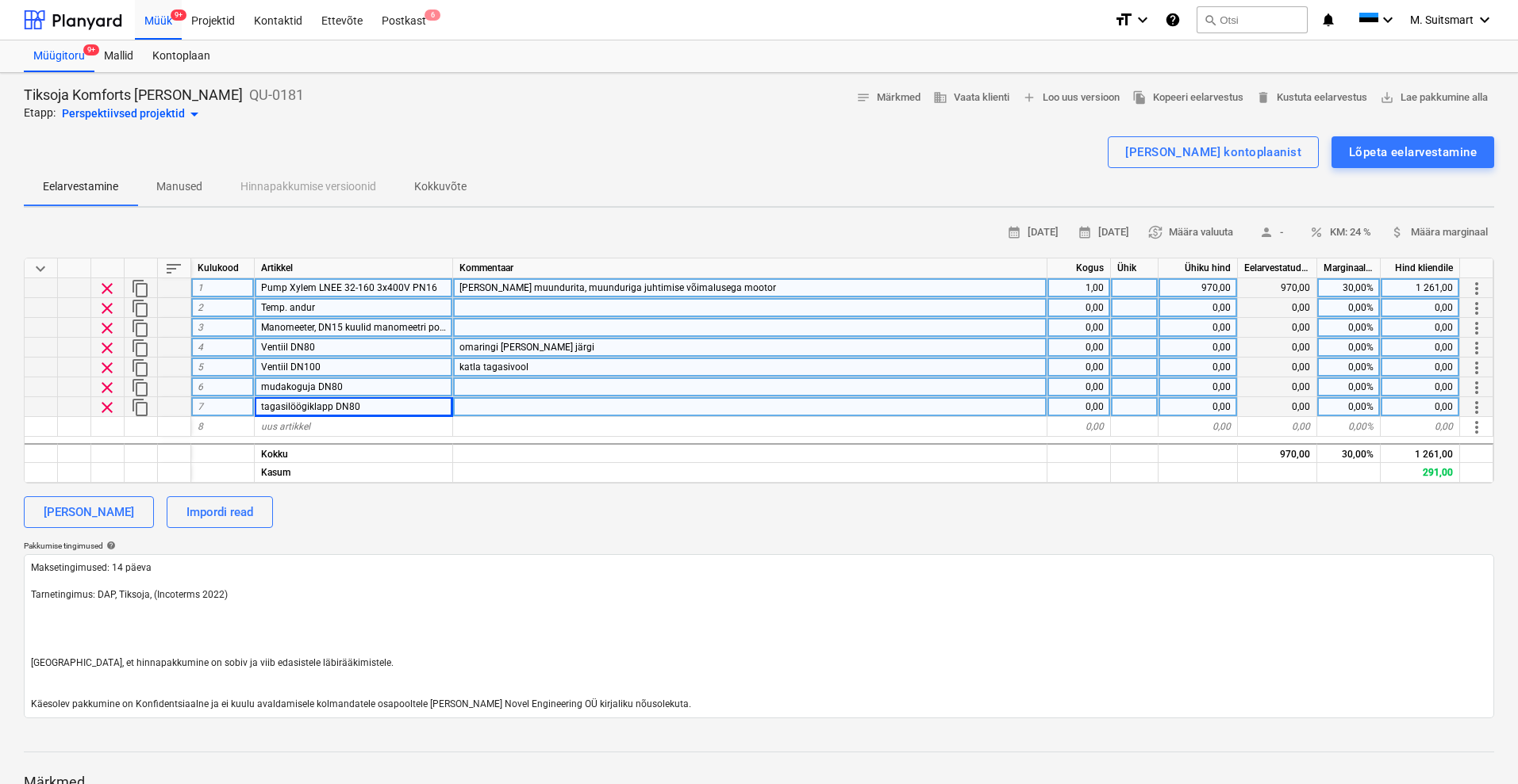
click at [347, 288] on span "Pump Xylem LNEE 32-160 3x400V PN16" at bounding box center [348, 288] width 176 height 12
click at [352, 283] on input "Pump Xylem LNEE 32-160 3x400V PN16" at bounding box center [353, 288] width 197 height 19
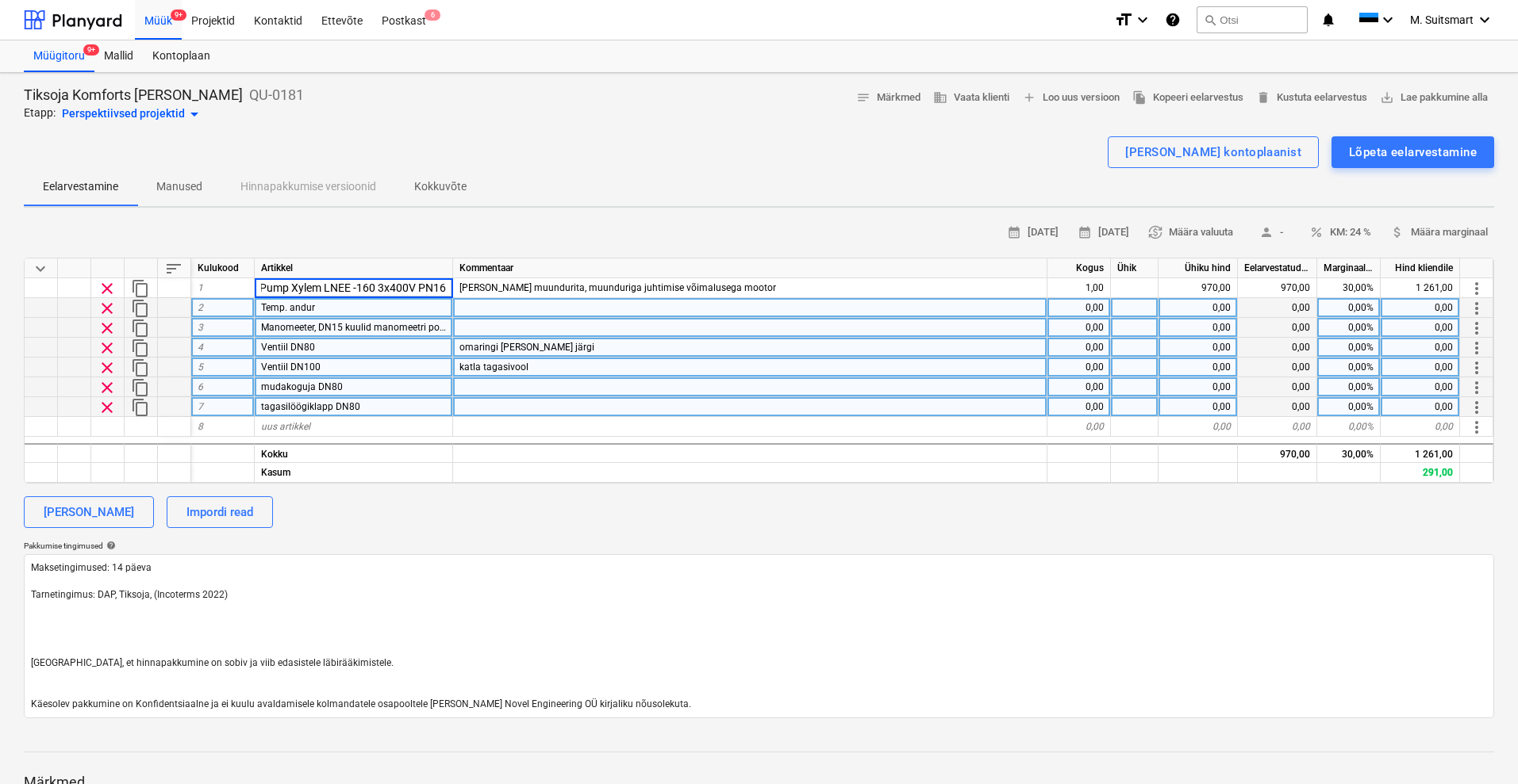
scroll to position [0, 2]
type input "Pump Xylem LNEE 40-125 3x400V PN16"
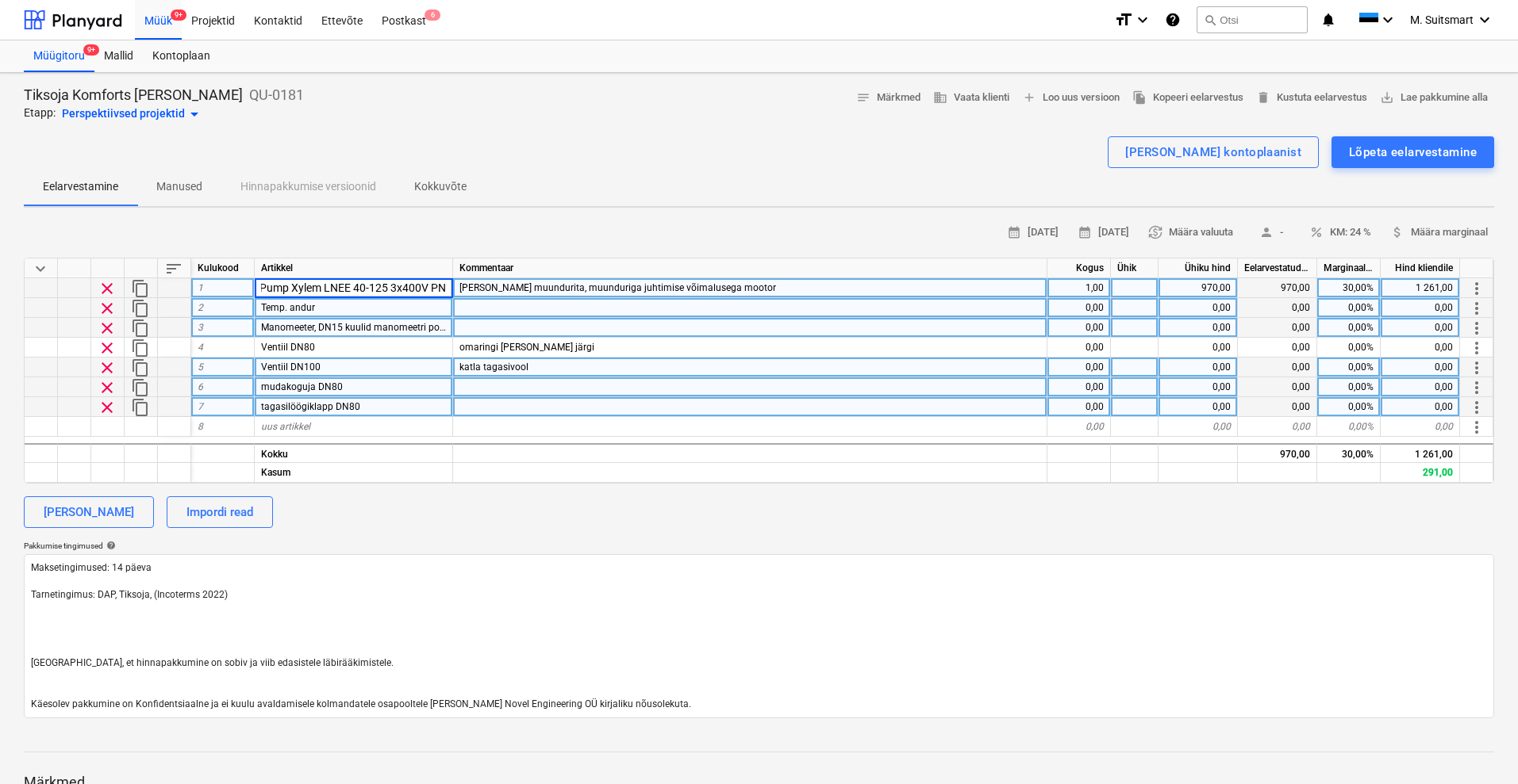
type textarea "x"
click at [1200, 287] on div "970,00" at bounding box center [1198, 288] width 80 height 20
type input "1200"
type textarea "x"
click at [807, 515] on div "[PERSON_NAME] Impordi read" at bounding box center [759, 512] width 1470 height 32
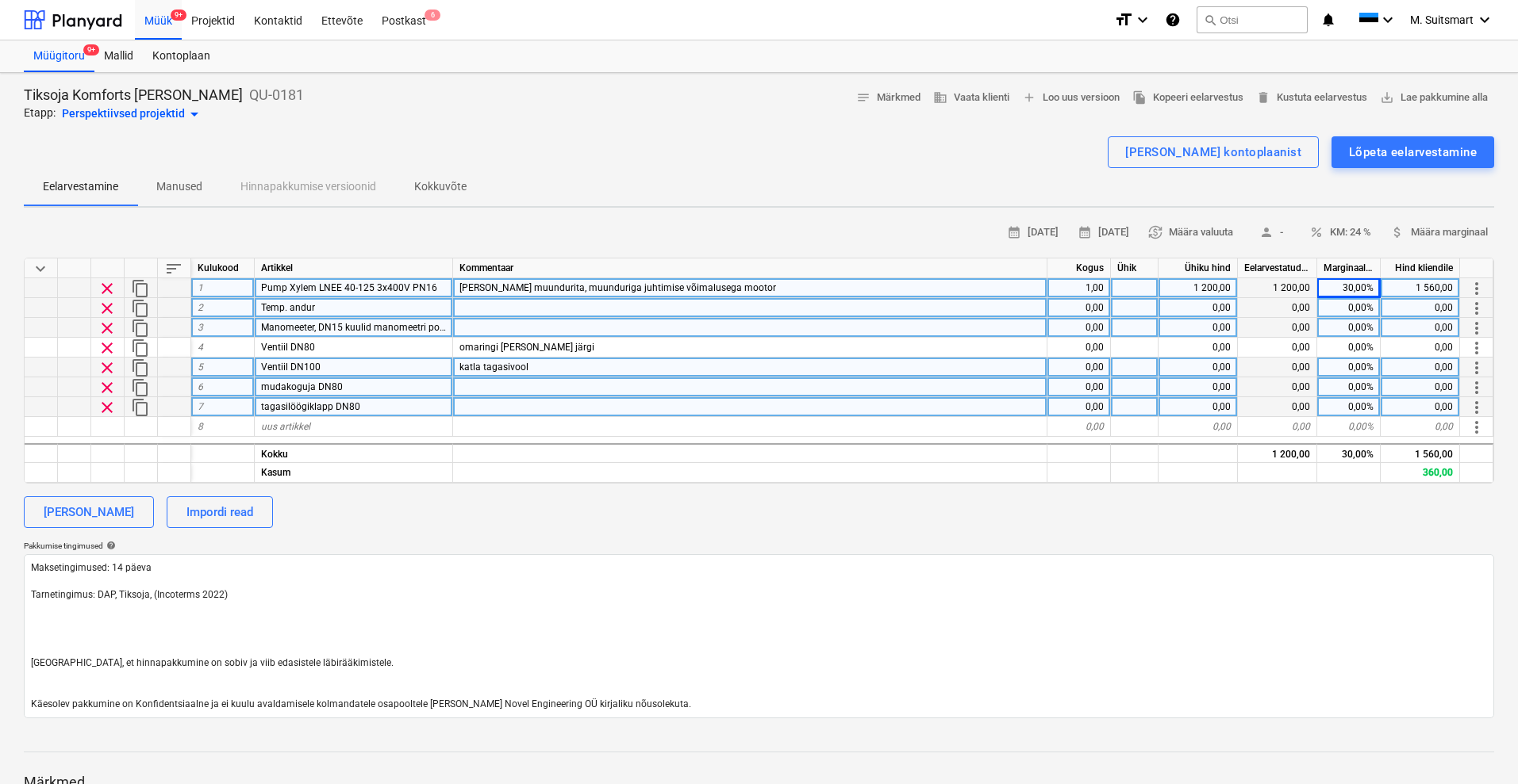
click at [1203, 282] on div "1 200,00" at bounding box center [1198, 288] width 80 height 20
type input "1300"
type textarea "x"
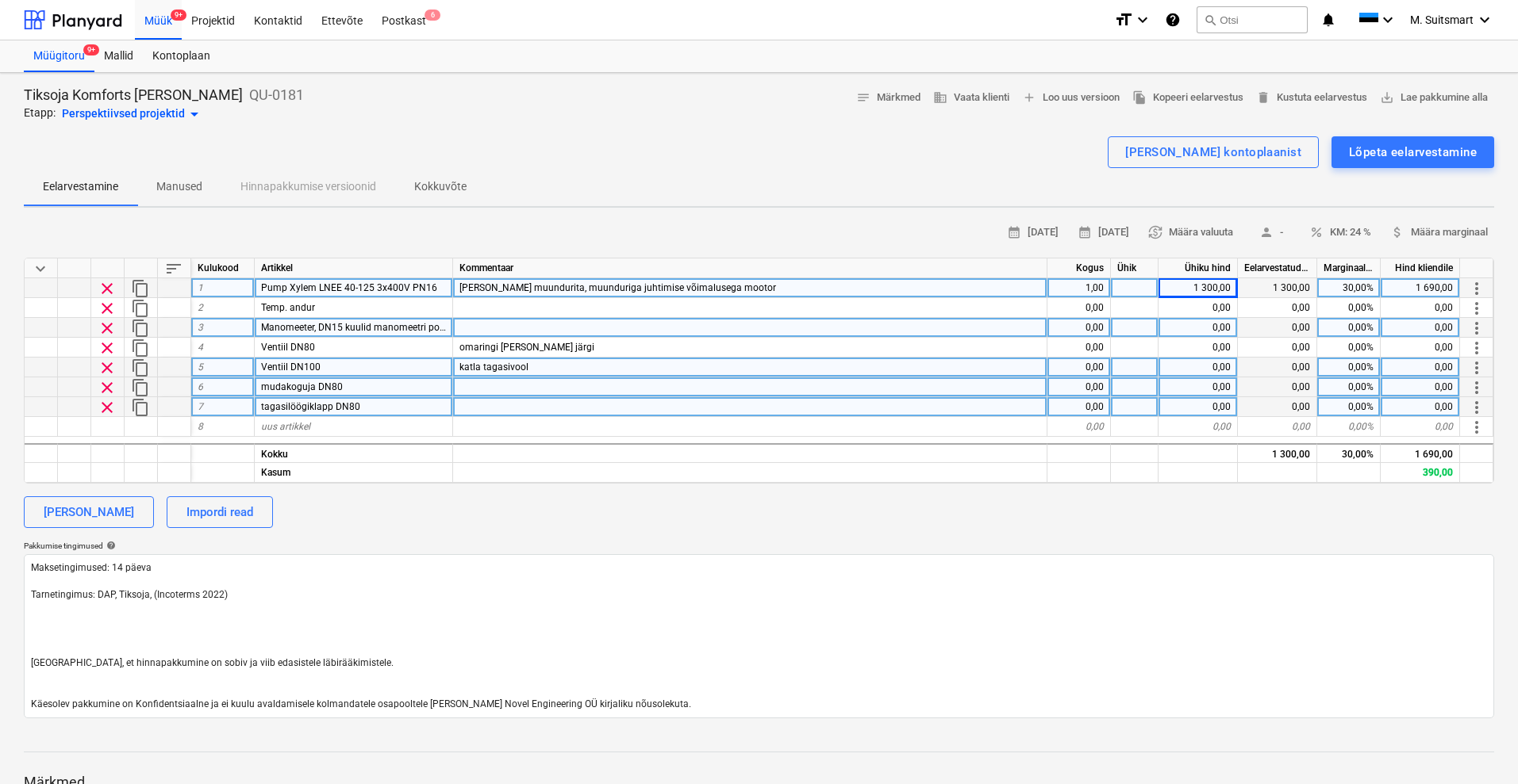
click at [1045, 502] on div "[PERSON_NAME] Impordi read" at bounding box center [759, 512] width 1470 height 32
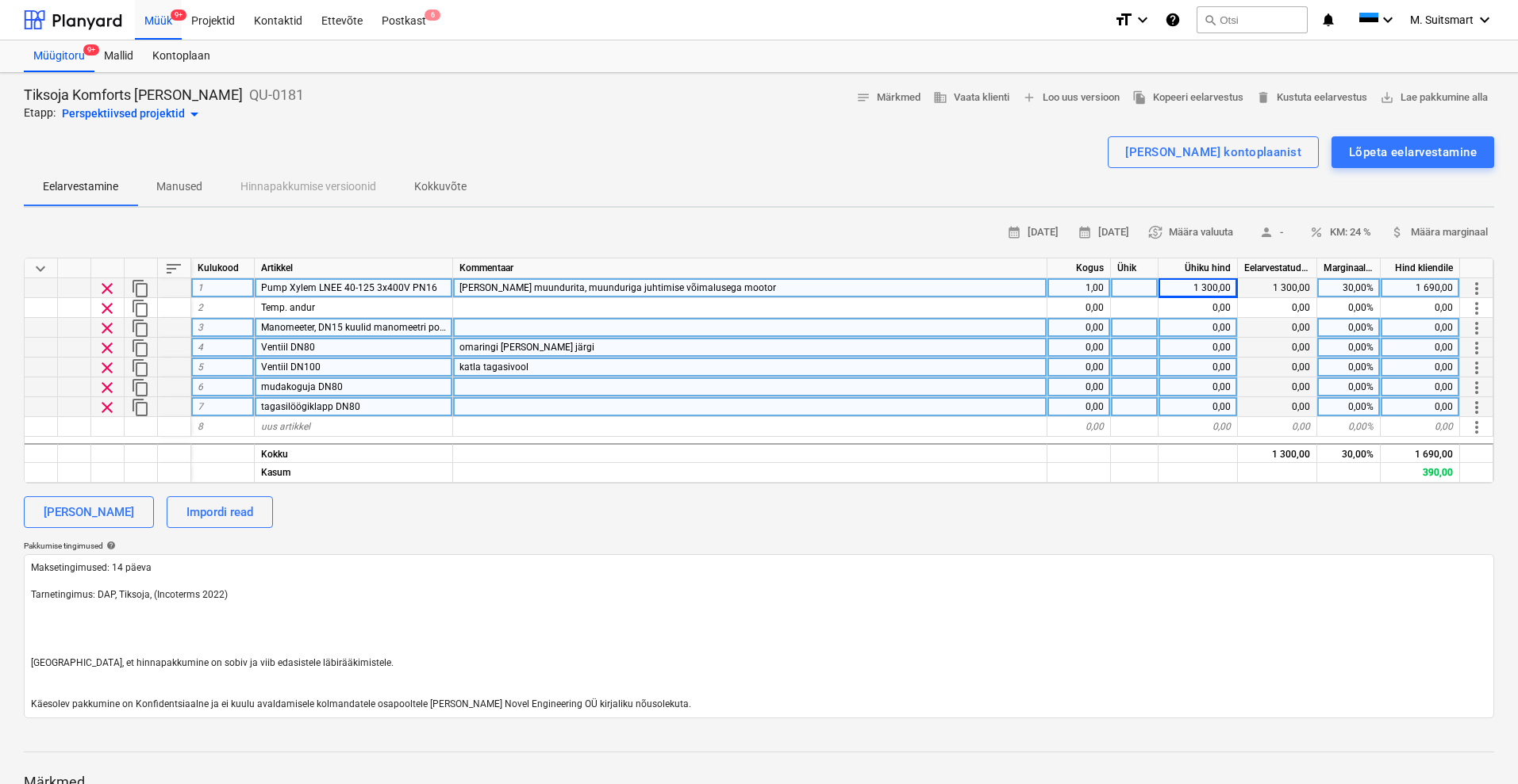
click at [1084, 348] on div "0,00" at bounding box center [1079, 348] width 63 height 20
type input "2"
type textarea "x"
click at [1102, 366] on div "0,00" at bounding box center [1079, 367] width 63 height 20
type input "1"
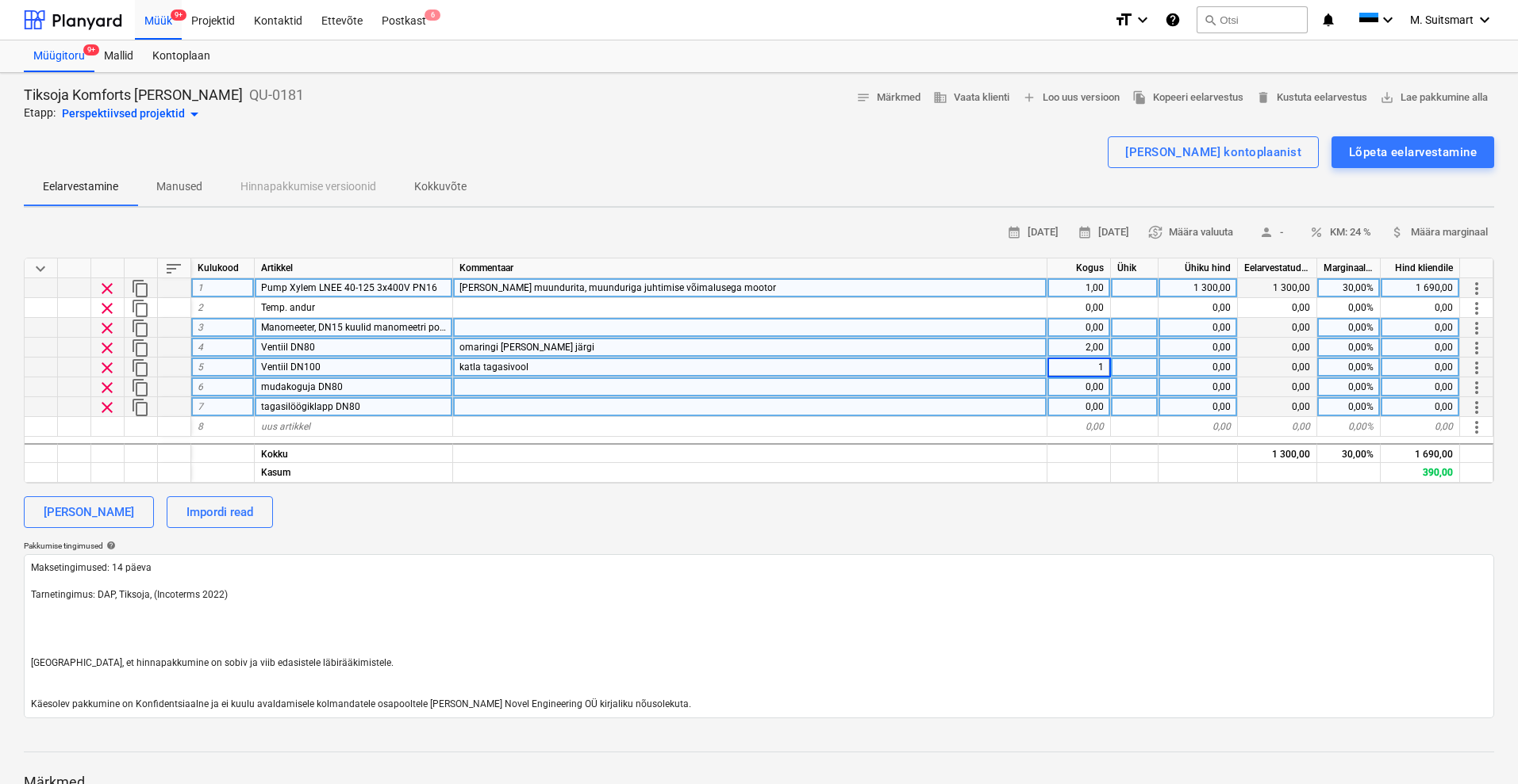
type textarea "x"
click at [1098, 384] on div "0,00" at bounding box center [1079, 387] width 63 height 20
type input "1"
type textarea "x"
click at [1096, 404] on div "0,00" at bounding box center [1079, 406] width 63 height 20
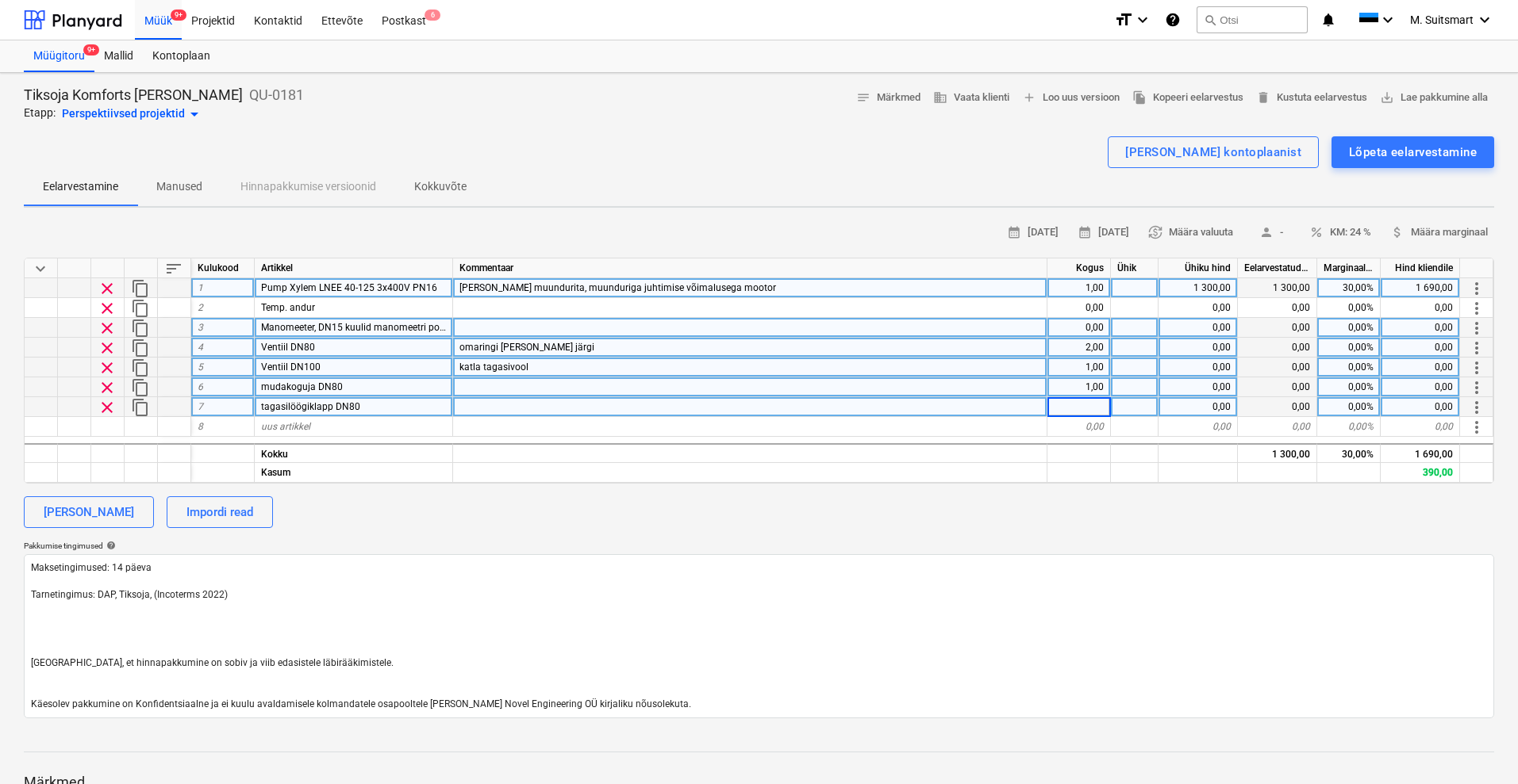
type input "1"
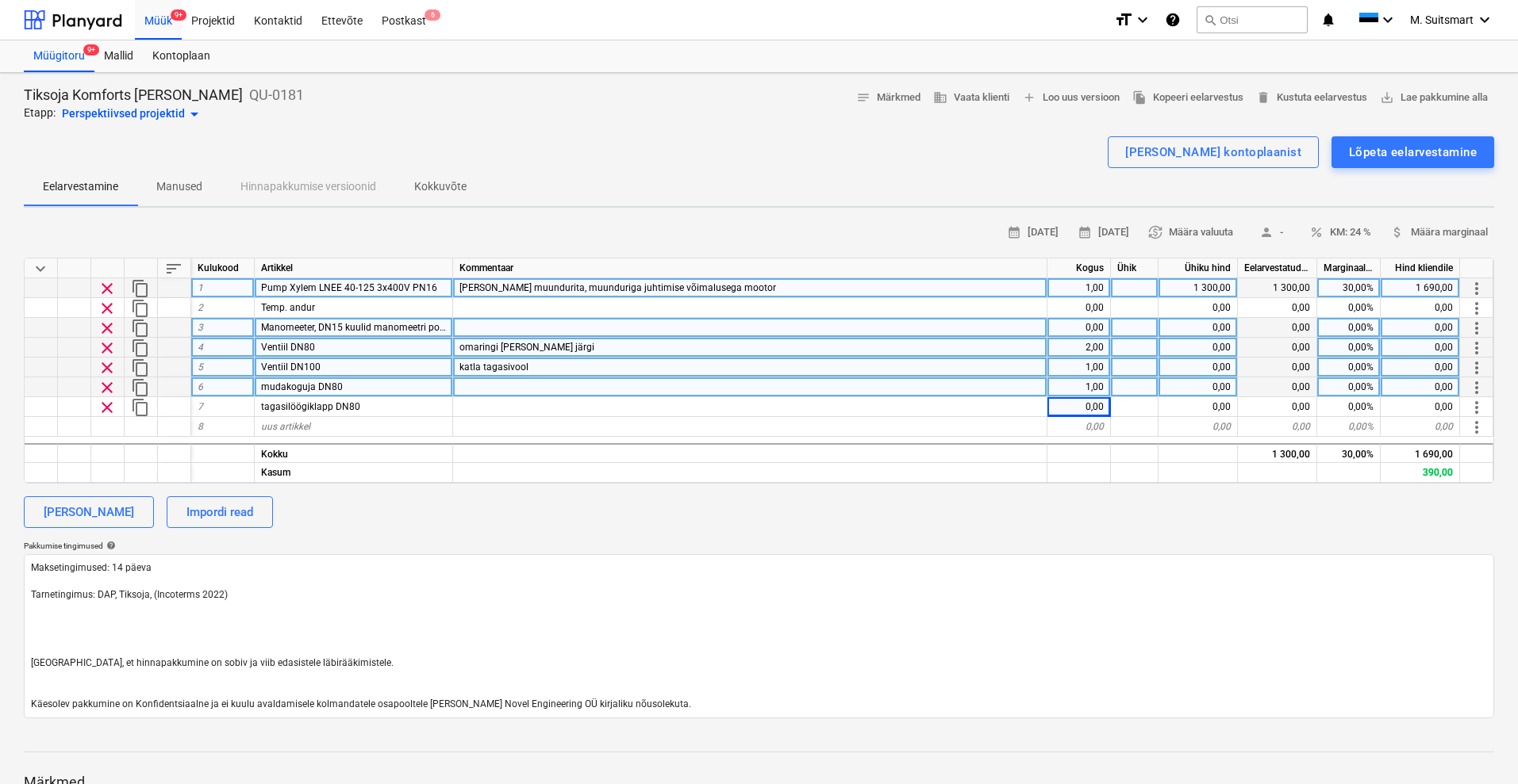
type textarea "x"
click at [1090, 328] on div "0,00" at bounding box center [1079, 328] width 63 height 20
type input "1"
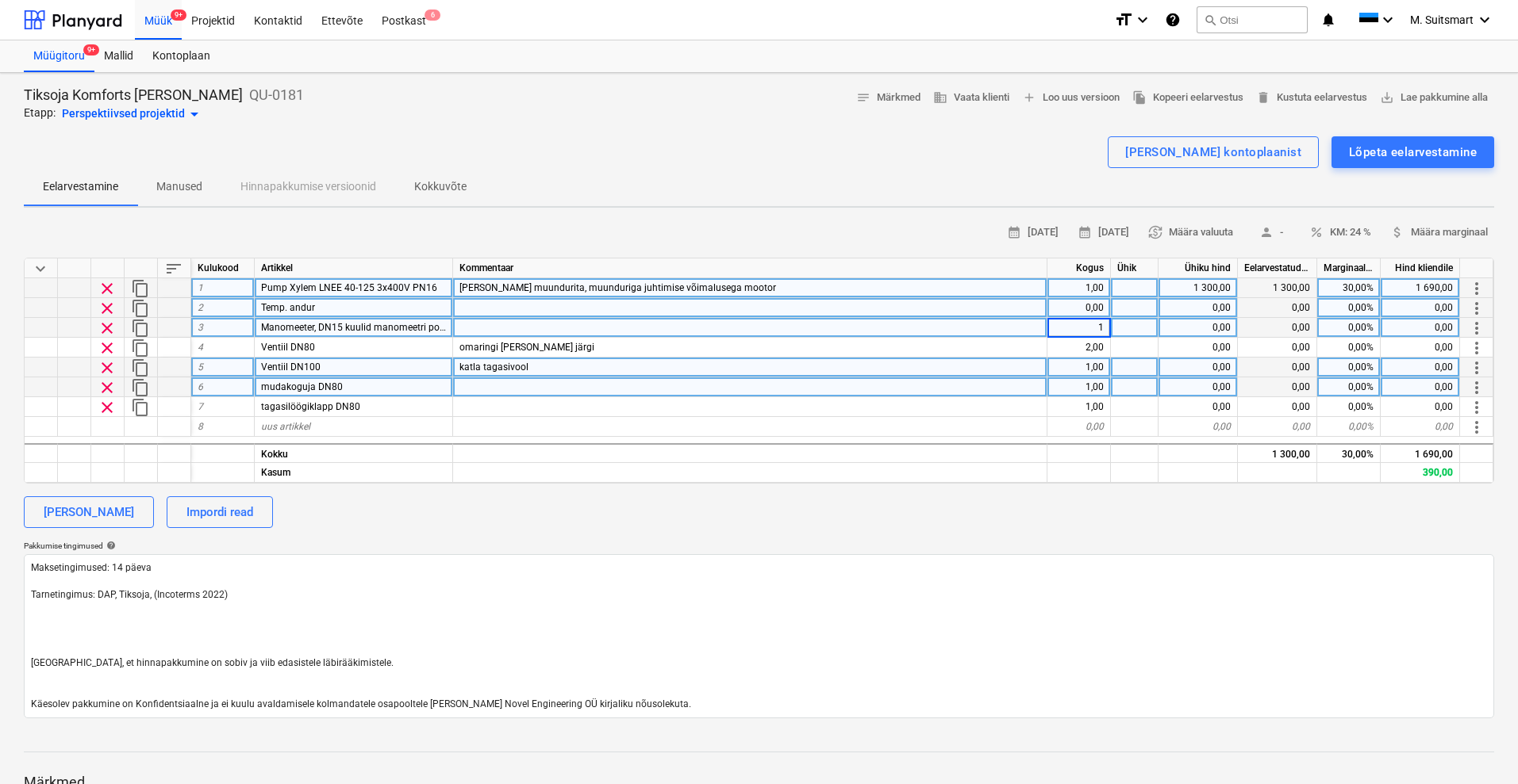
type textarea "x"
click at [1096, 309] on div "0,00" at bounding box center [1079, 307] width 63 height 20
type input "1"
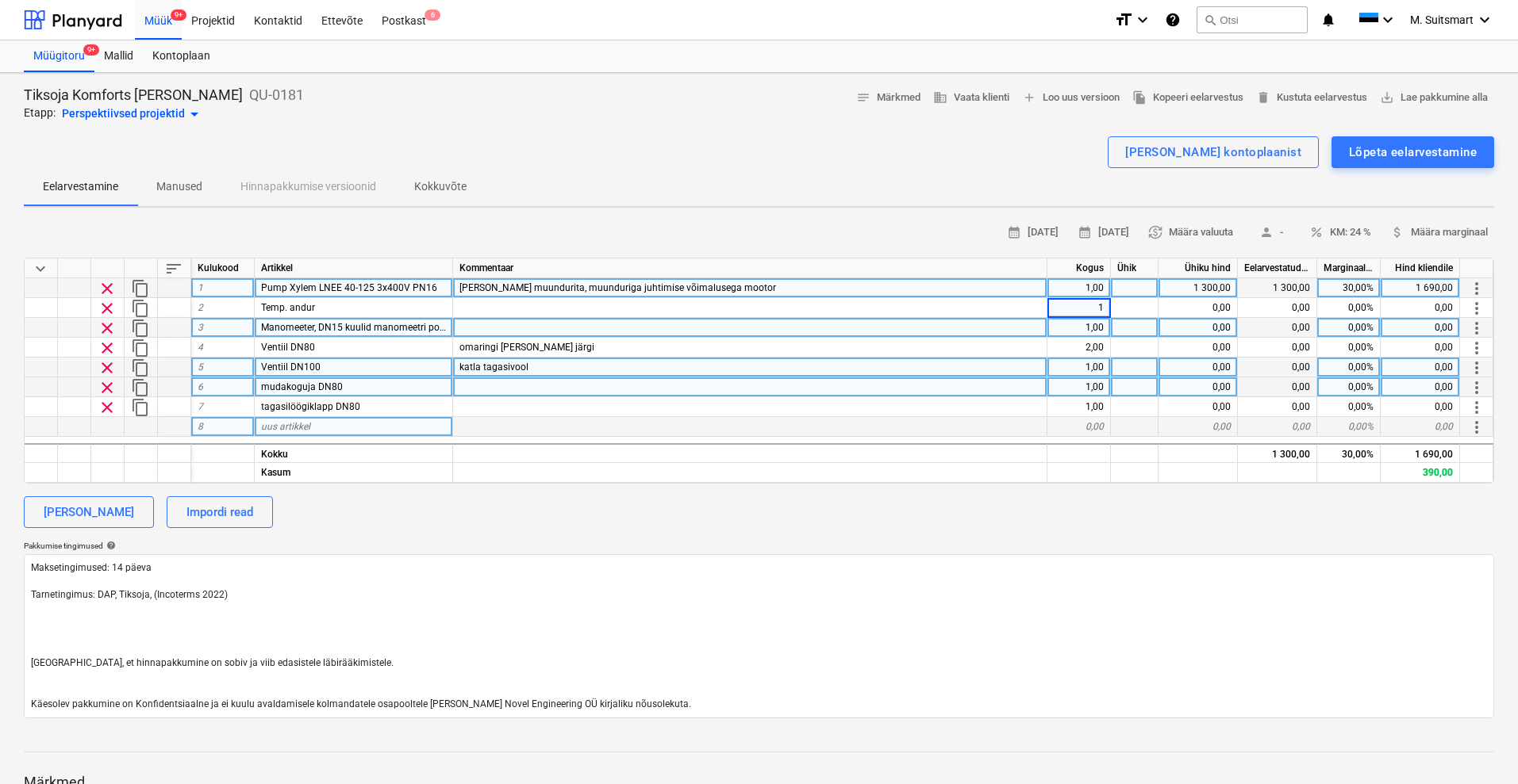
type textarea "x"
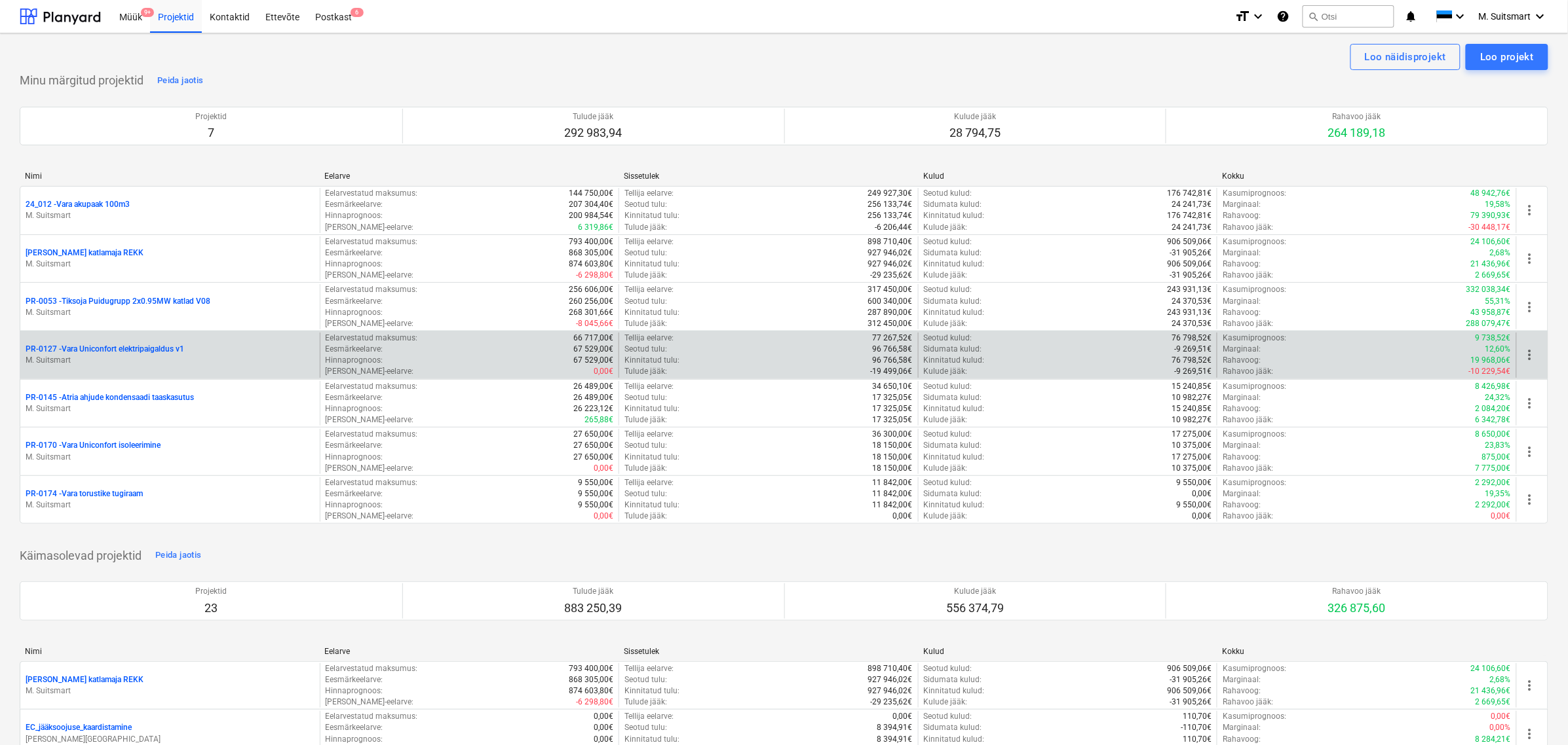
click at [121, 349] on p "PR-0127 - Vara Uniconfort elektripaigaldus v1" at bounding box center [105, 349] width 159 height 11
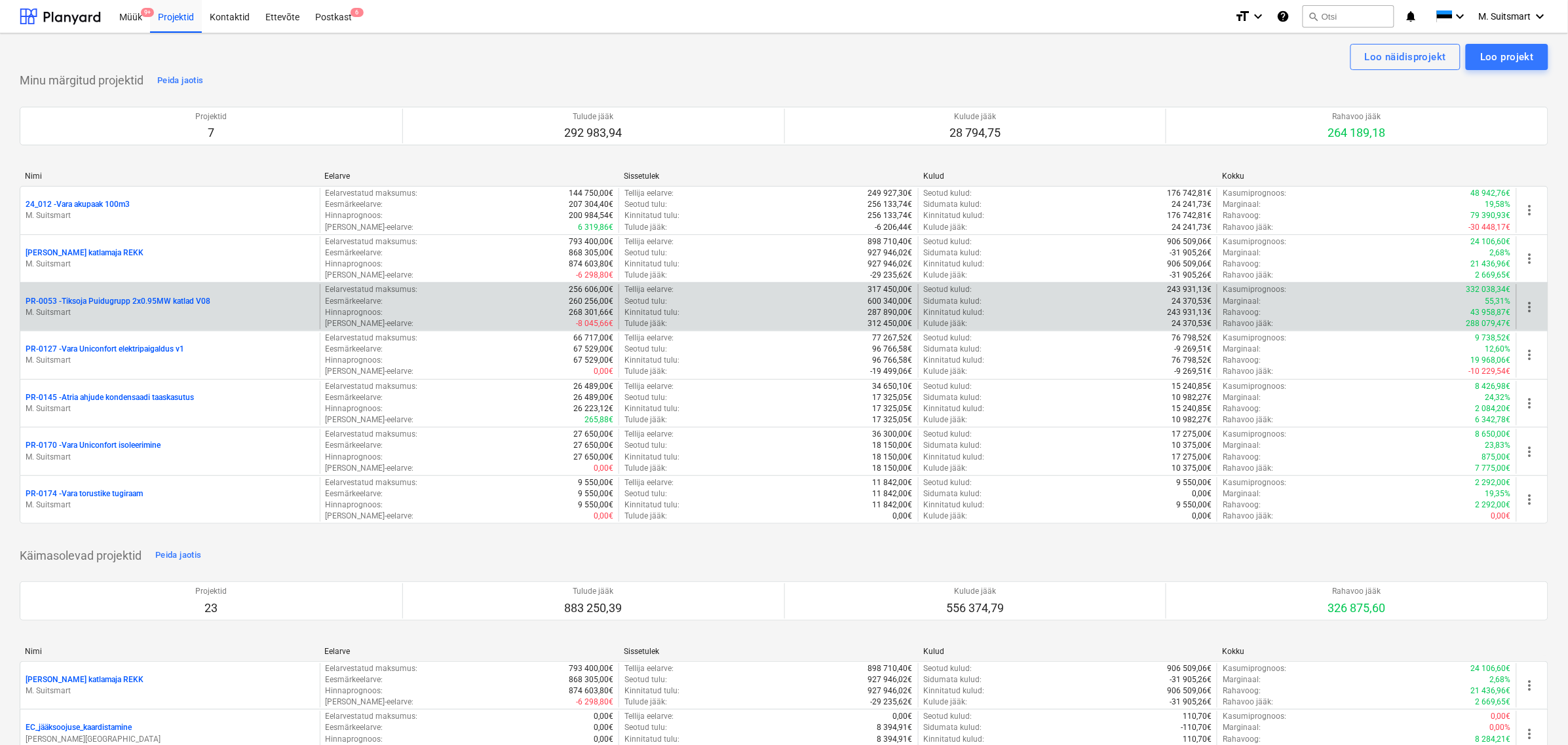
click at [129, 297] on p "PR-0053 - Tiksoja Puidugrupp 2x0.95MW katlad V08" at bounding box center [118, 301] width 185 height 11
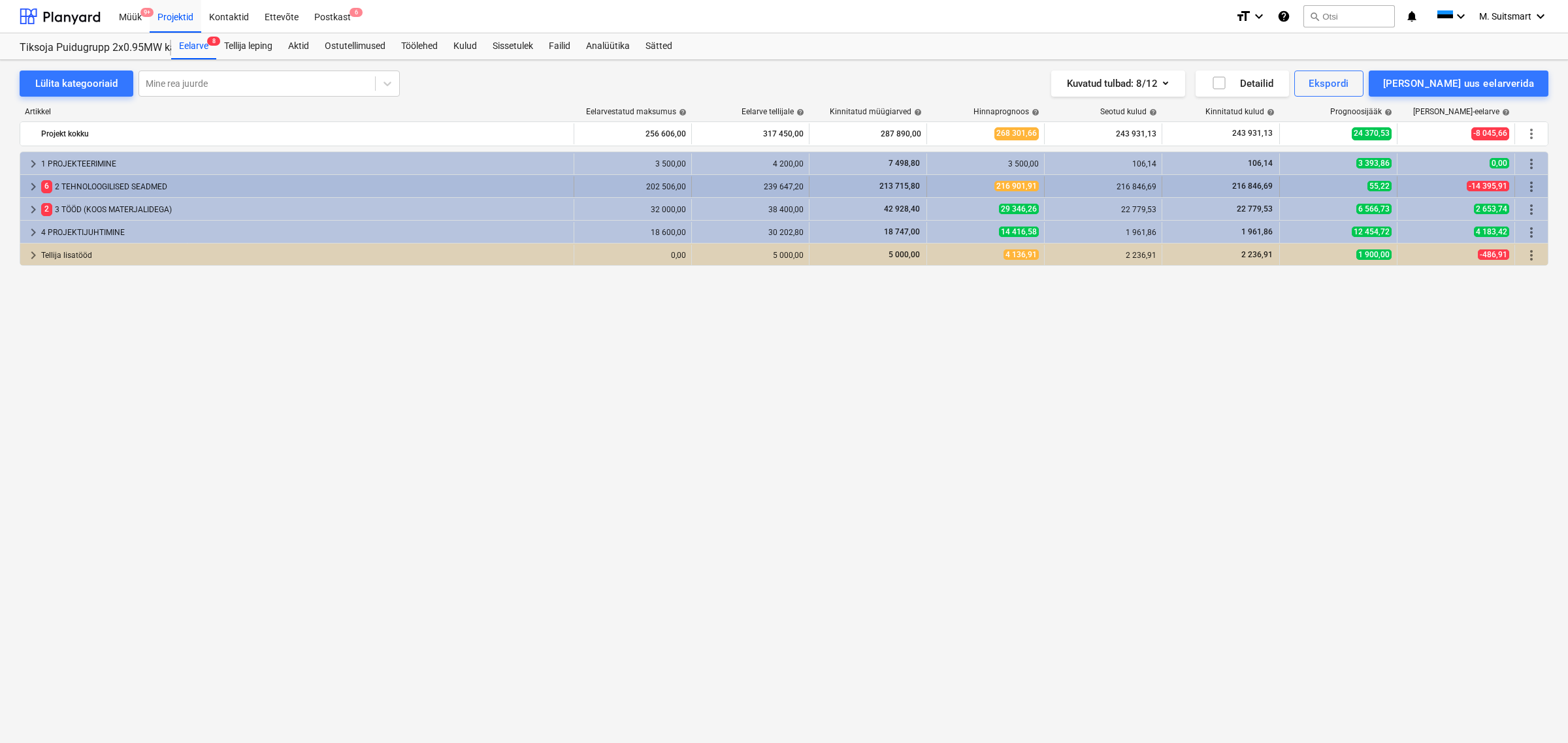
click at [33, 188] on span "keyboard_arrow_right" at bounding box center [33, 187] width 16 height 16
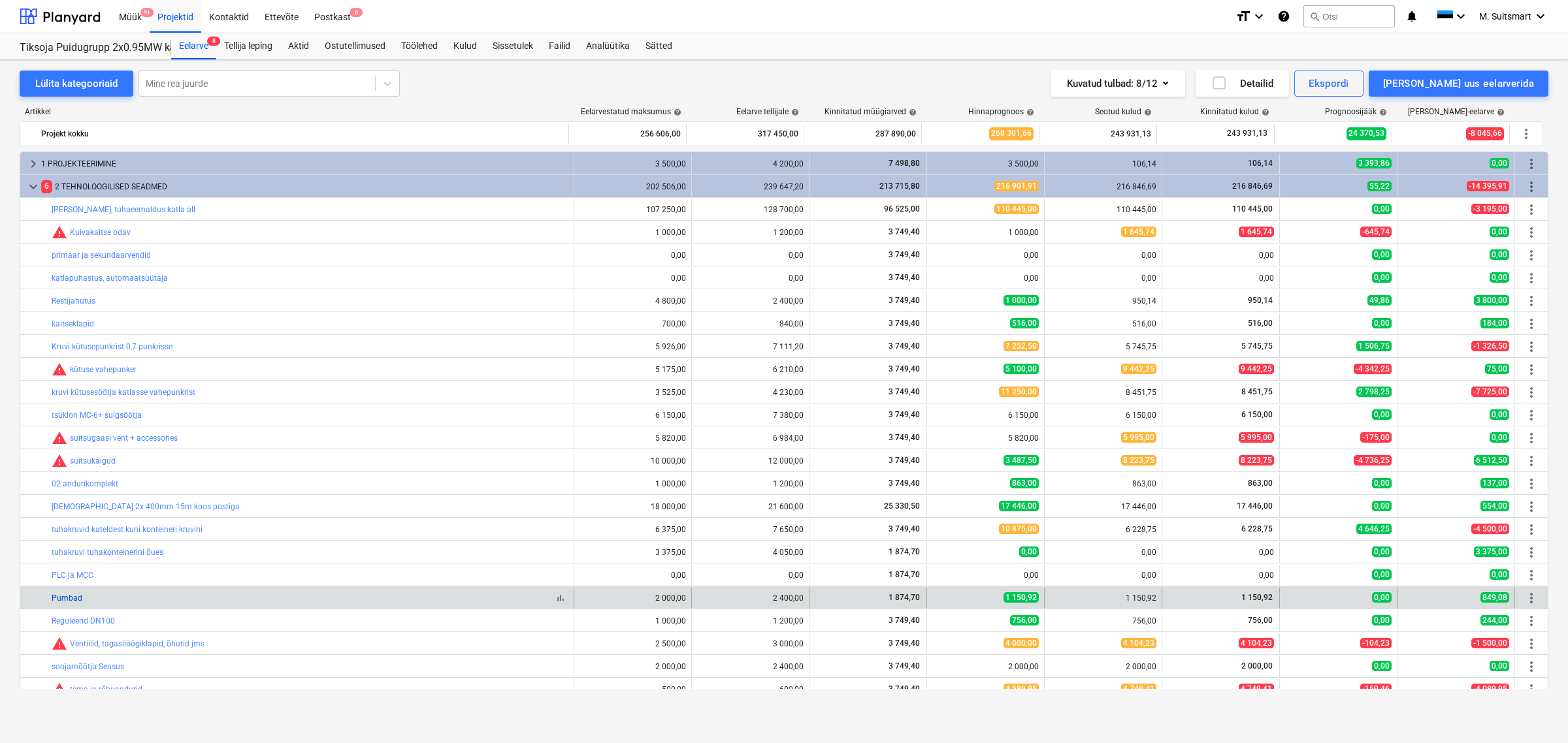
click at [69, 599] on link "Pumbad" at bounding box center [66, 598] width 31 height 9
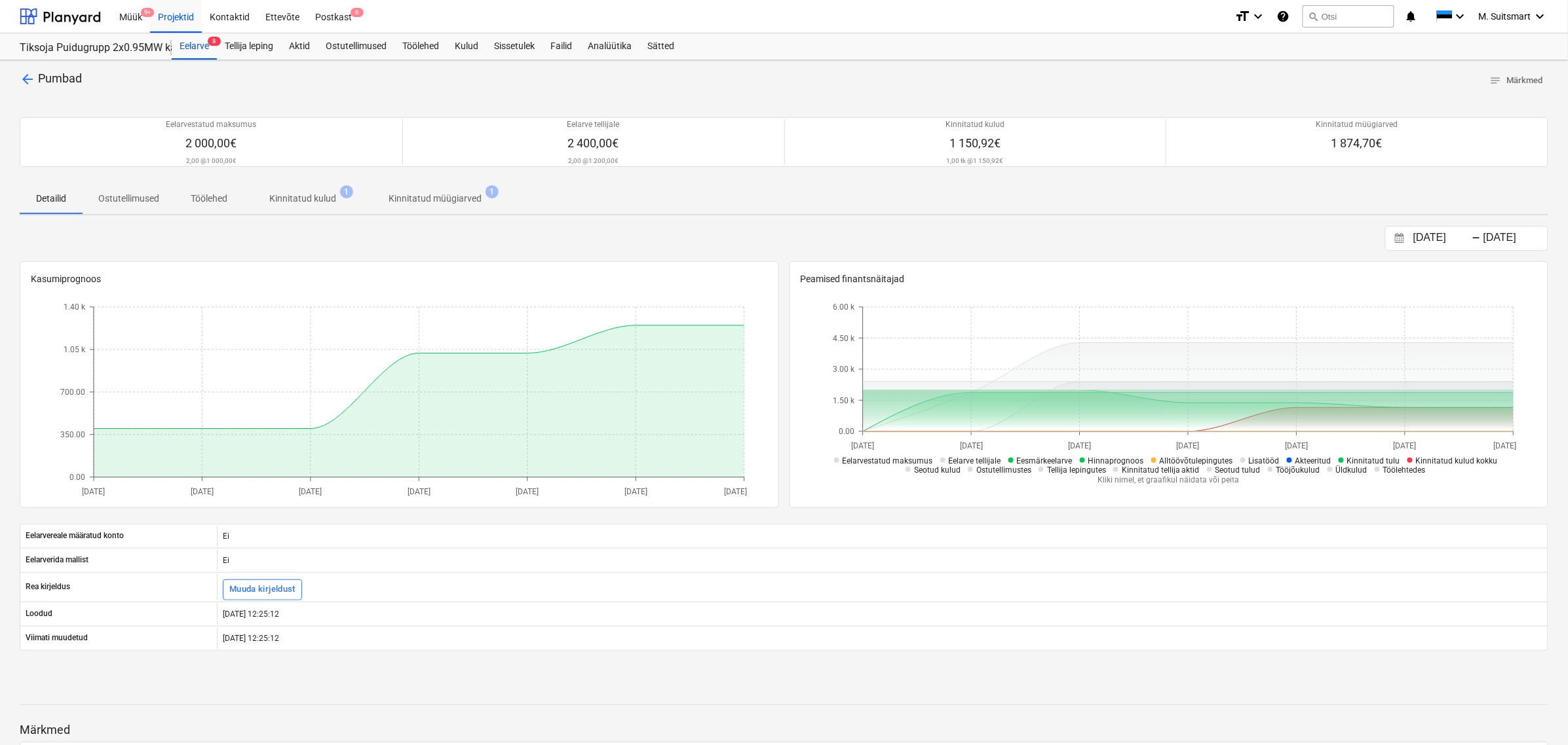
click at [303, 198] on p "Kinnitatud kulud" at bounding box center [302, 198] width 67 height 13
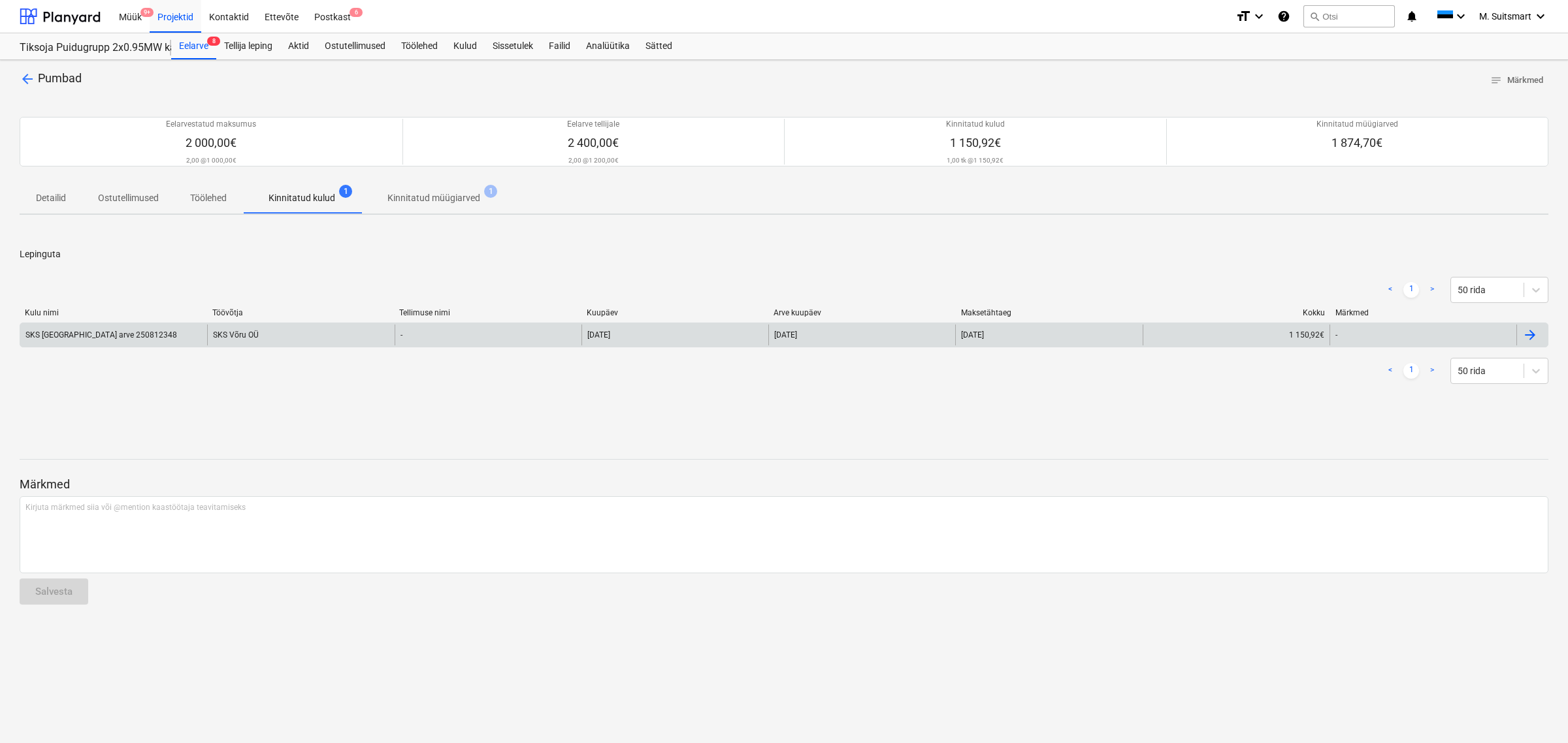
click at [1254, 333] on div "-" at bounding box center [1422, 335] width 187 height 21
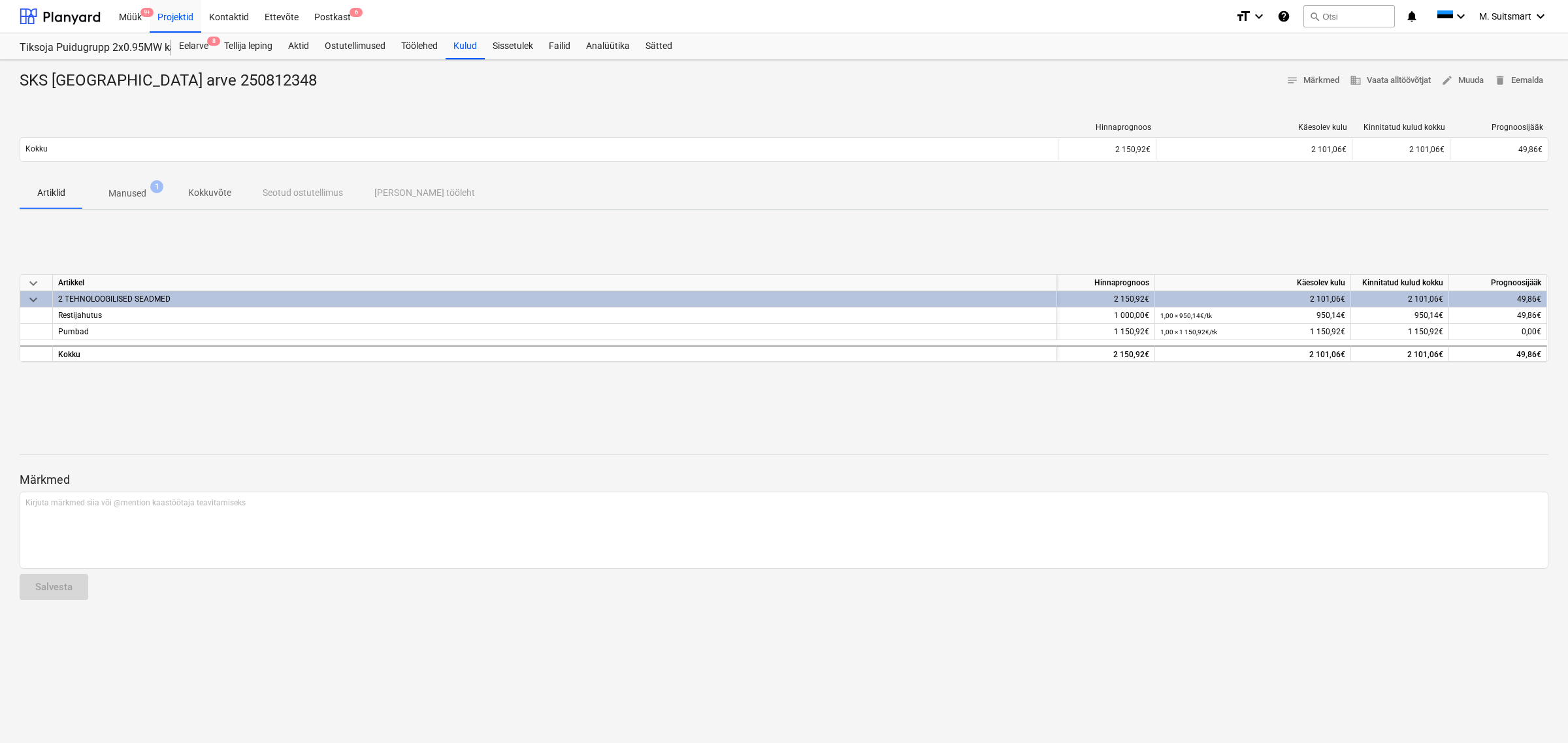
click at [194, 193] on p "Kokkuvõte" at bounding box center [210, 192] width 43 height 13
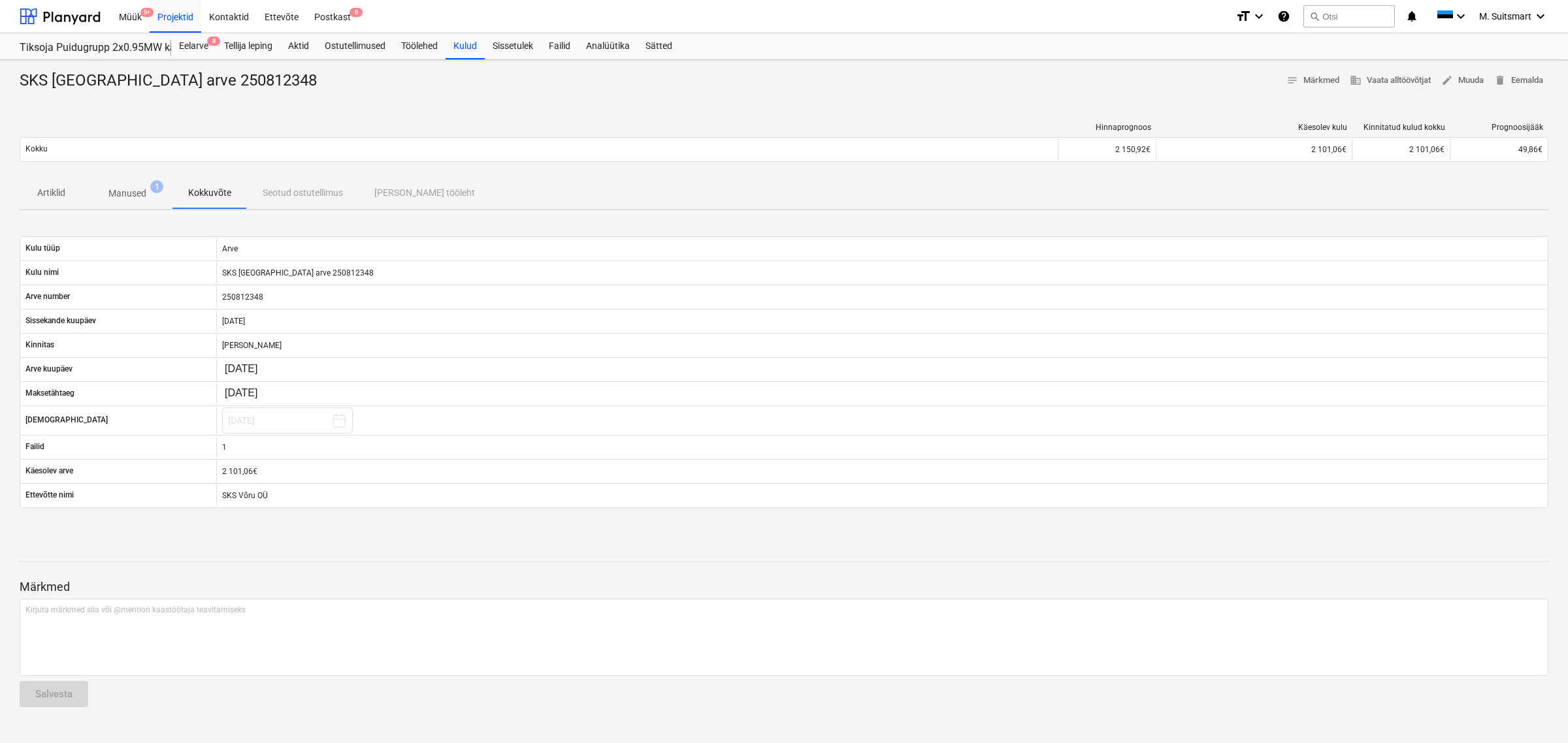
click at [137, 194] on p "Manused" at bounding box center [127, 193] width 38 height 13
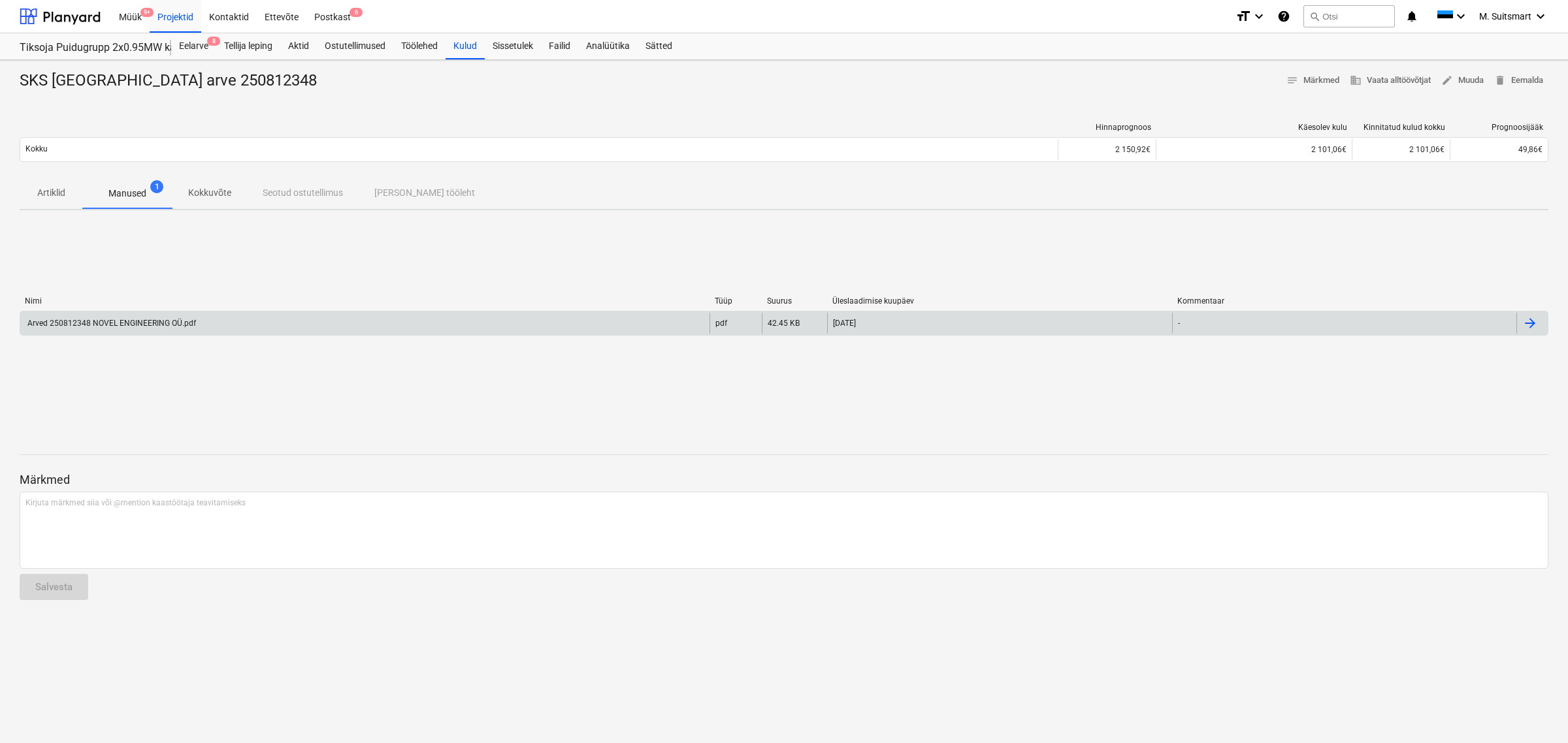
click at [1254, 318] on div "-" at bounding box center [1344, 323] width 345 height 21
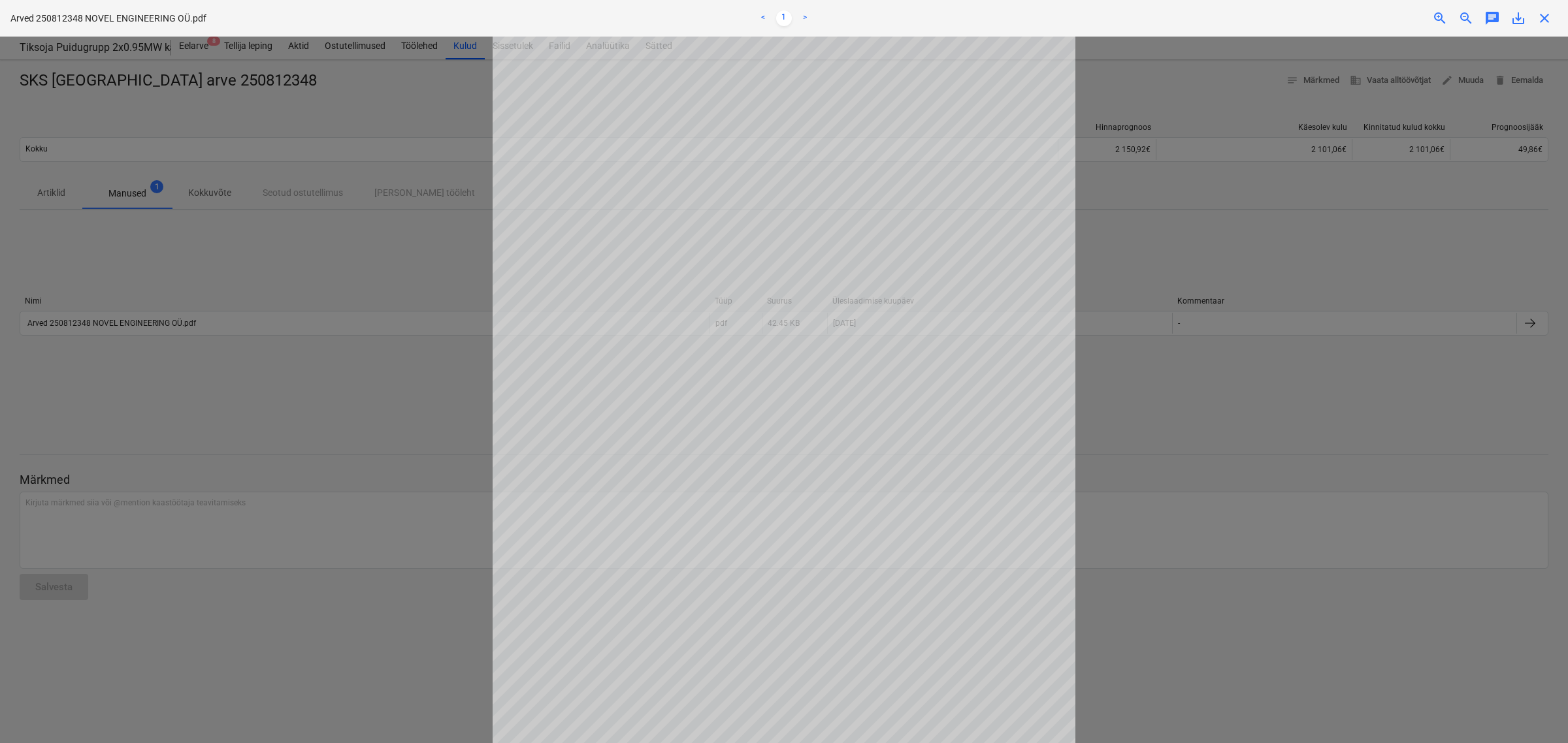
scroll to position [1, 0]
